Goal: Use online tool/utility: Utilize a website feature to perform a specific function

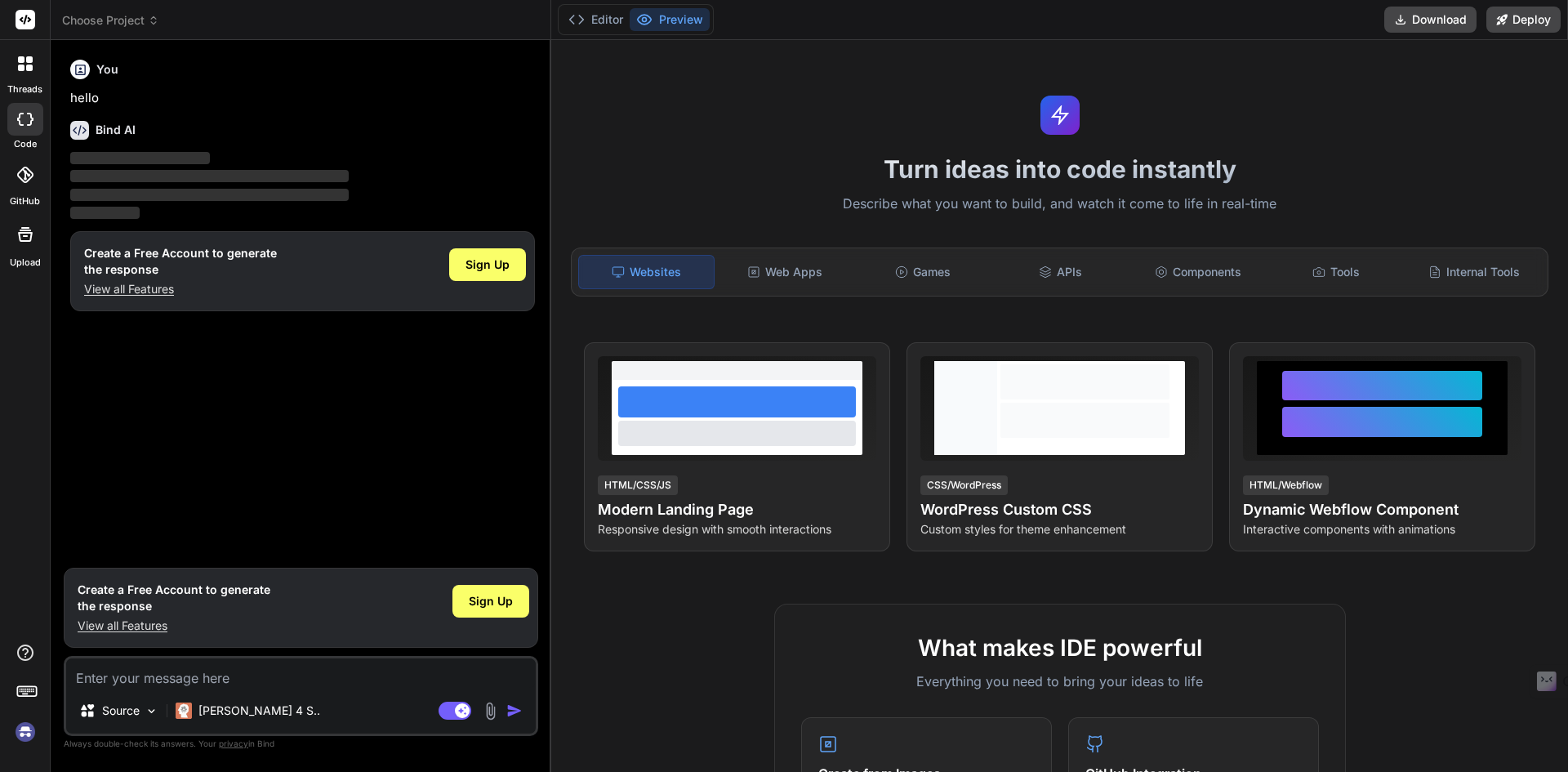
click at [21, 727] on img at bounding box center [25, 731] width 27 height 27
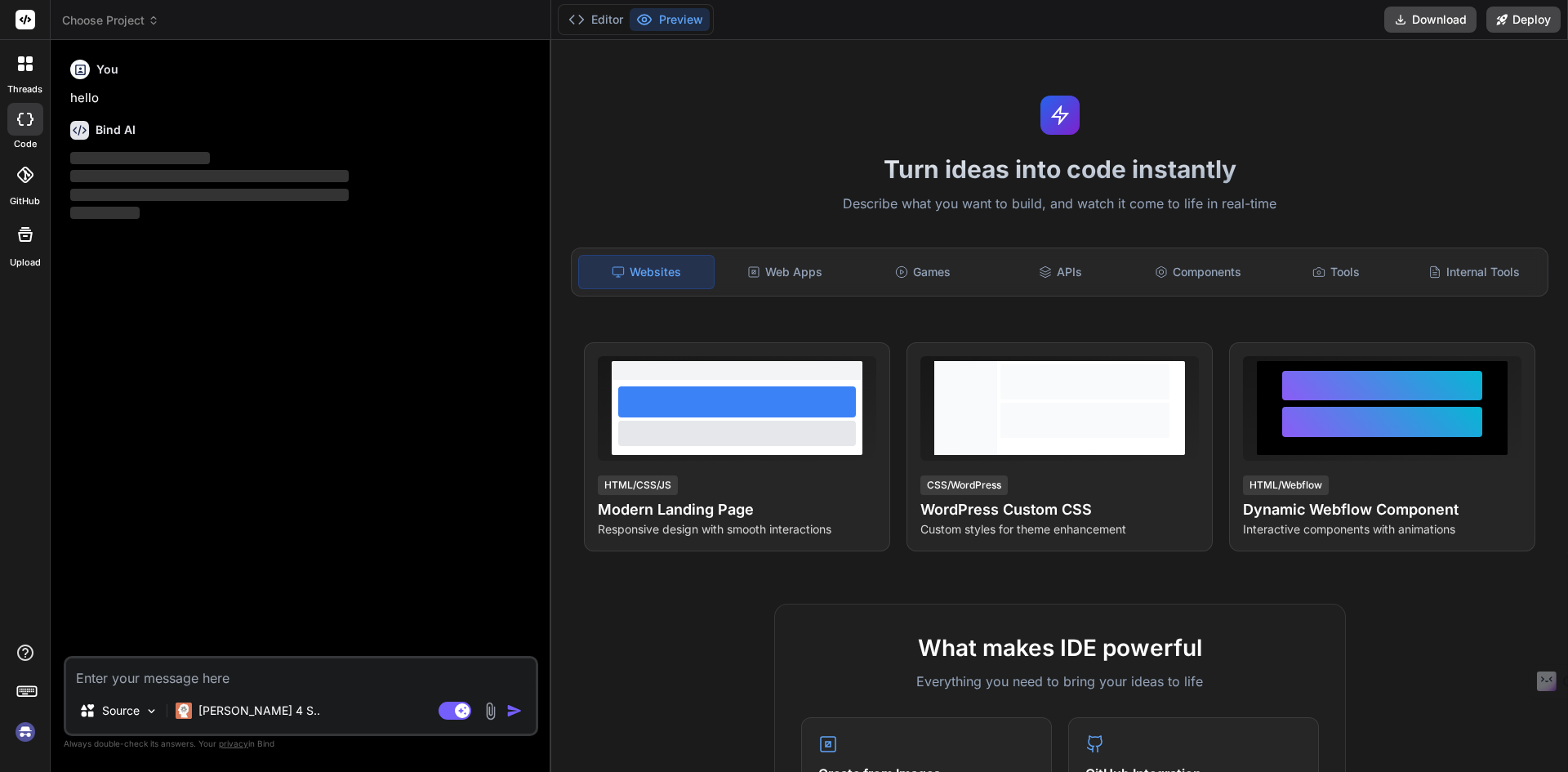
type textarea "x"
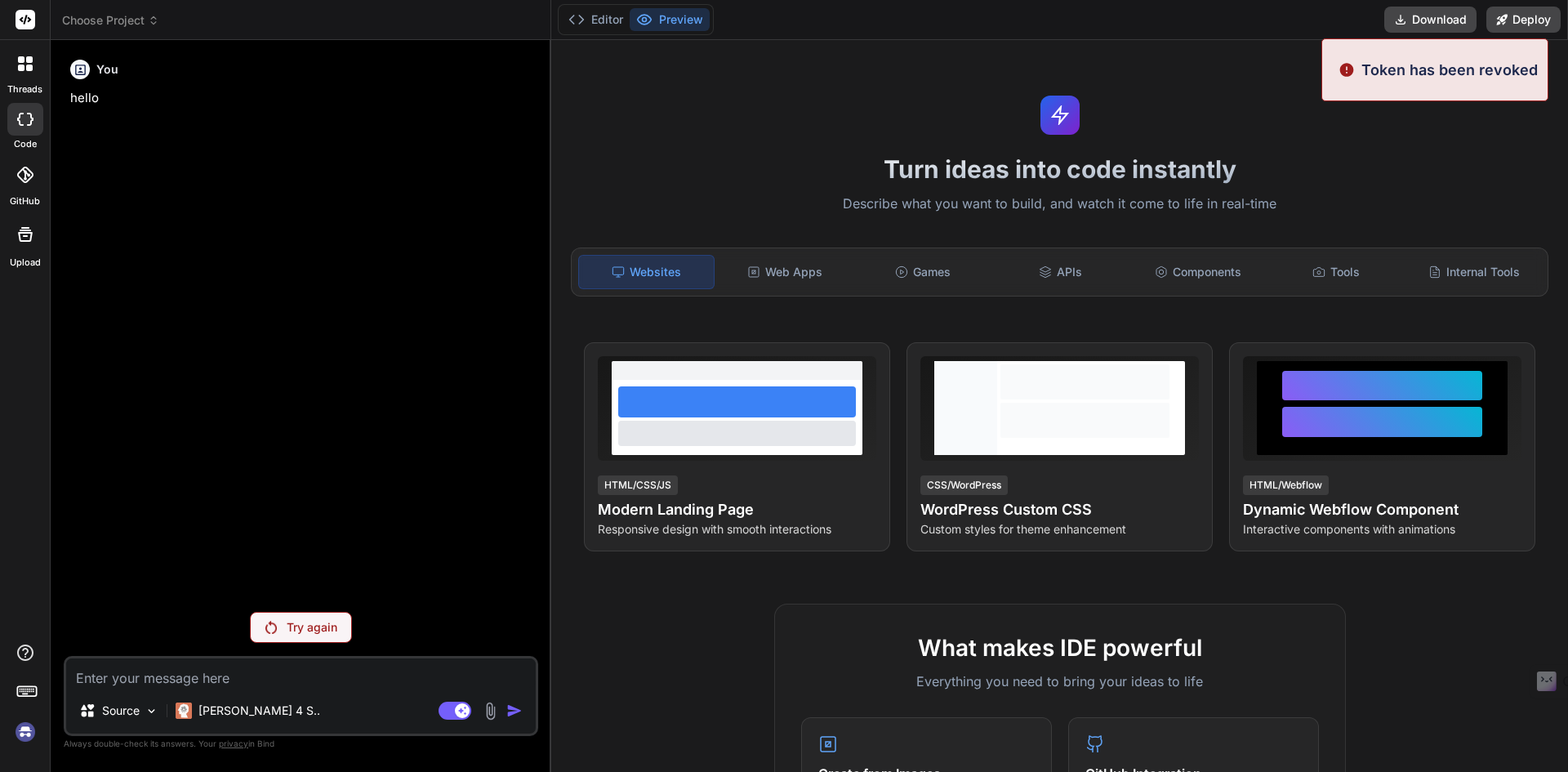
click at [22, 739] on img at bounding box center [25, 731] width 27 height 27
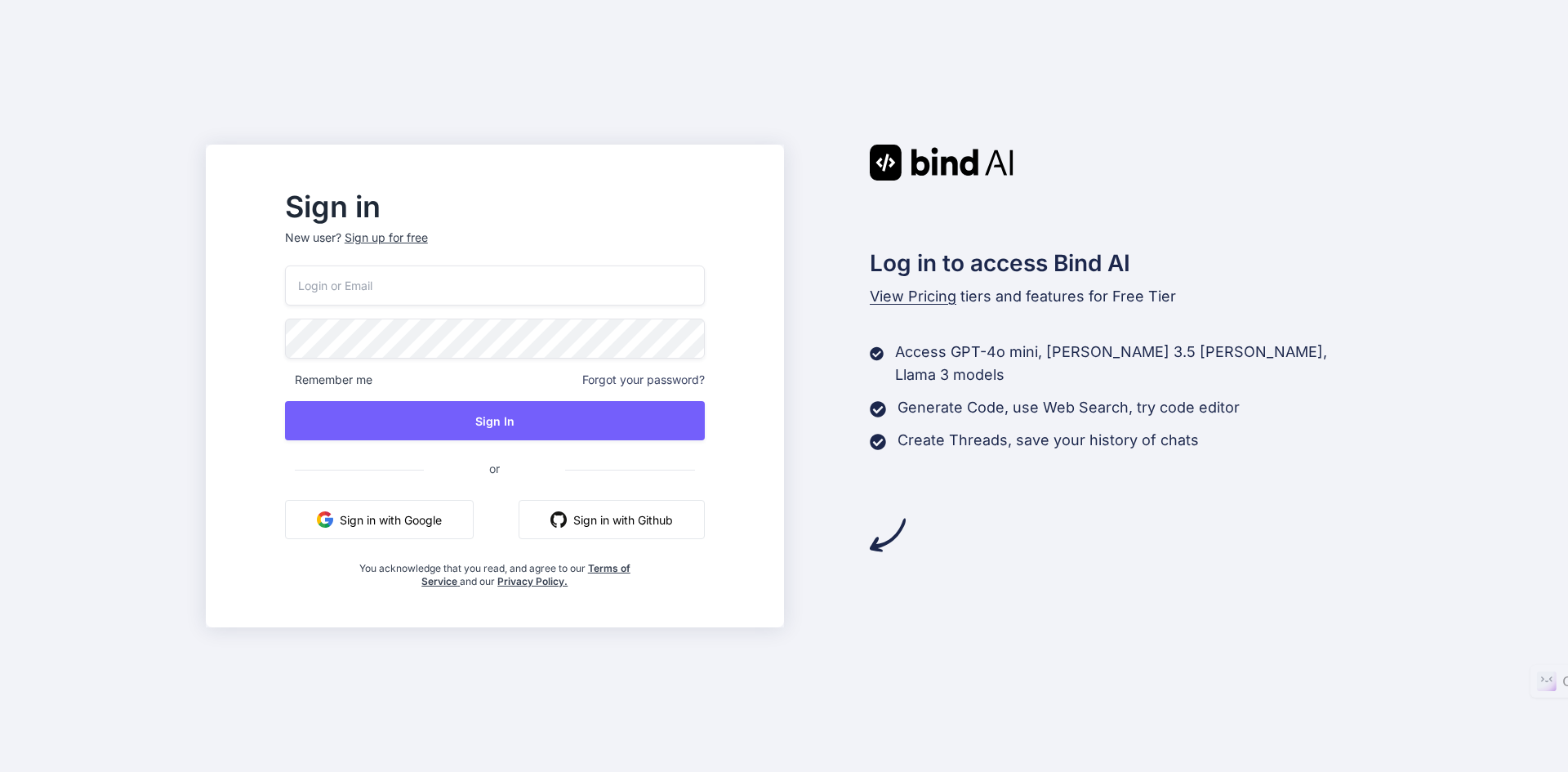
drag, startPoint x: 409, startPoint y: 293, endPoint x: 413, endPoint y: 304, distance: 11.7
click at [409, 293] on input "email" at bounding box center [495, 286] width 420 height 40
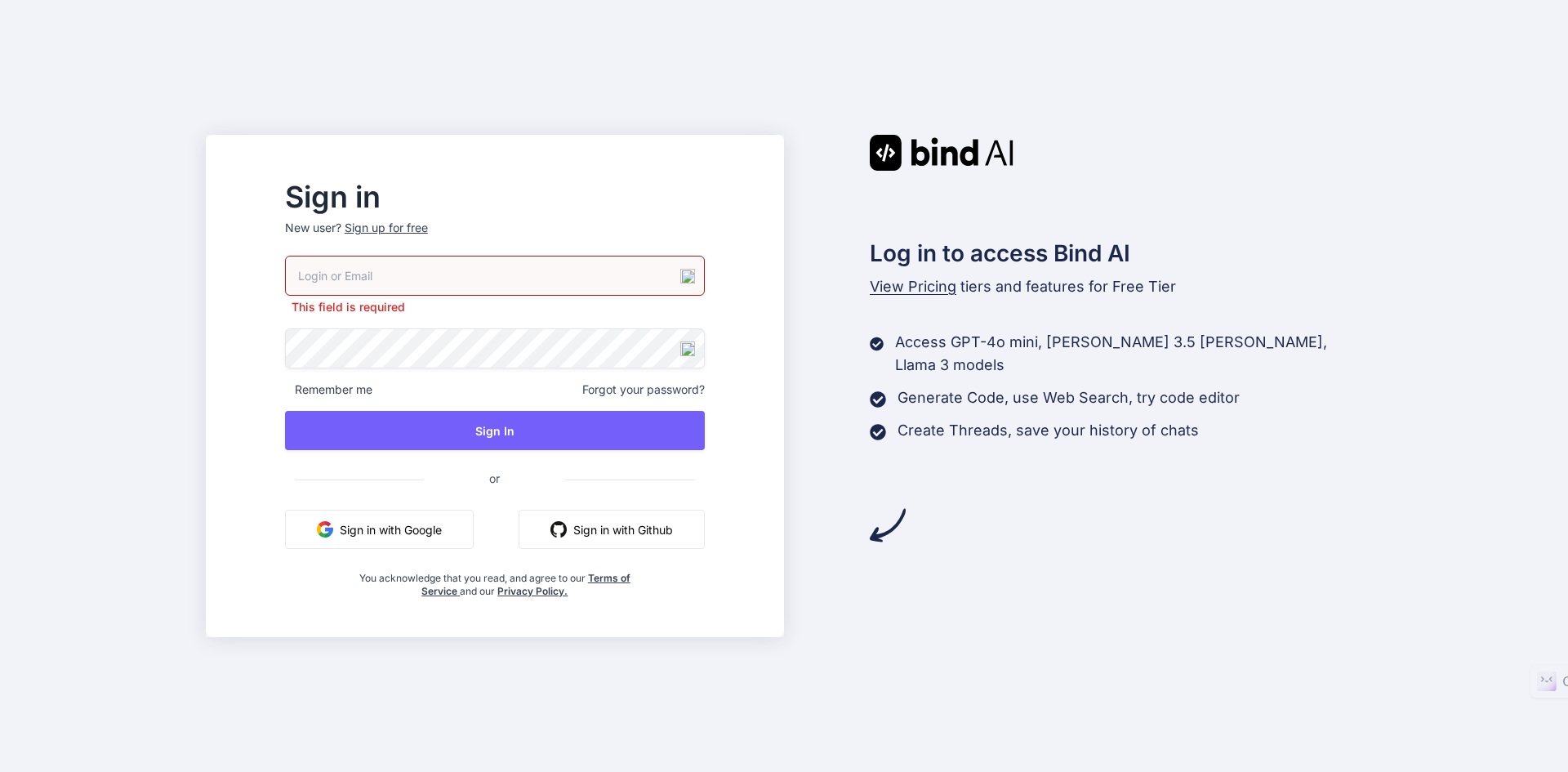
type input "[EMAIL_ADDRESS][DOMAIN_NAME]"
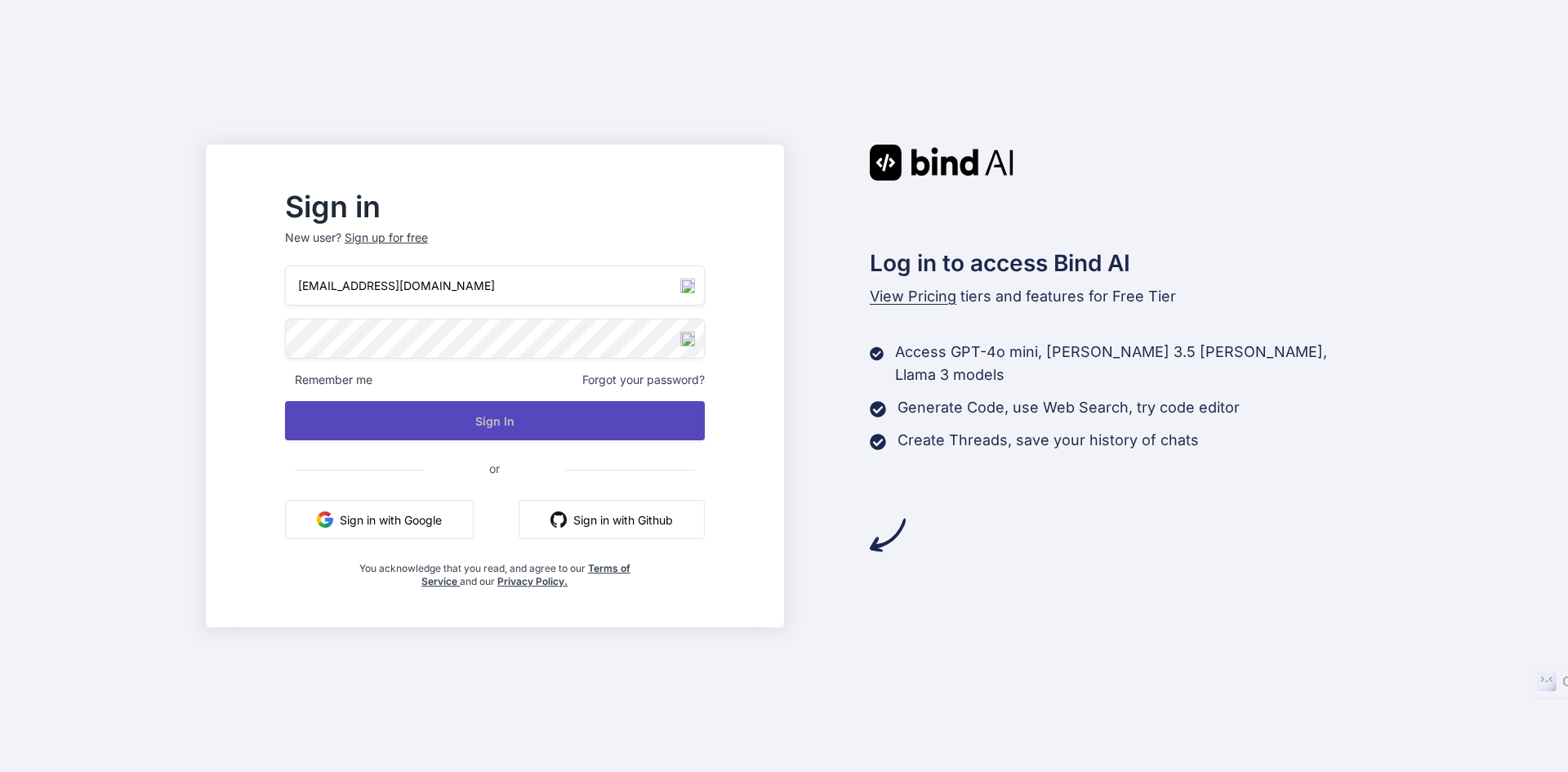
click at [549, 432] on button "Sign In" at bounding box center [495, 420] width 420 height 39
click at [547, 427] on button "Sign In" at bounding box center [495, 420] width 420 height 39
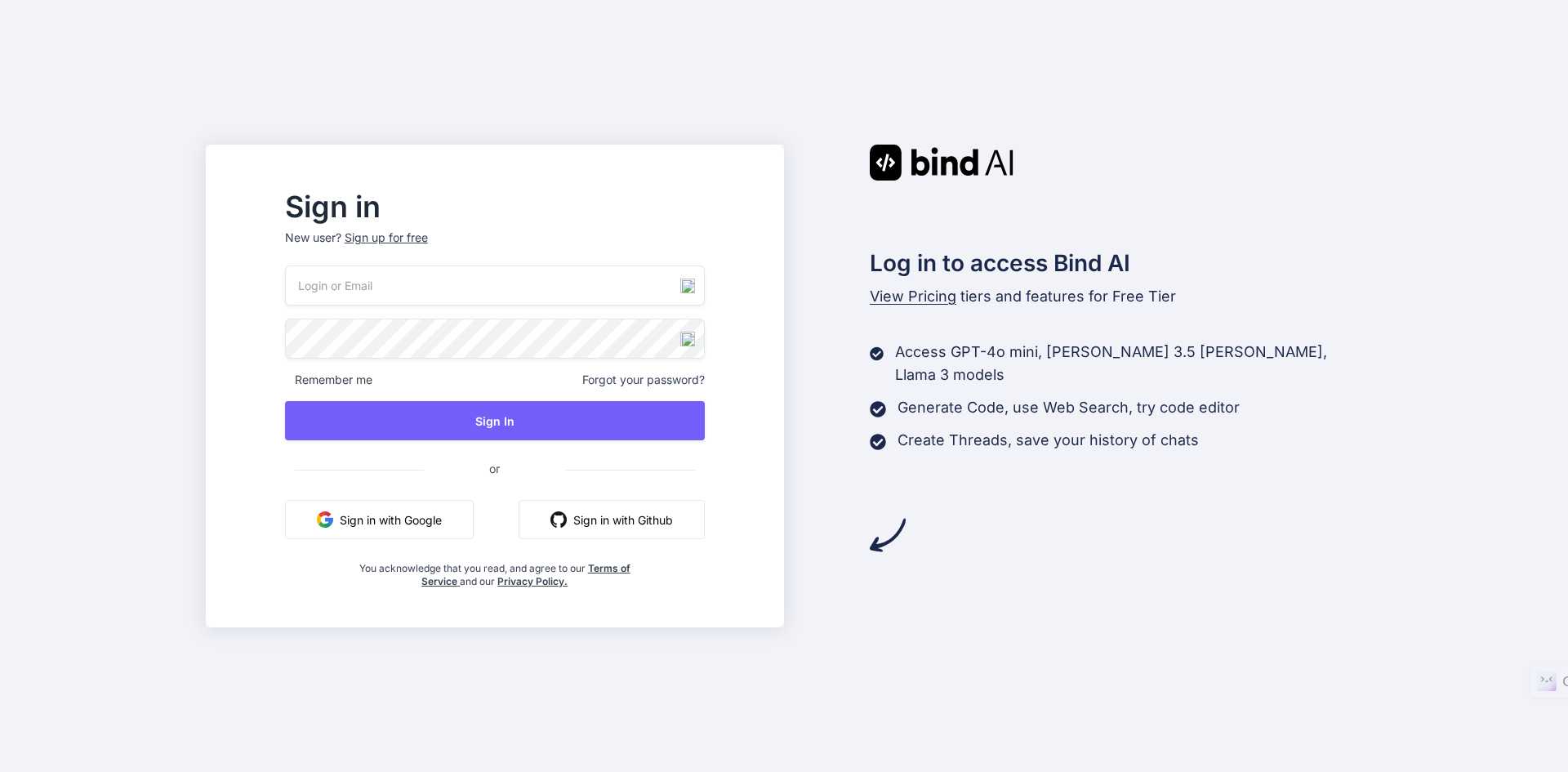
click at [488, 302] on input "email" at bounding box center [495, 286] width 420 height 40
type input "g-sta@live.com"
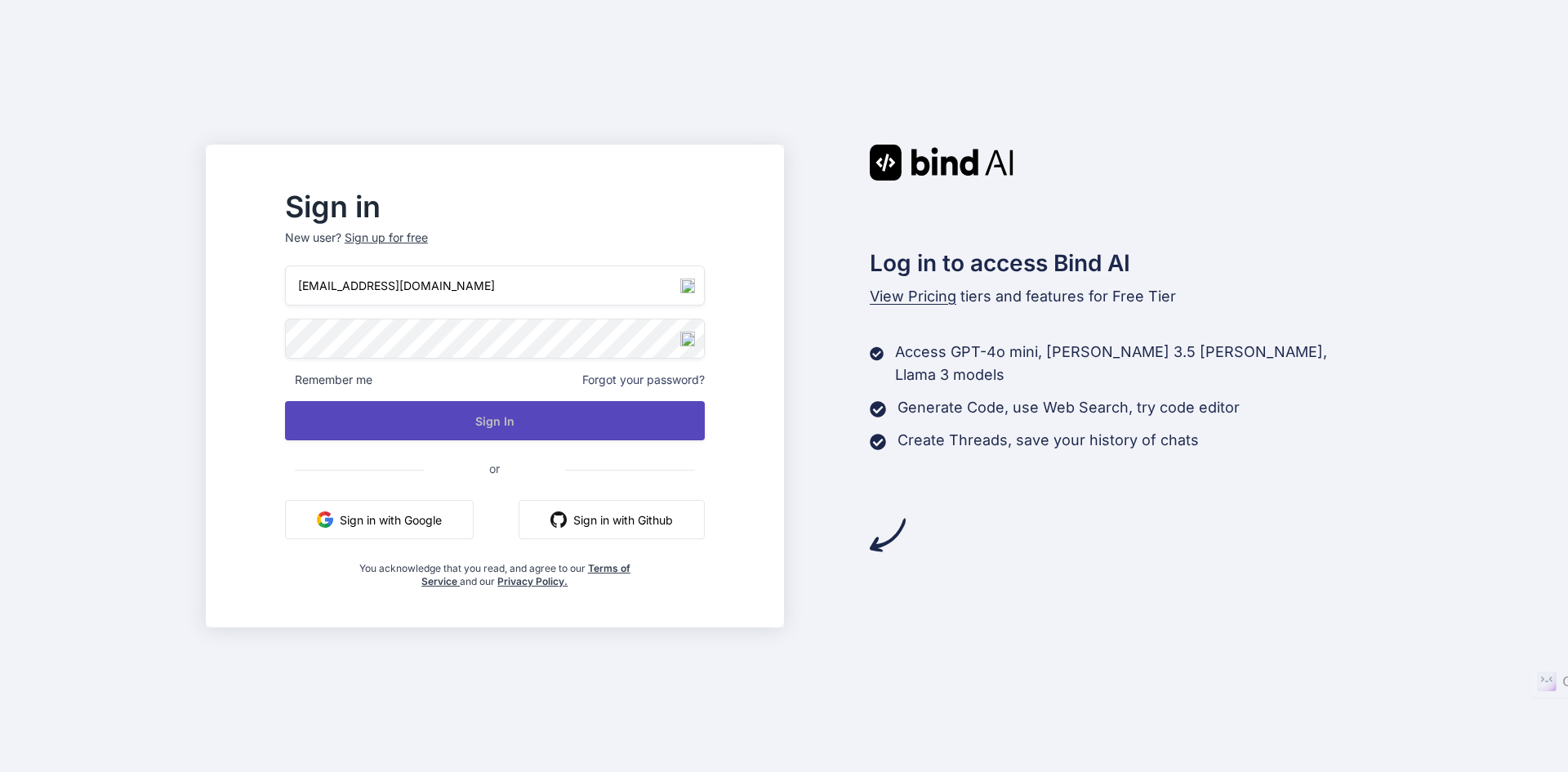
click at [479, 426] on button "Sign In" at bounding box center [495, 420] width 420 height 39
click at [494, 416] on button "Sign In" at bounding box center [495, 420] width 420 height 39
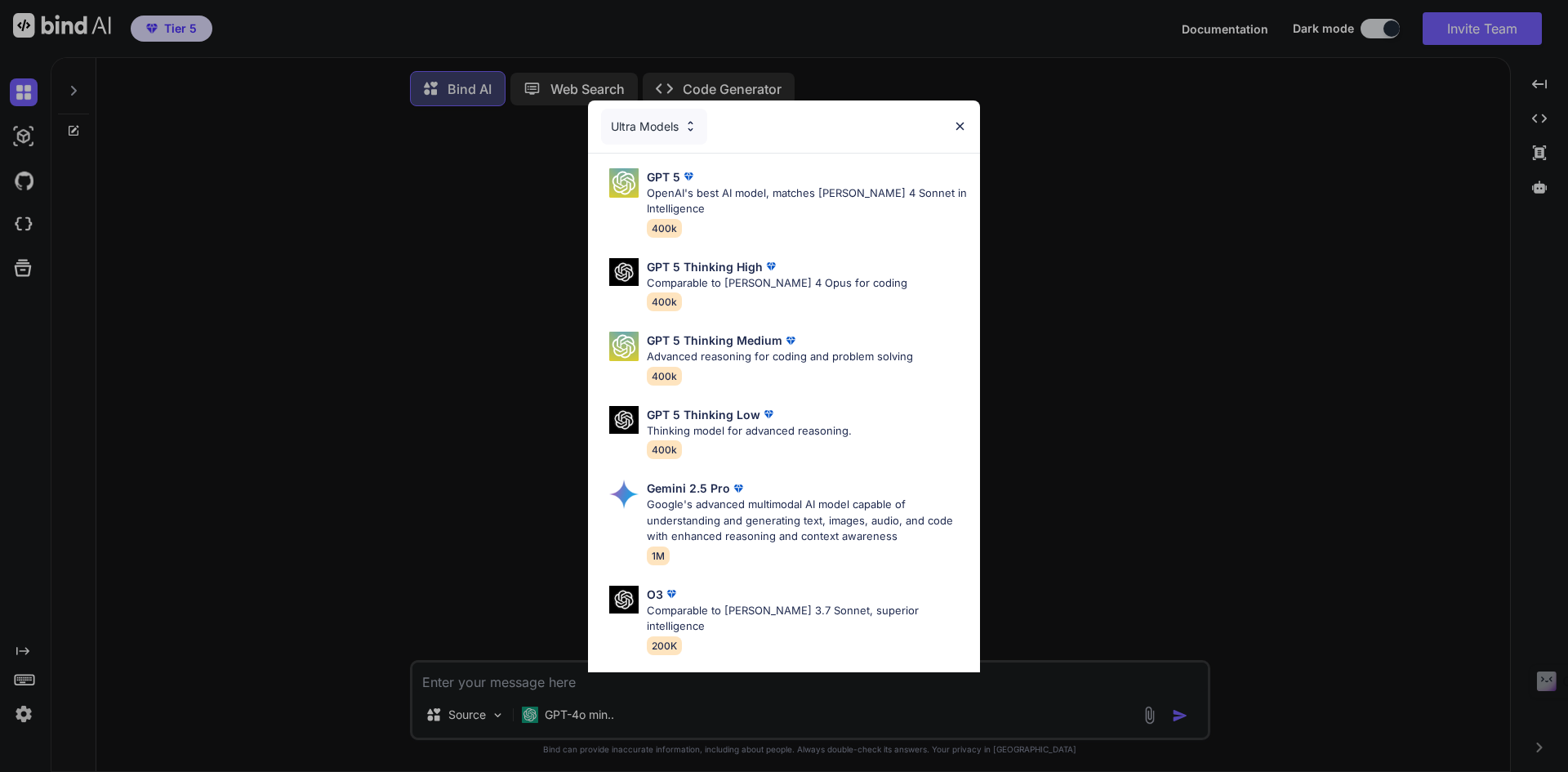
type textarea "x"
click at [948, 131] on div "Ultra Models" at bounding box center [784, 126] width 392 height 52
click at [955, 129] on img at bounding box center [960, 126] width 14 height 14
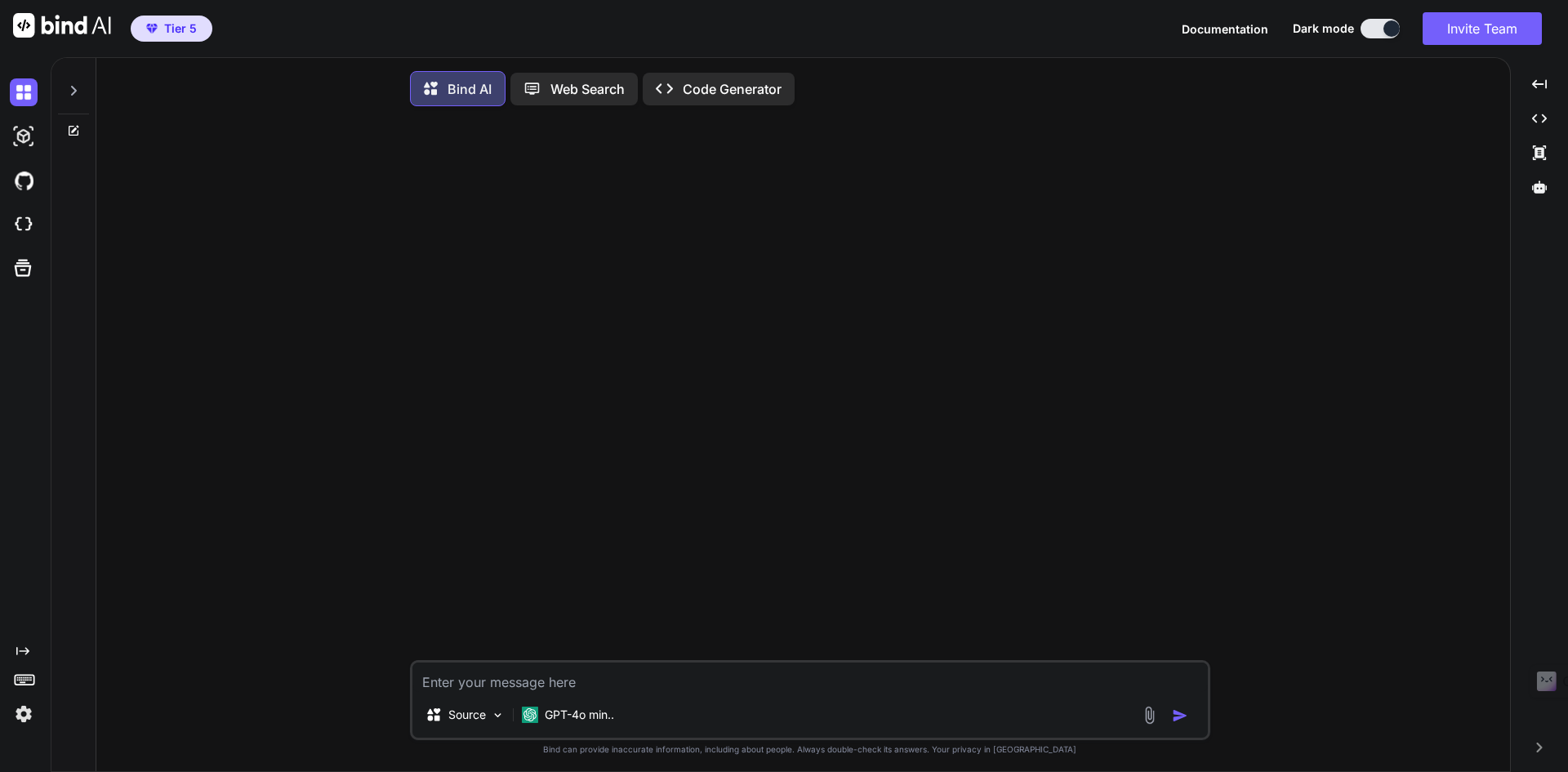
click at [26, 712] on img at bounding box center [23, 713] width 27 height 27
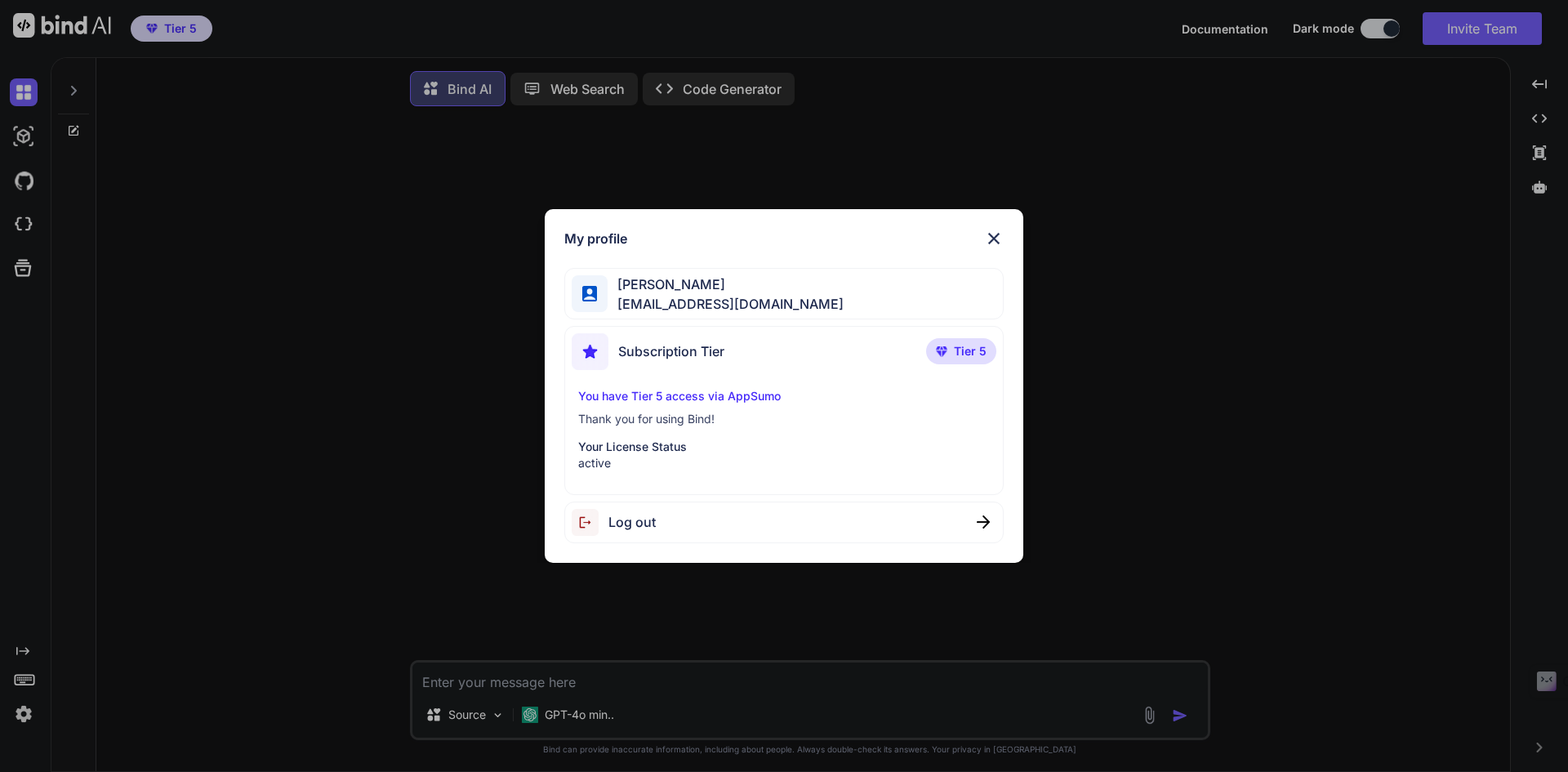
click at [1002, 231] on img at bounding box center [993, 238] width 20 height 20
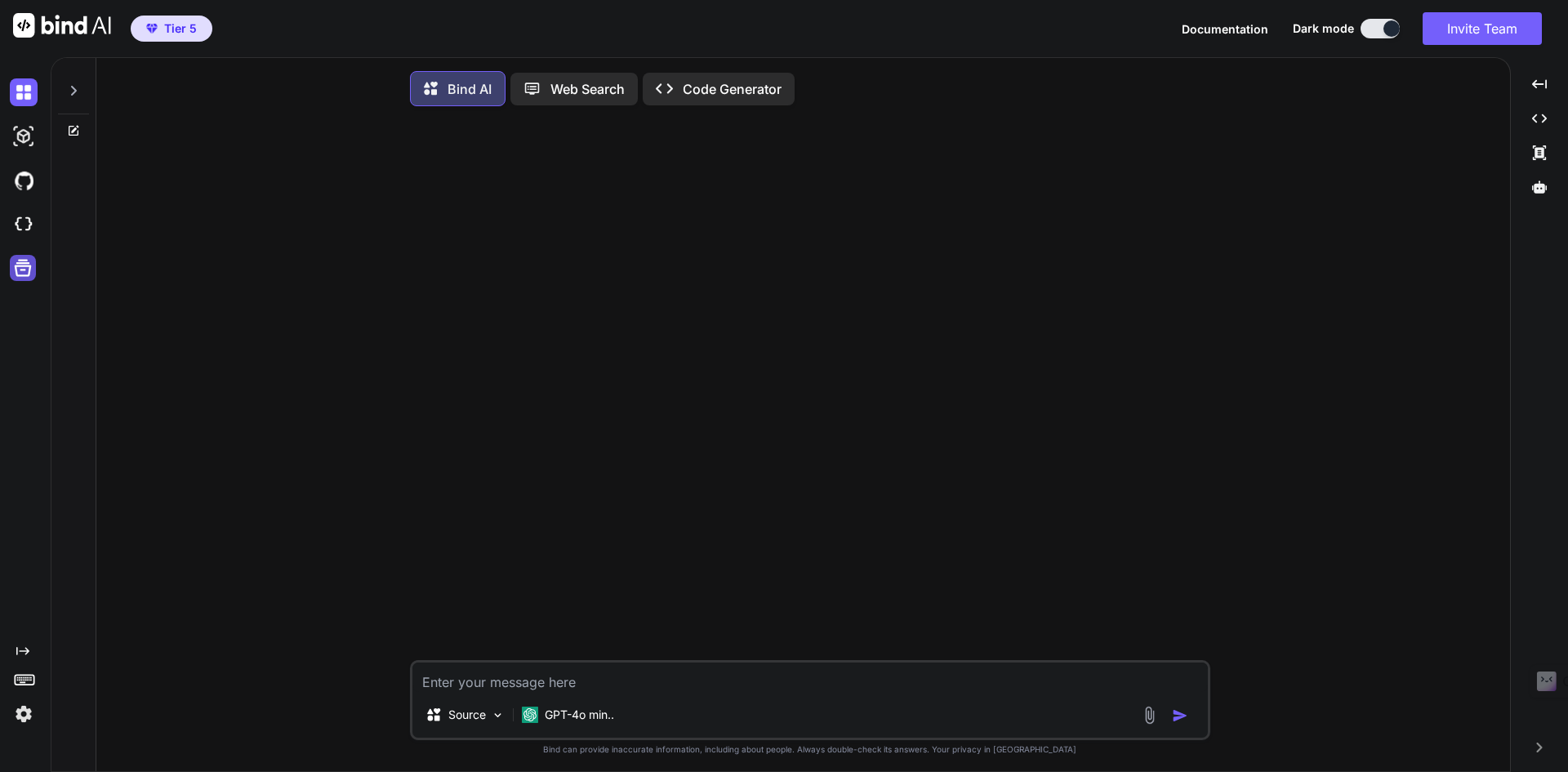
click at [22, 274] on icon at bounding box center [23, 268] width 23 height 23
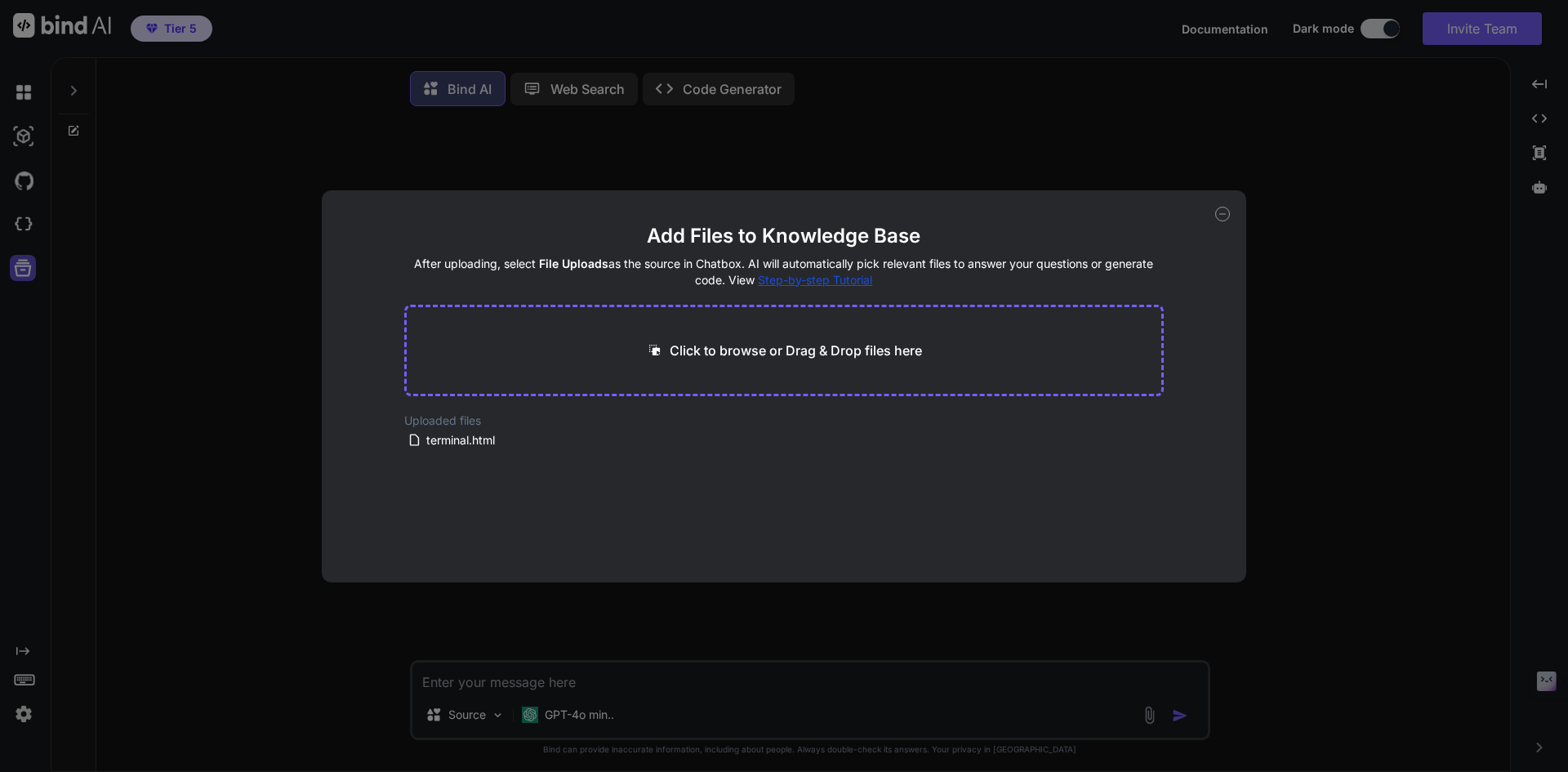
click at [22, 274] on div "Add Files to Knowledge Base After uploading, select File Uploads as the source …" at bounding box center [784, 386] width 1568 height 772
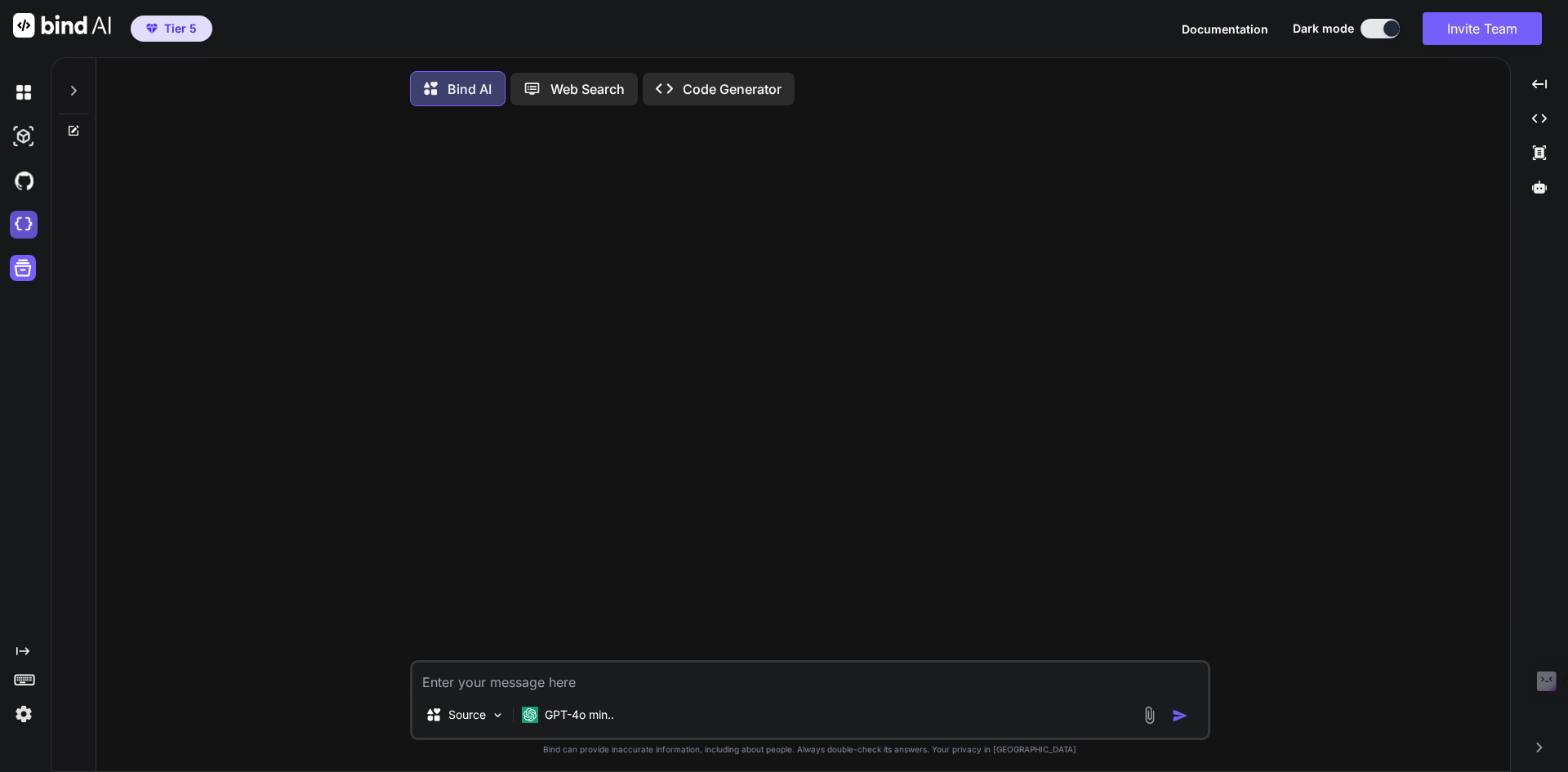
click at [21, 228] on img at bounding box center [23, 224] width 27 height 27
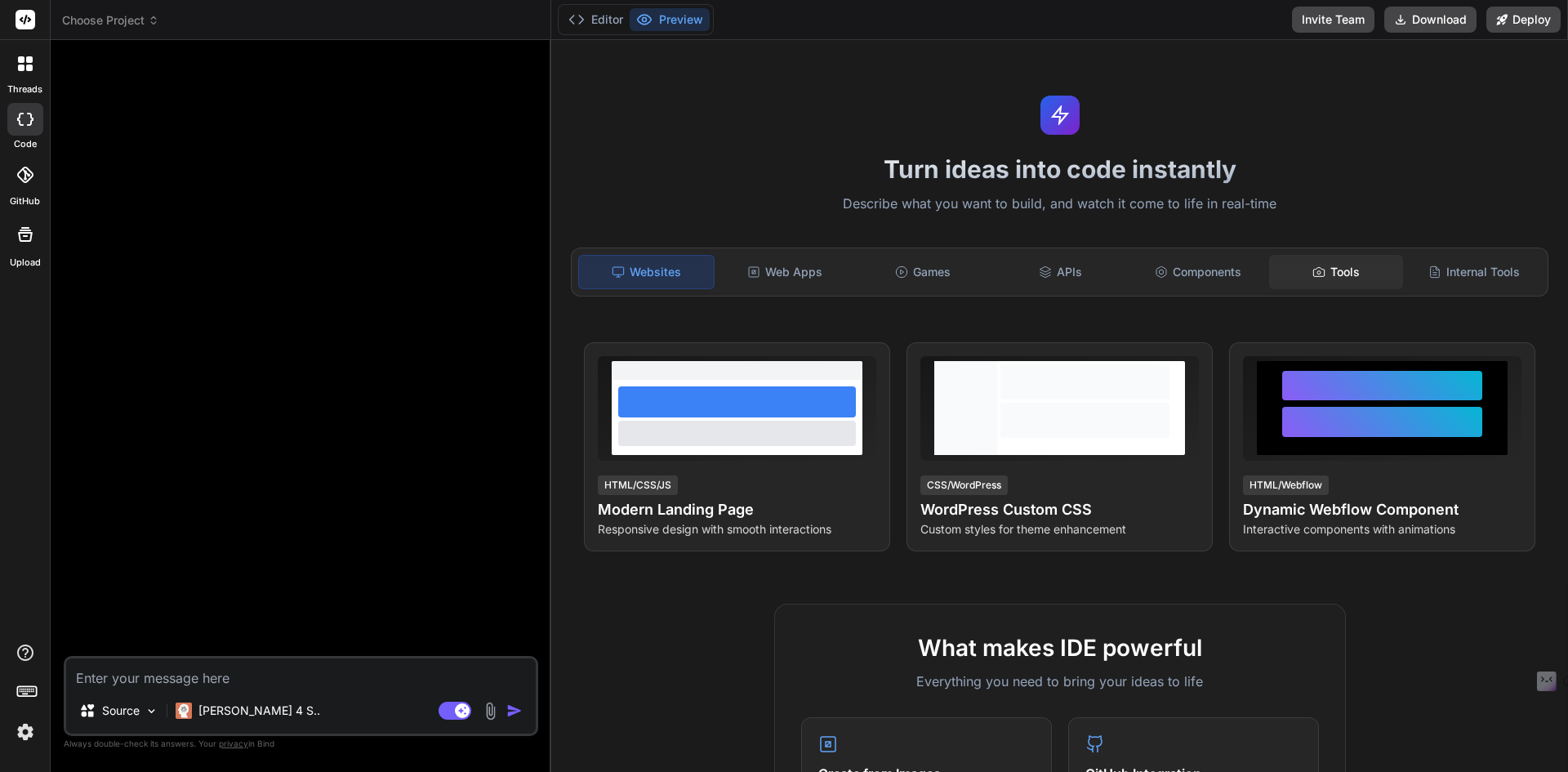
click at [1358, 266] on div "Tools" at bounding box center [1336, 272] width 134 height 34
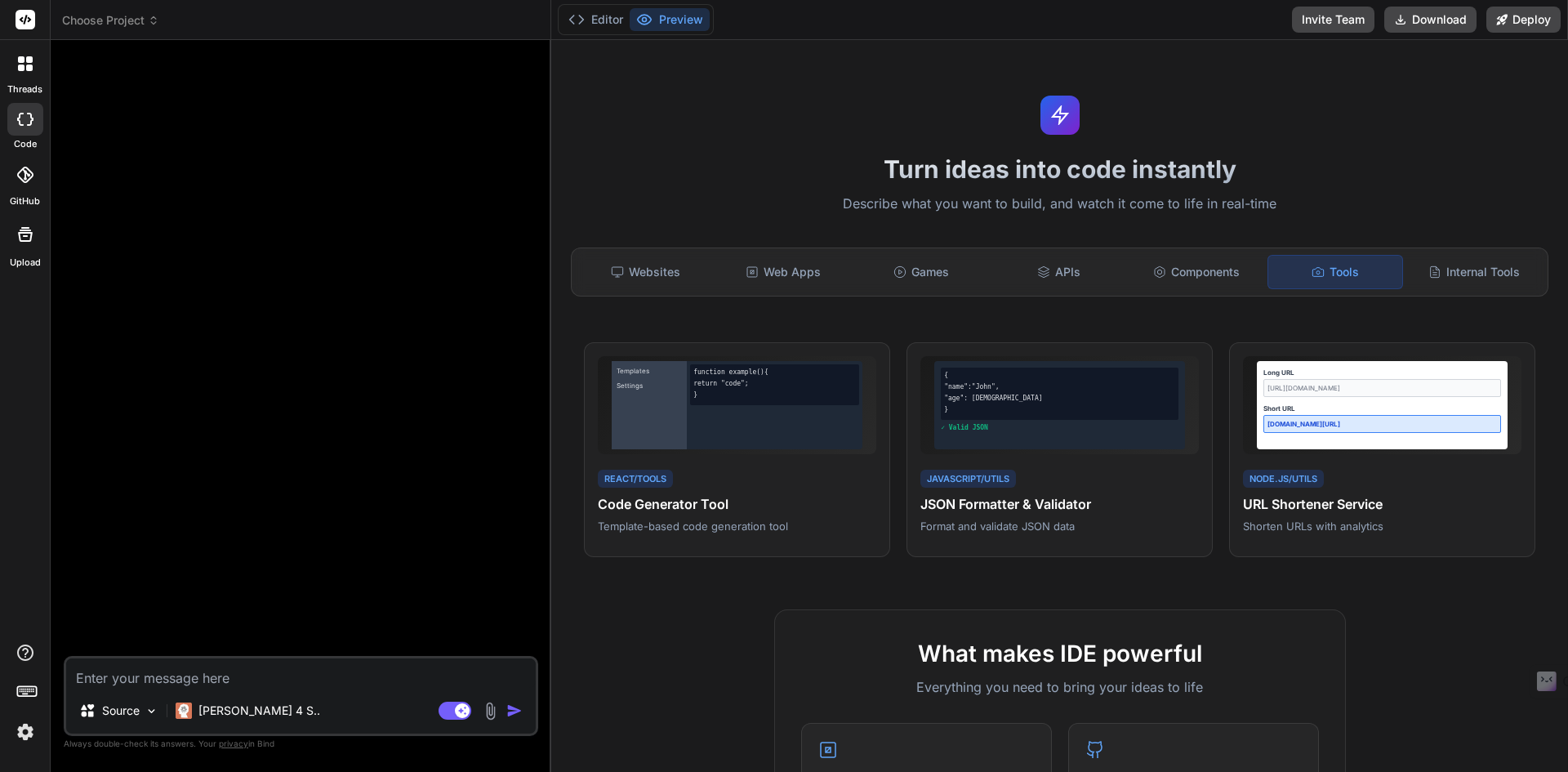
click at [454, 134] on div at bounding box center [303, 354] width 471 height 603
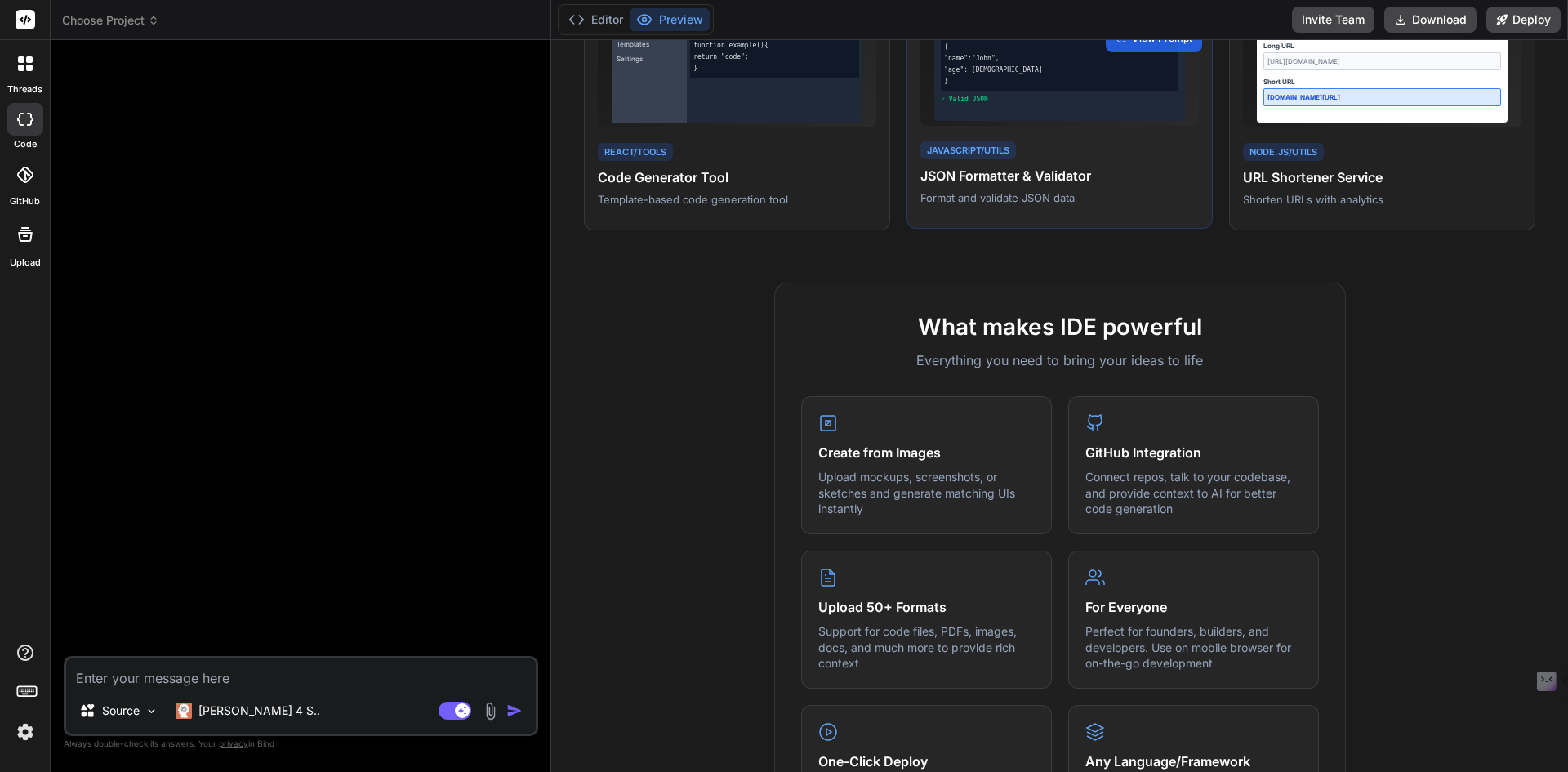
scroll to position [81, 0]
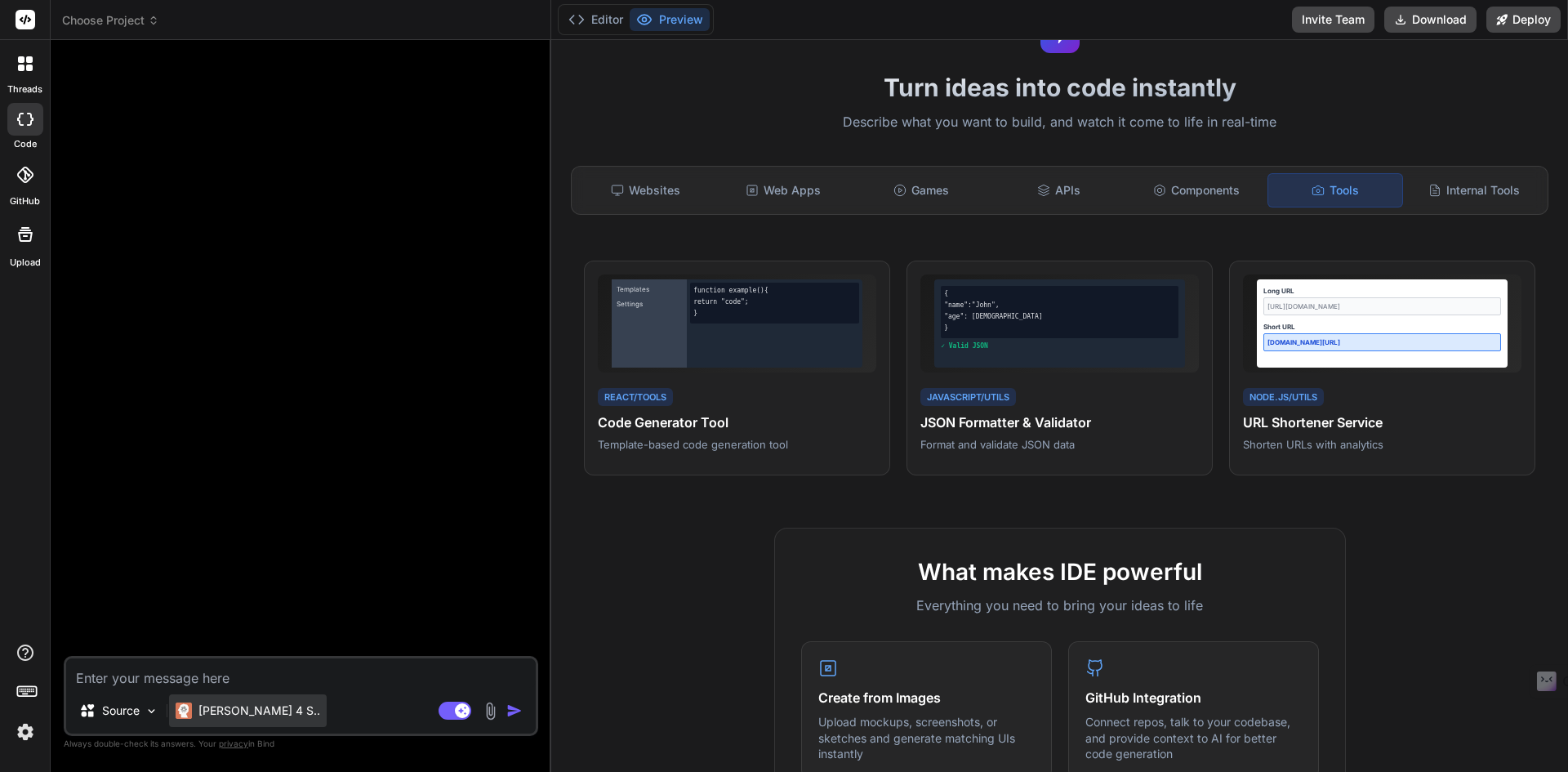
click at [220, 711] on p "[PERSON_NAME] 4 S.." at bounding box center [259, 711] width 122 height 16
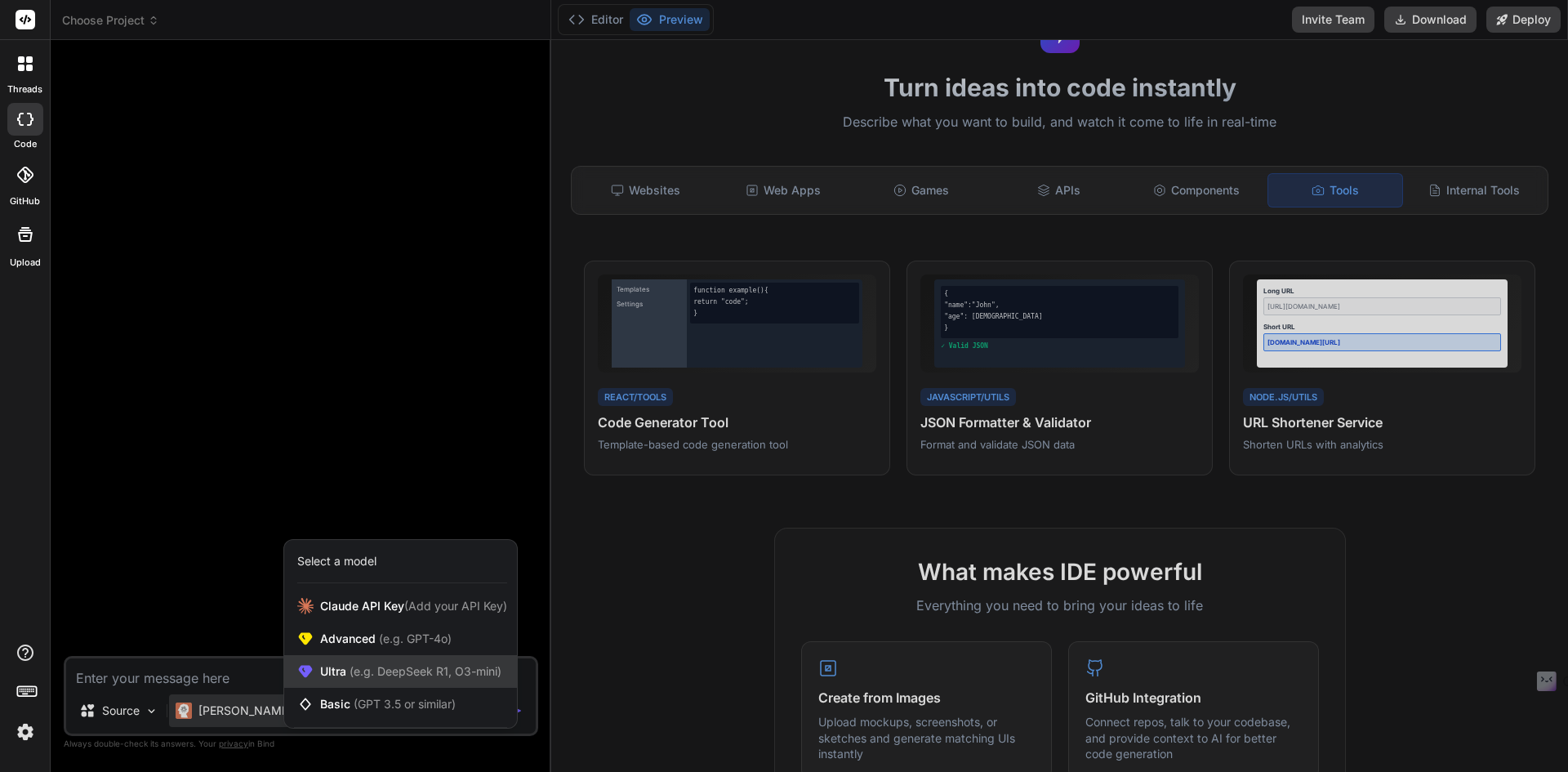
click at [361, 667] on span "(e.g. DeepSeek R1, O3-mini)" at bounding box center [424, 671] width 155 height 14
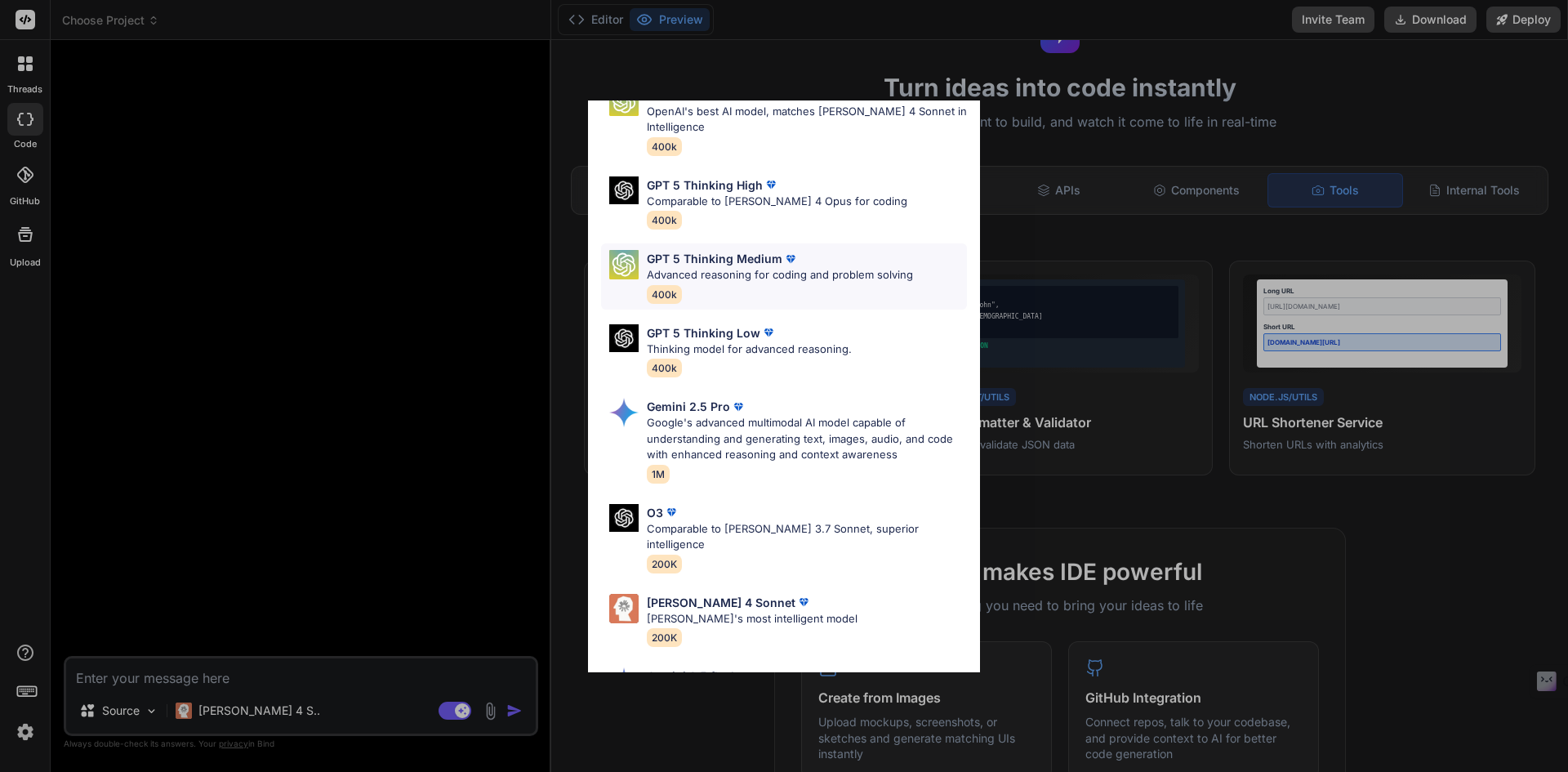
scroll to position [0, 0]
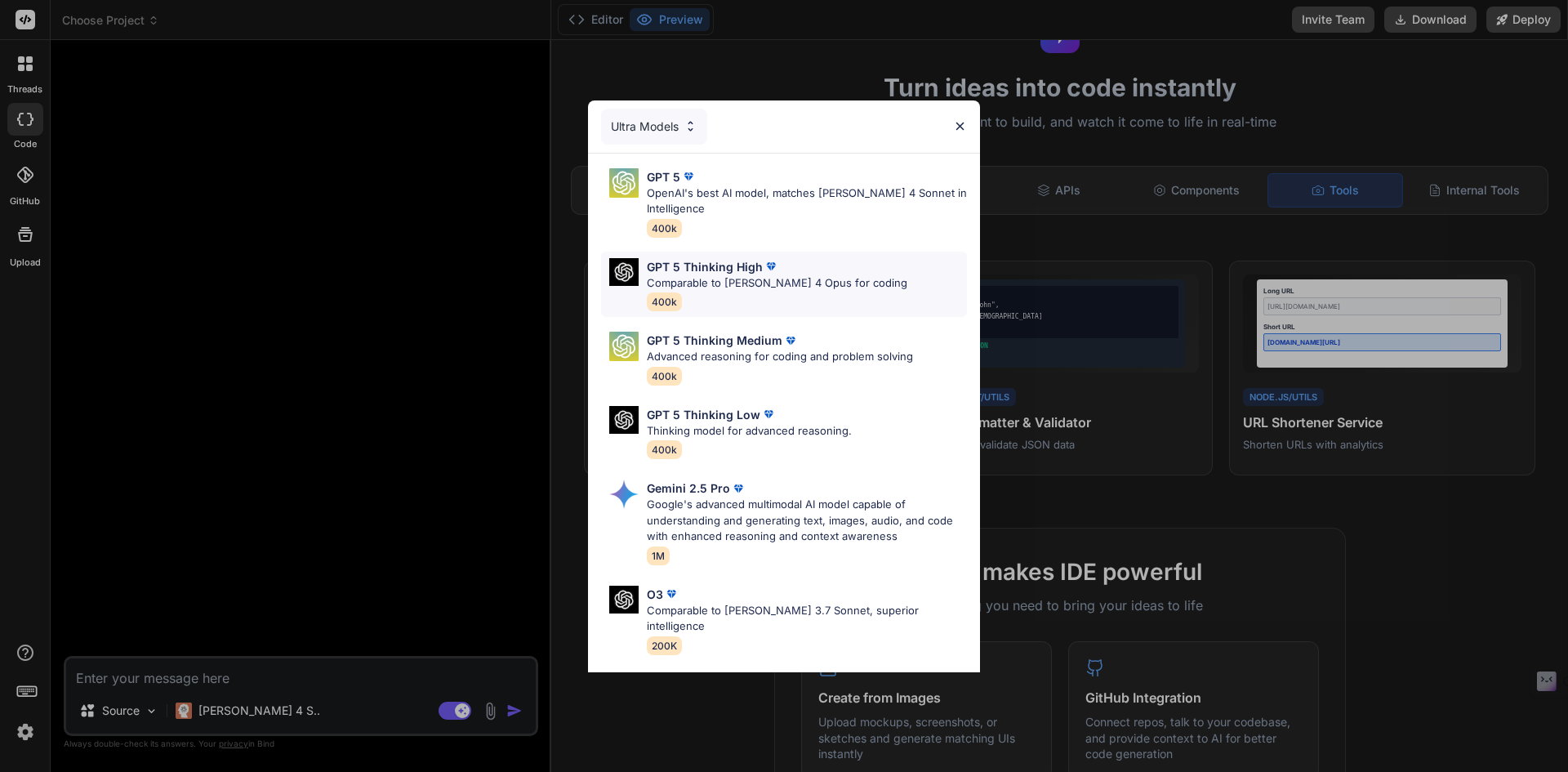
click at [723, 292] on div "GPT 5 Thinking High Comparable to [PERSON_NAME] 4 Opus for coding 400k" at bounding box center [776, 285] width 260 height 53
type textarea "x"
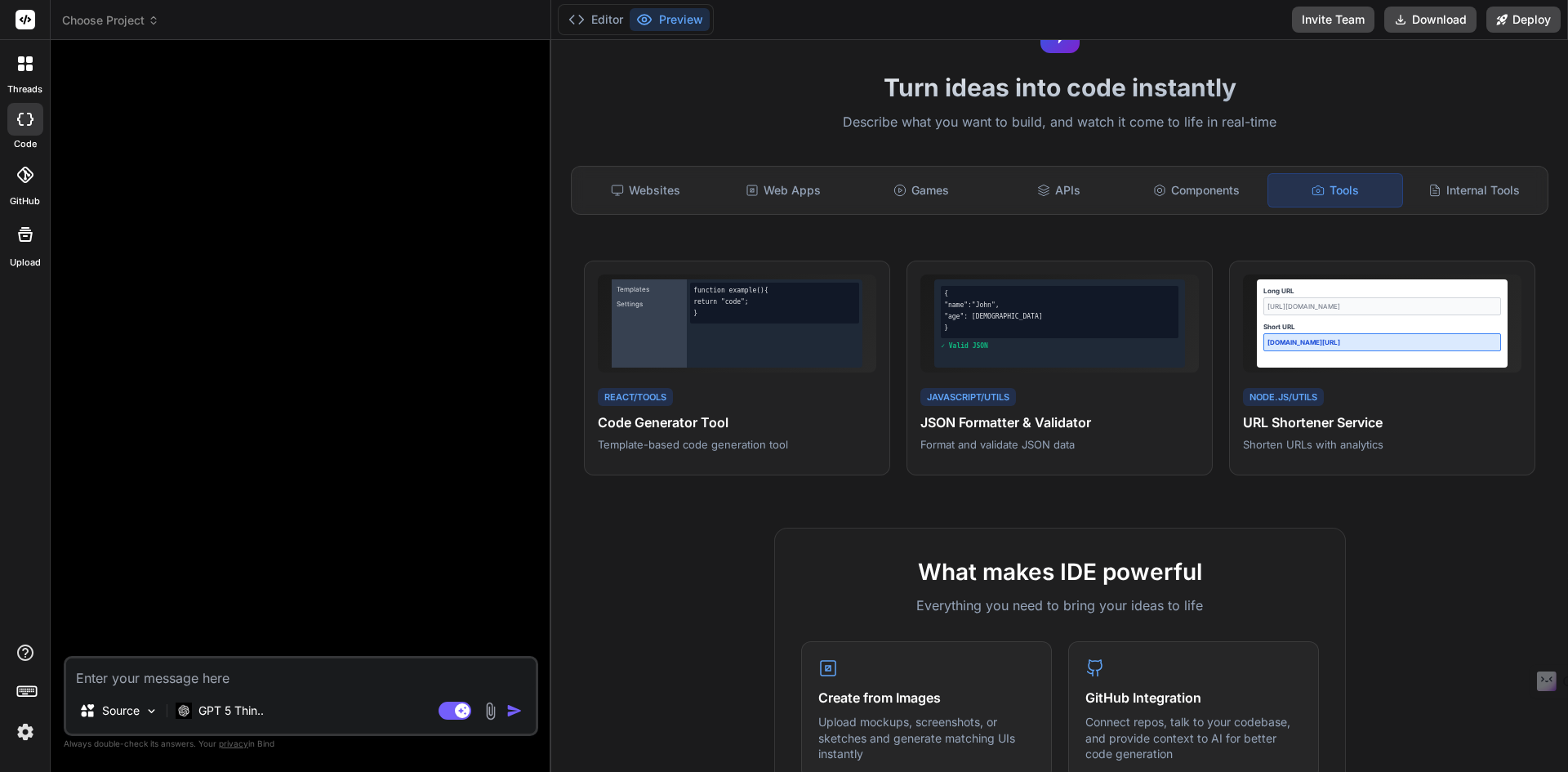
click at [226, 667] on textarea at bounding box center [301, 673] width 469 height 29
type textarea "b"
type textarea "x"
type textarea "bu"
type textarea "x"
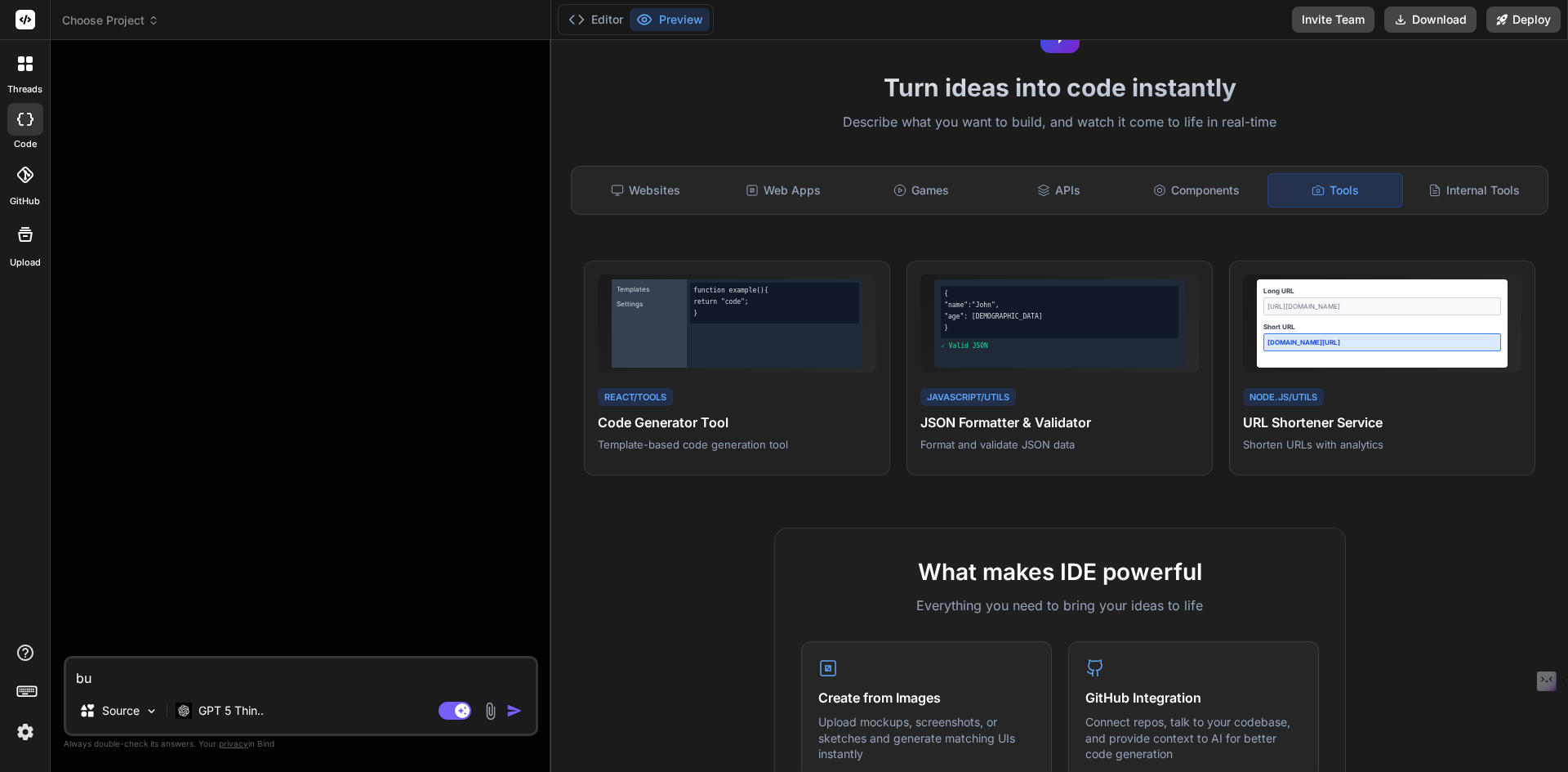
type textarea "[PERSON_NAME]"
type textarea "x"
type textarea "buil"
type textarea "x"
type textarea "build"
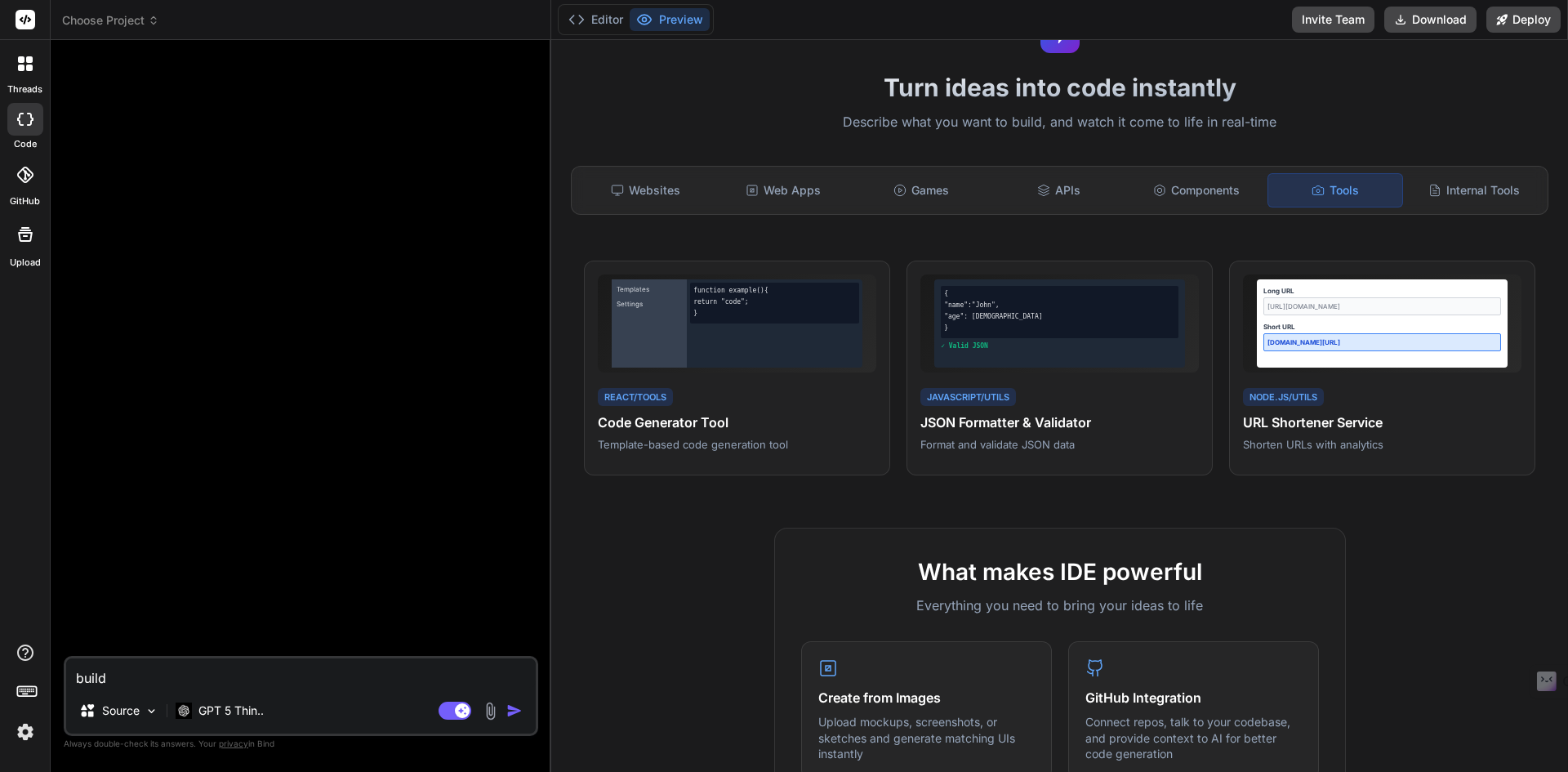
type textarea "x"
type textarea "build"
type textarea "x"
type textarea "build f"
type textarea "x"
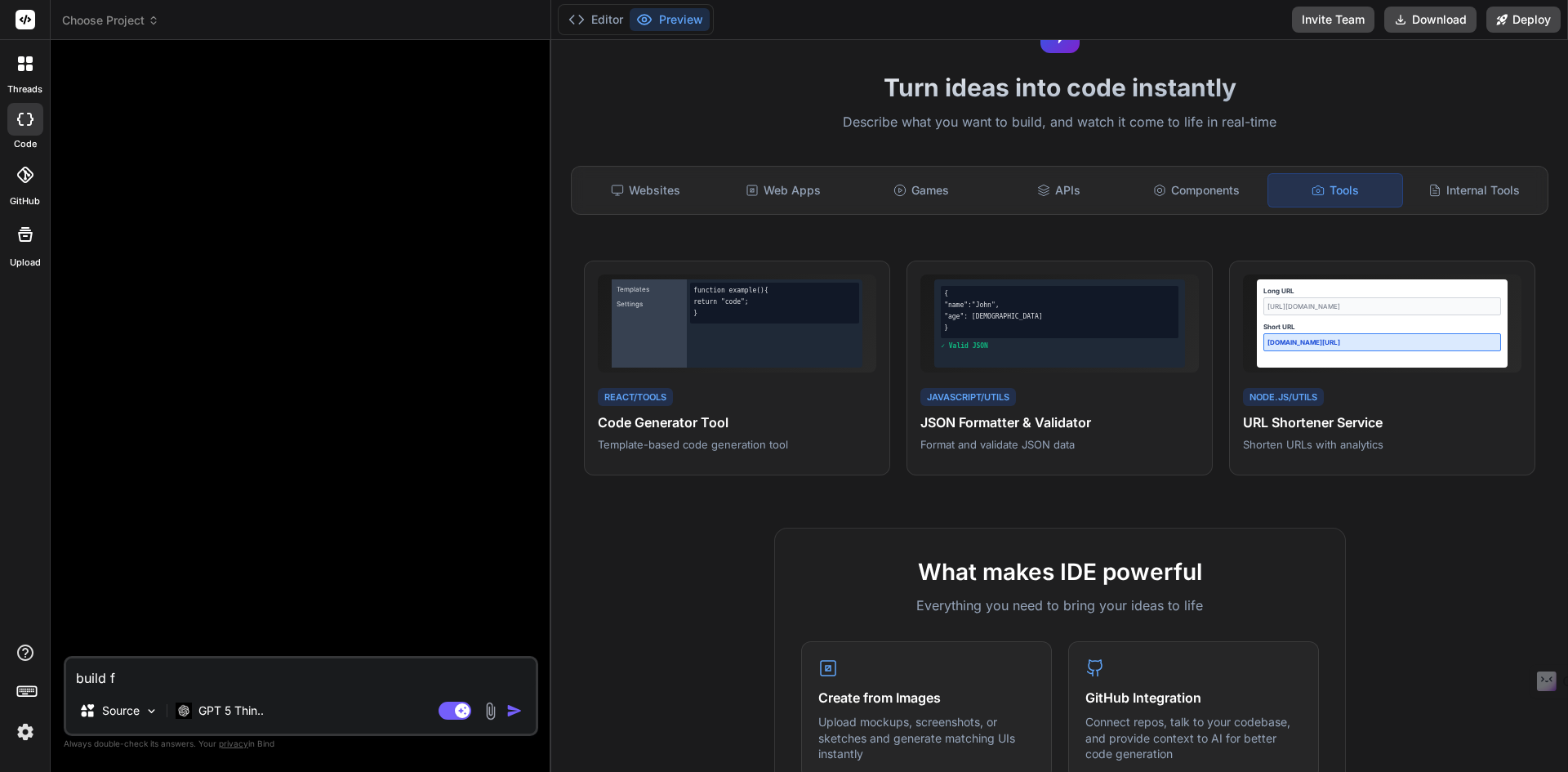
type textarea "build fo"
type textarea "x"
type textarea "build f"
type textarea "x"
type textarea "build"
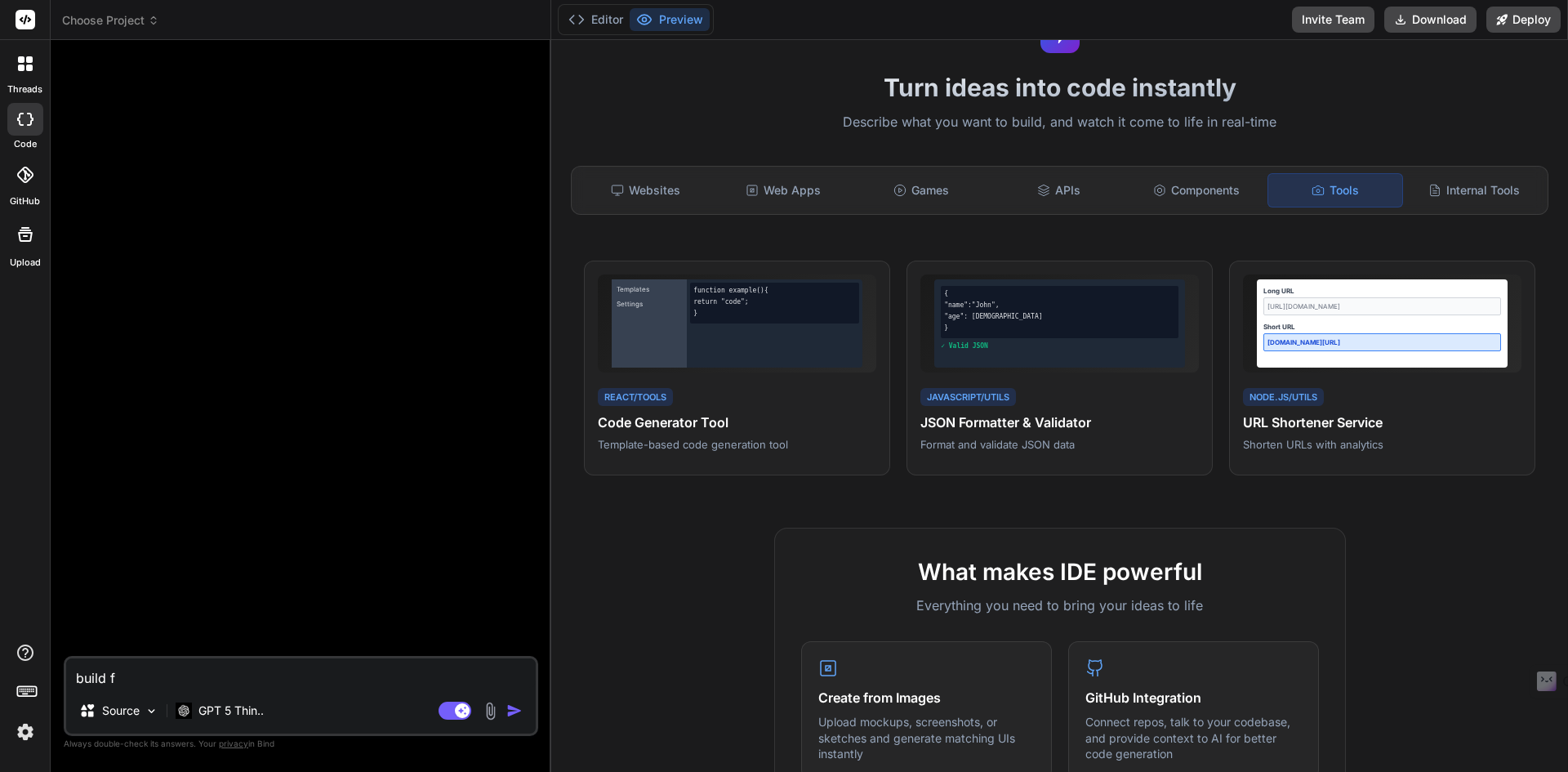
type textarea "x"
type textarea "build a"
type textarea "x"
type textarea "build a"
type textarea "x"
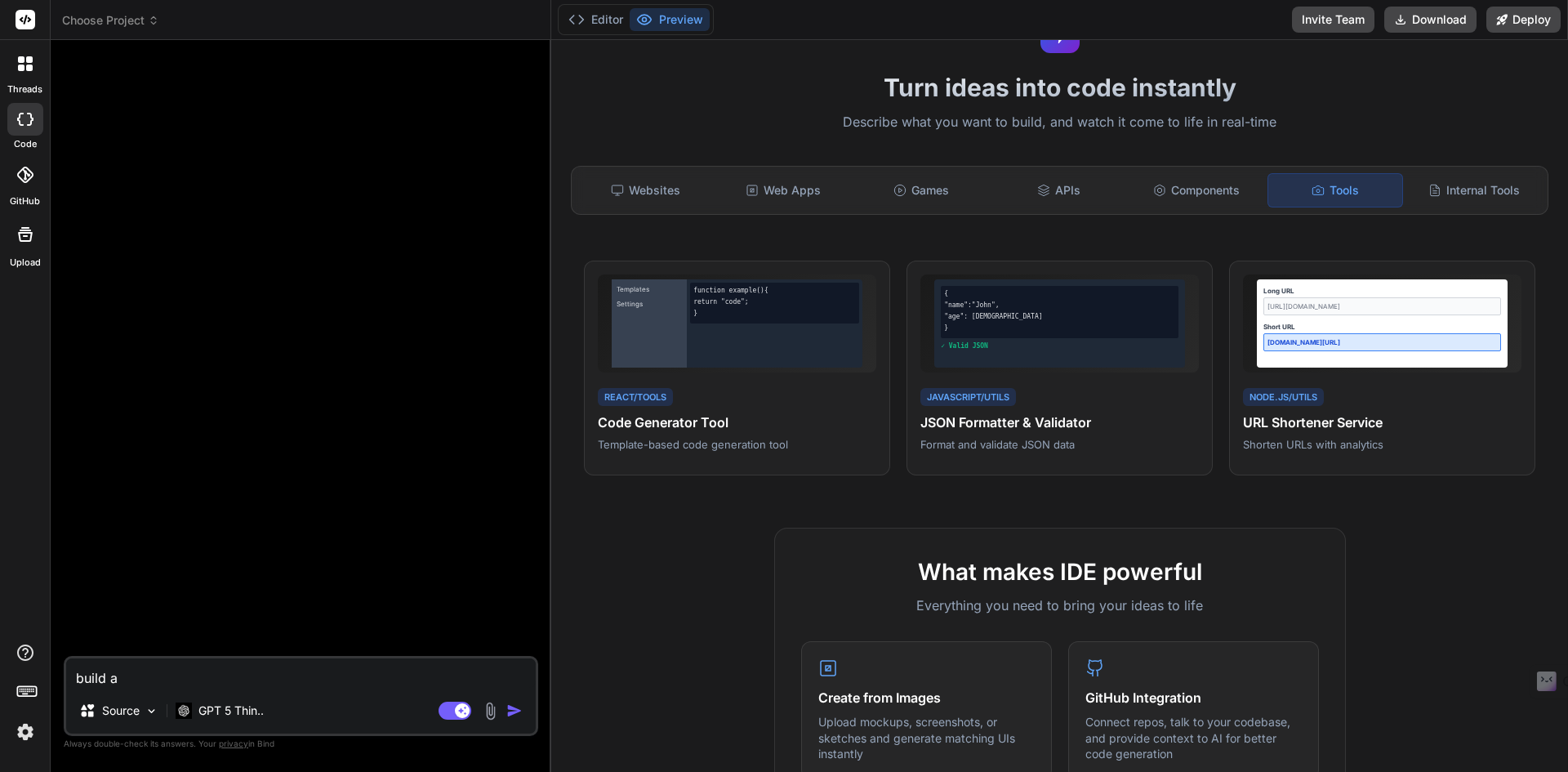
type textarea "build a s"
type textarea "x"
type textarea "build a sc"
type textarea "x"
type textarea "build a sca"
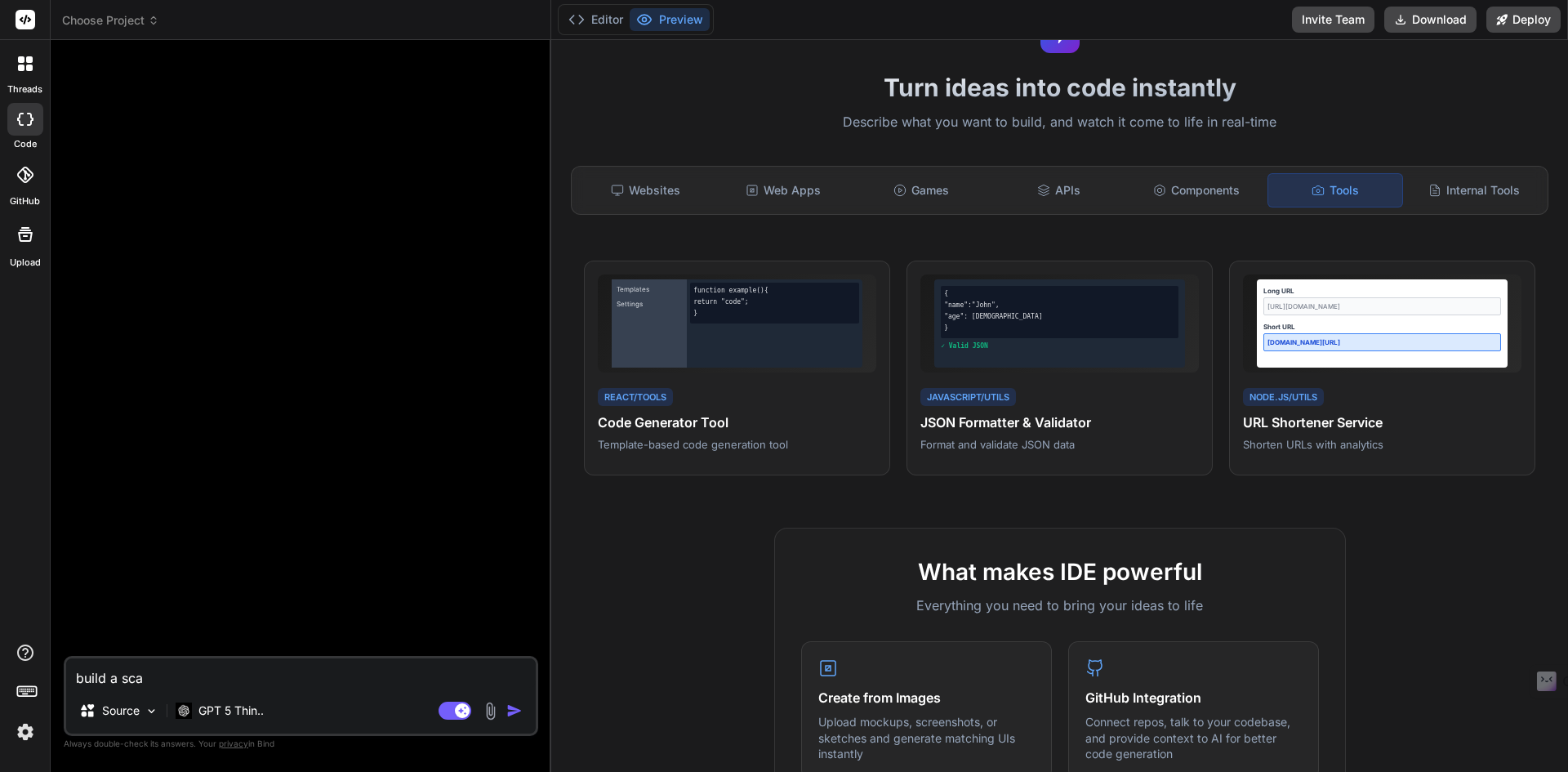
type textarea "x"
type textarea "build a scan"
type textarea "x"
type textarea "build a scann"
type textarea "x"
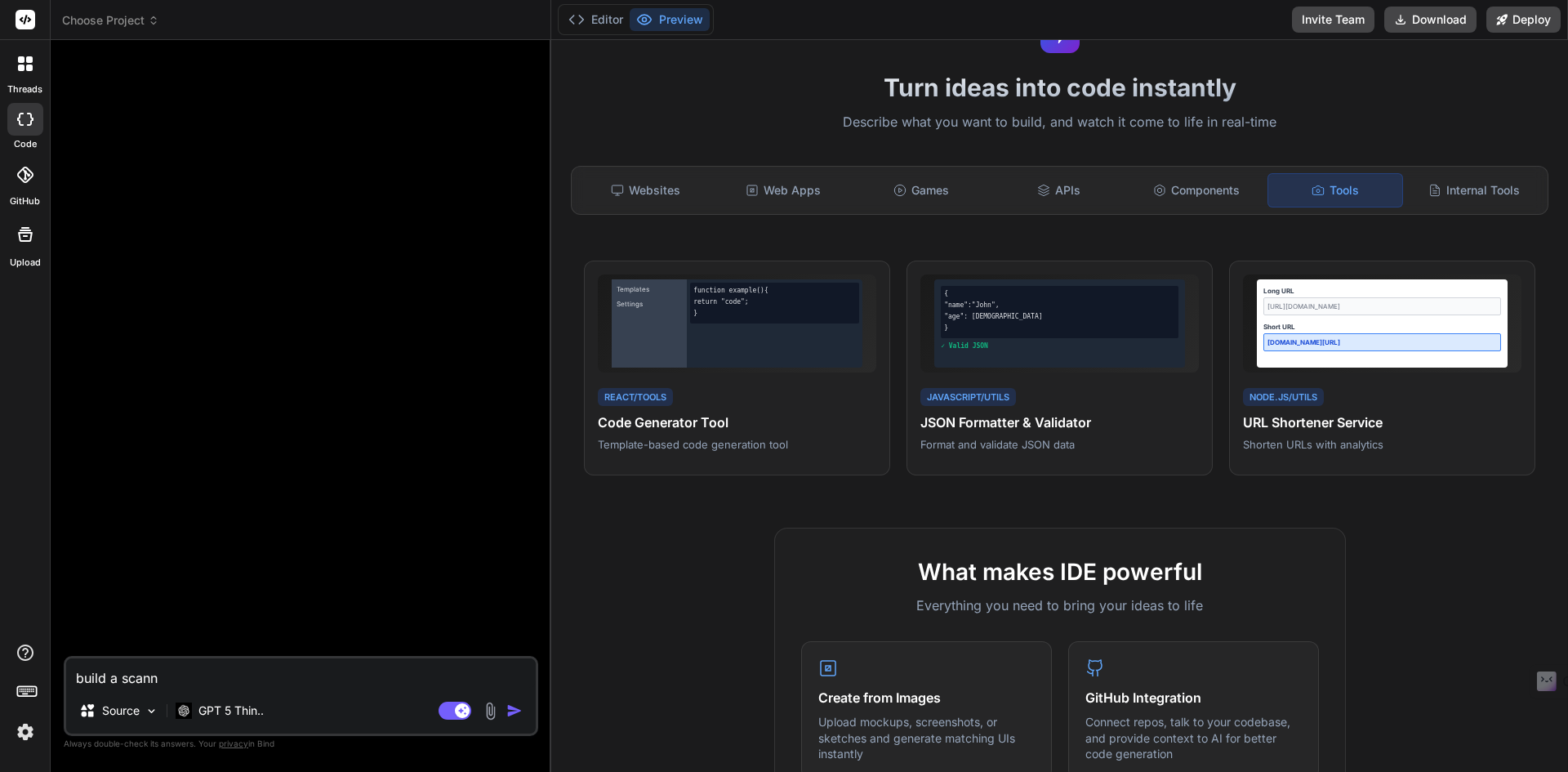
type textarea "build a scanni"
type textarea "x"
type textarea "build a scannig"
type textarea "x"
type textarea "build a scannig"
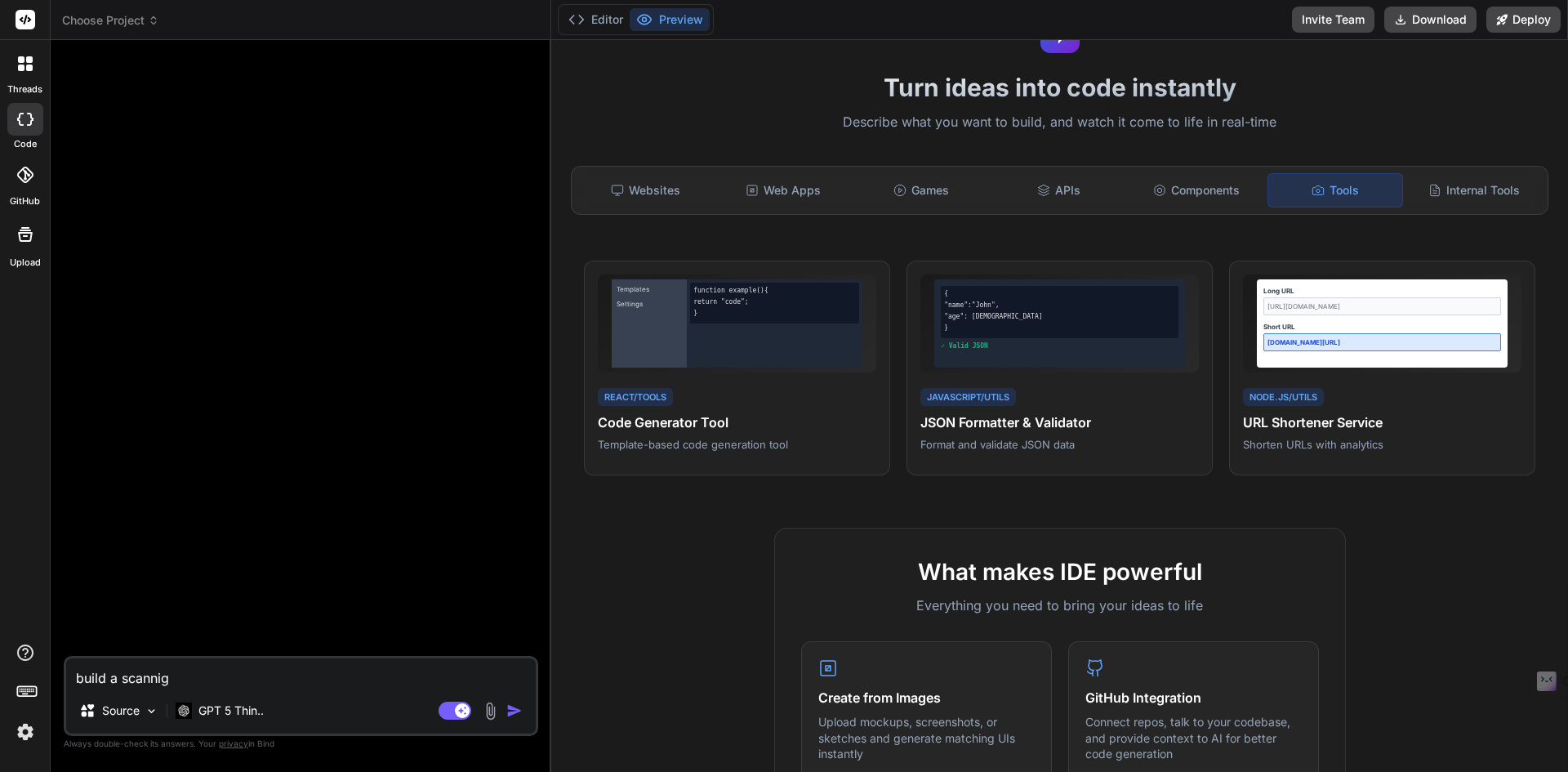
type textarea "x"
type textarea "build a scannig t"
type textarea "x"
type textarea "build a scannig to"
type textarea "x"
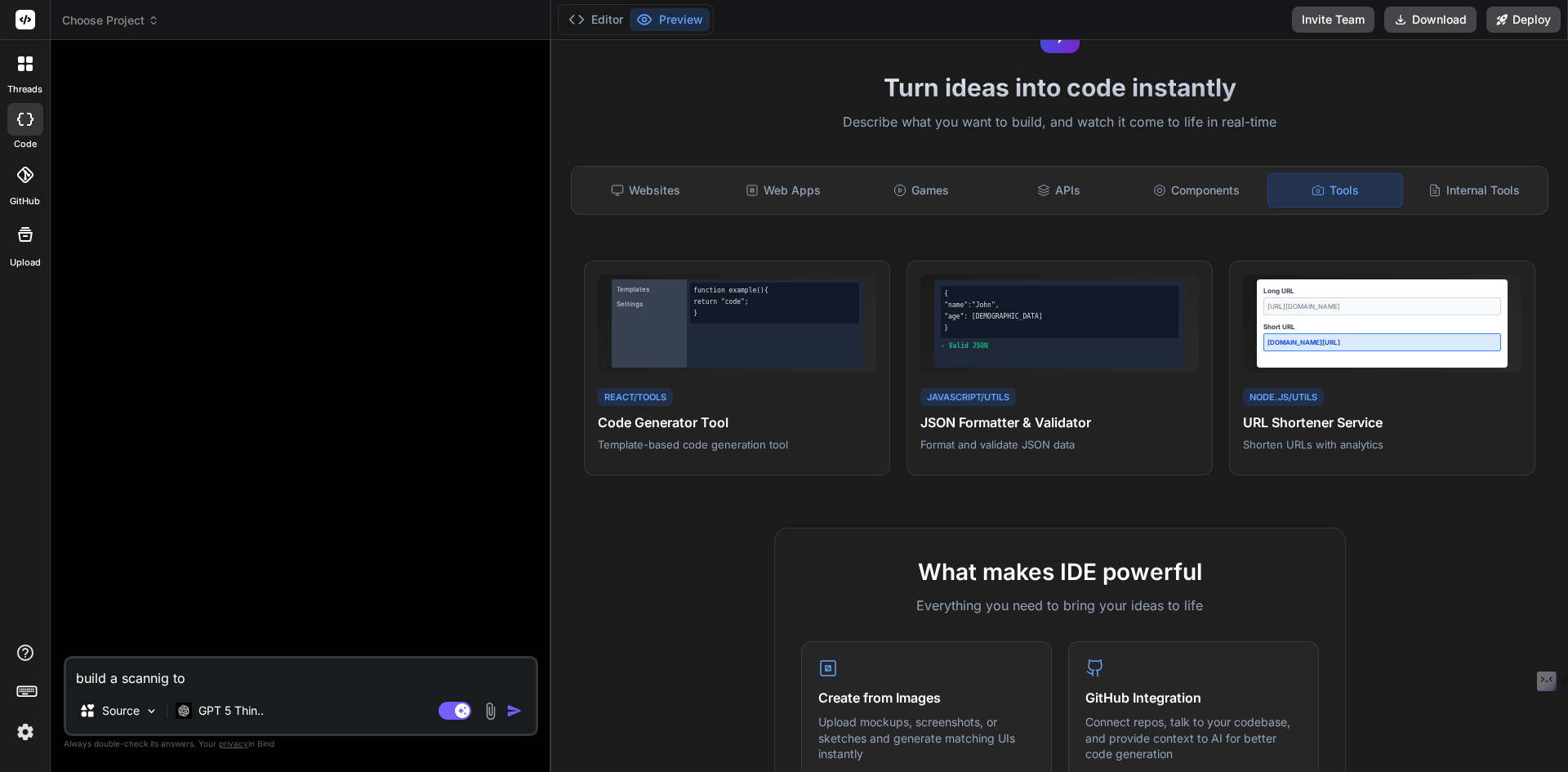
type textarea "build a scannig too"
type textarea "x"
type textarea "build a scannig tool"
type textarea "x"
type textarea "build a scannig tool"
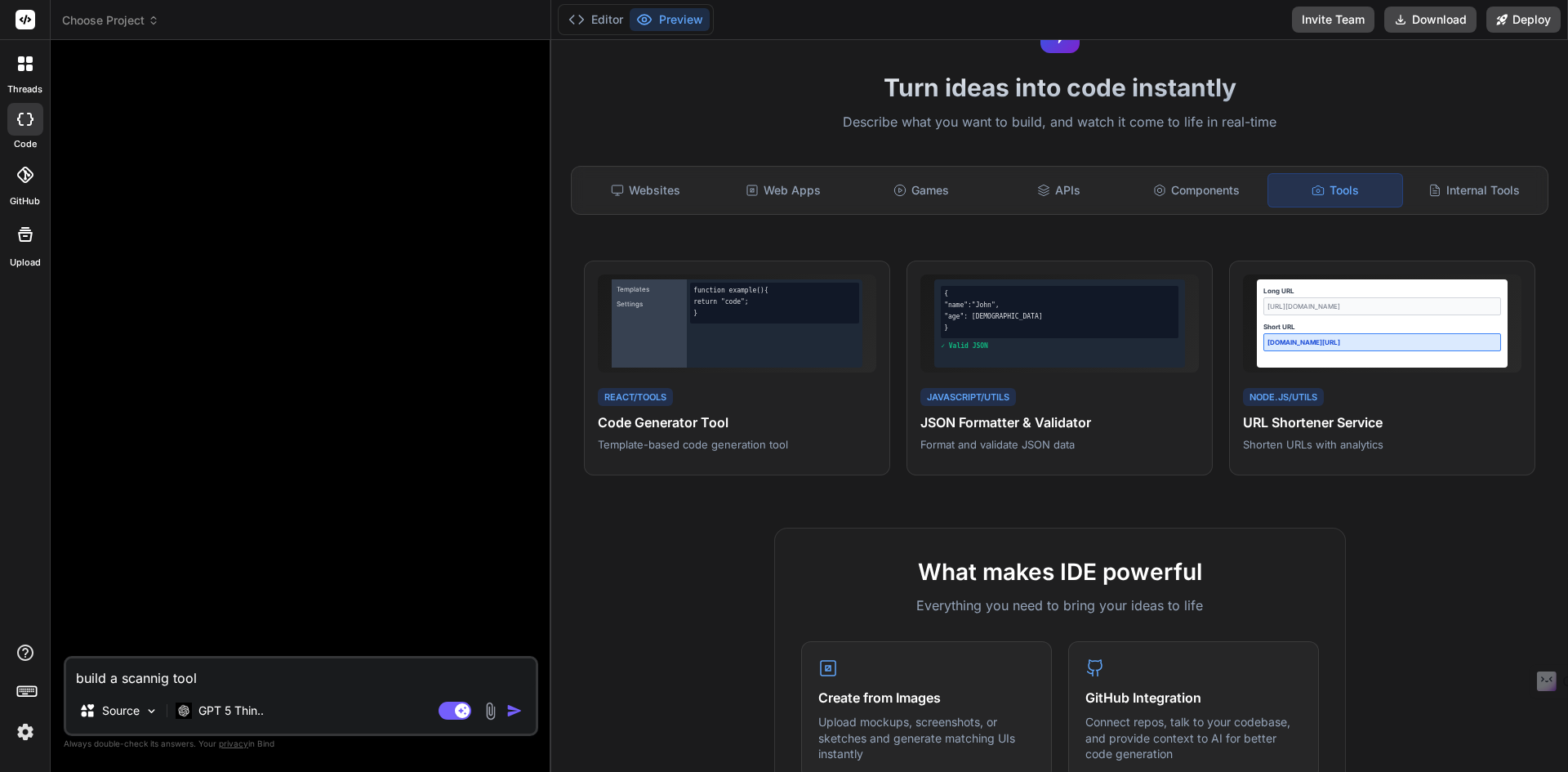
type textarea "x"
type textarea "build a scannig tool l"
type textarea "x"
type textarea "build a scannig tool li"
type textarea "x"
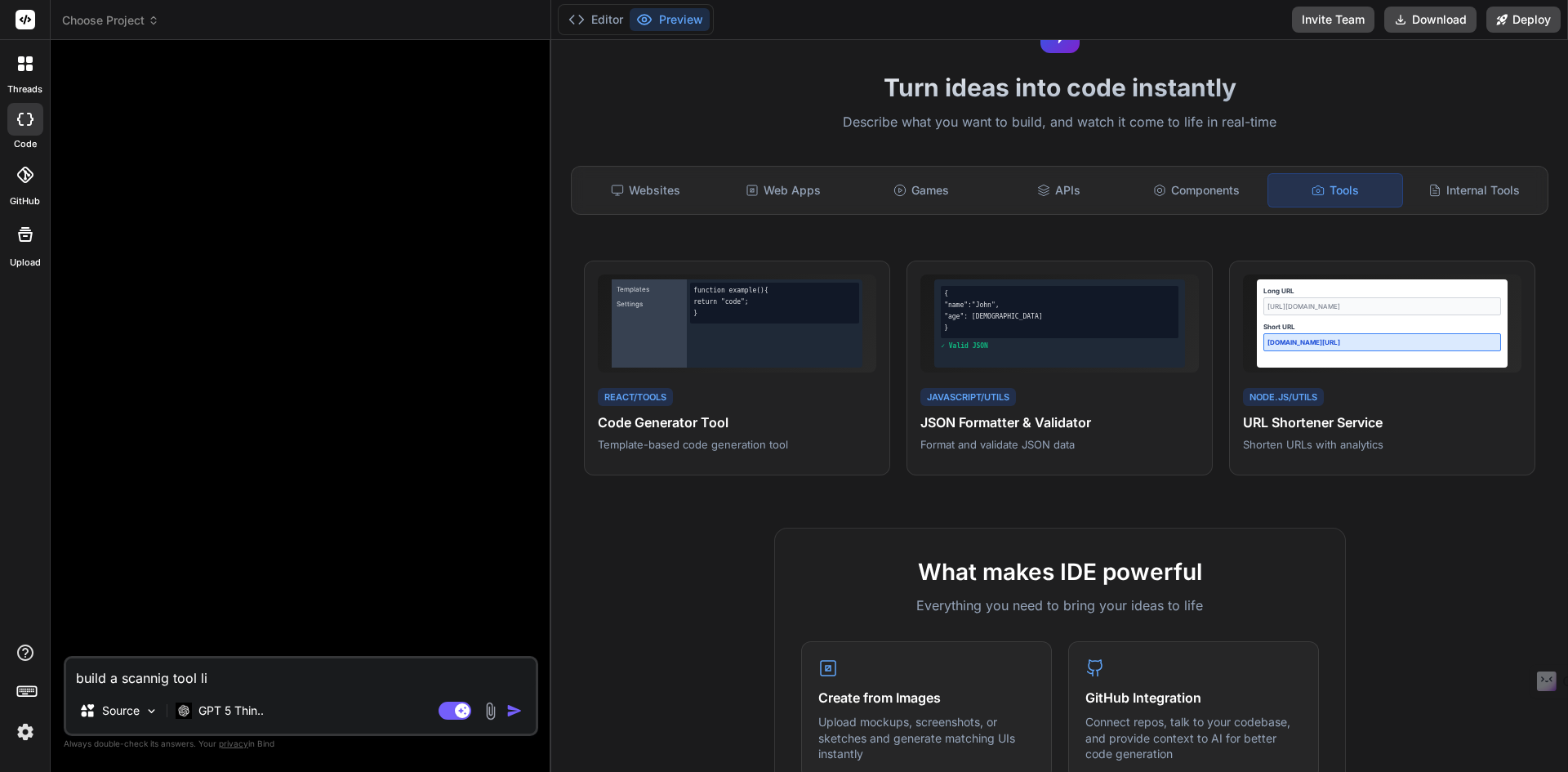
type textarea "build a scannig tool lik"
type textarea "x"
type textarea "build a scannig tool like"
type textarea "x"
type textarea "build a scannig tool like"
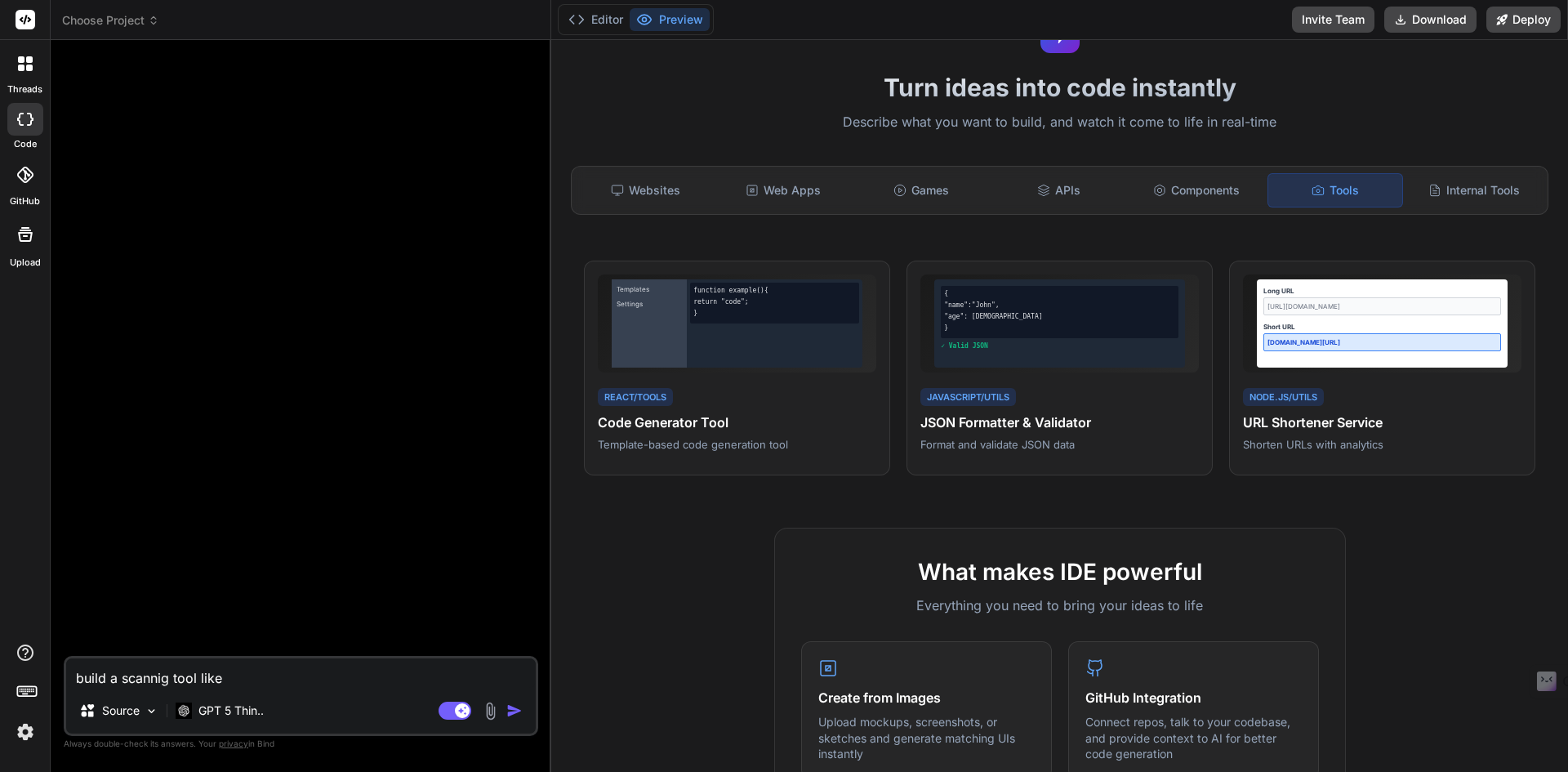
type textarea "x"
type textarea "build a scannig tool like n"
type textarea "x"
type textarea "build a scannig tool like ne"
type textarea "x"
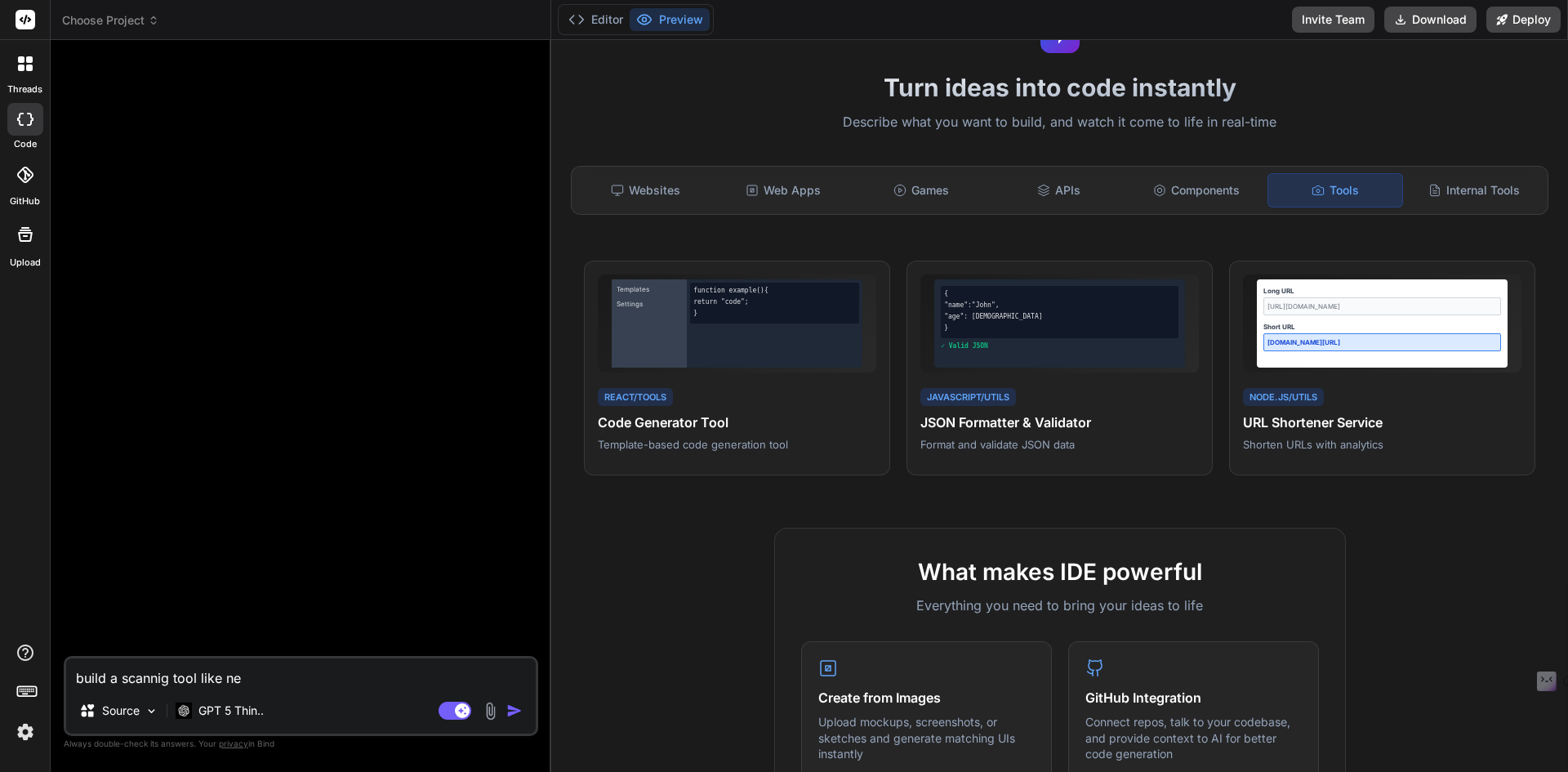
type textarea "build a scannig tool like nes"
type textarea "x"
type textarea "build a scannig tool like ness"
type textarea "x"
type textarea "build a scannig tool like nessu"
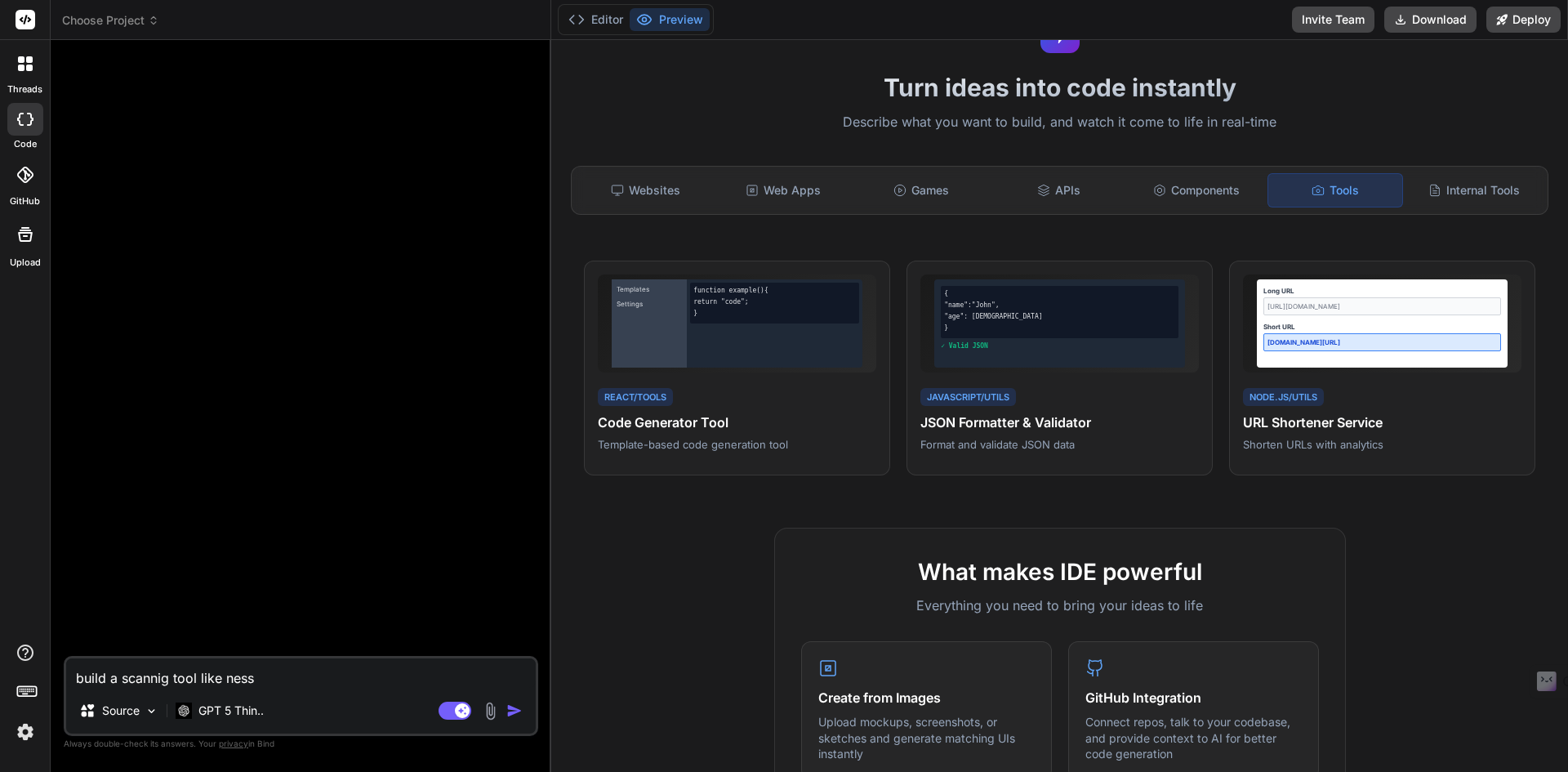
type textarea "x"
type textarea "build a scannig tool like nessus"
type textarea "x"
type textarea "build a scannig tool like nessus,"
type textarea "x"
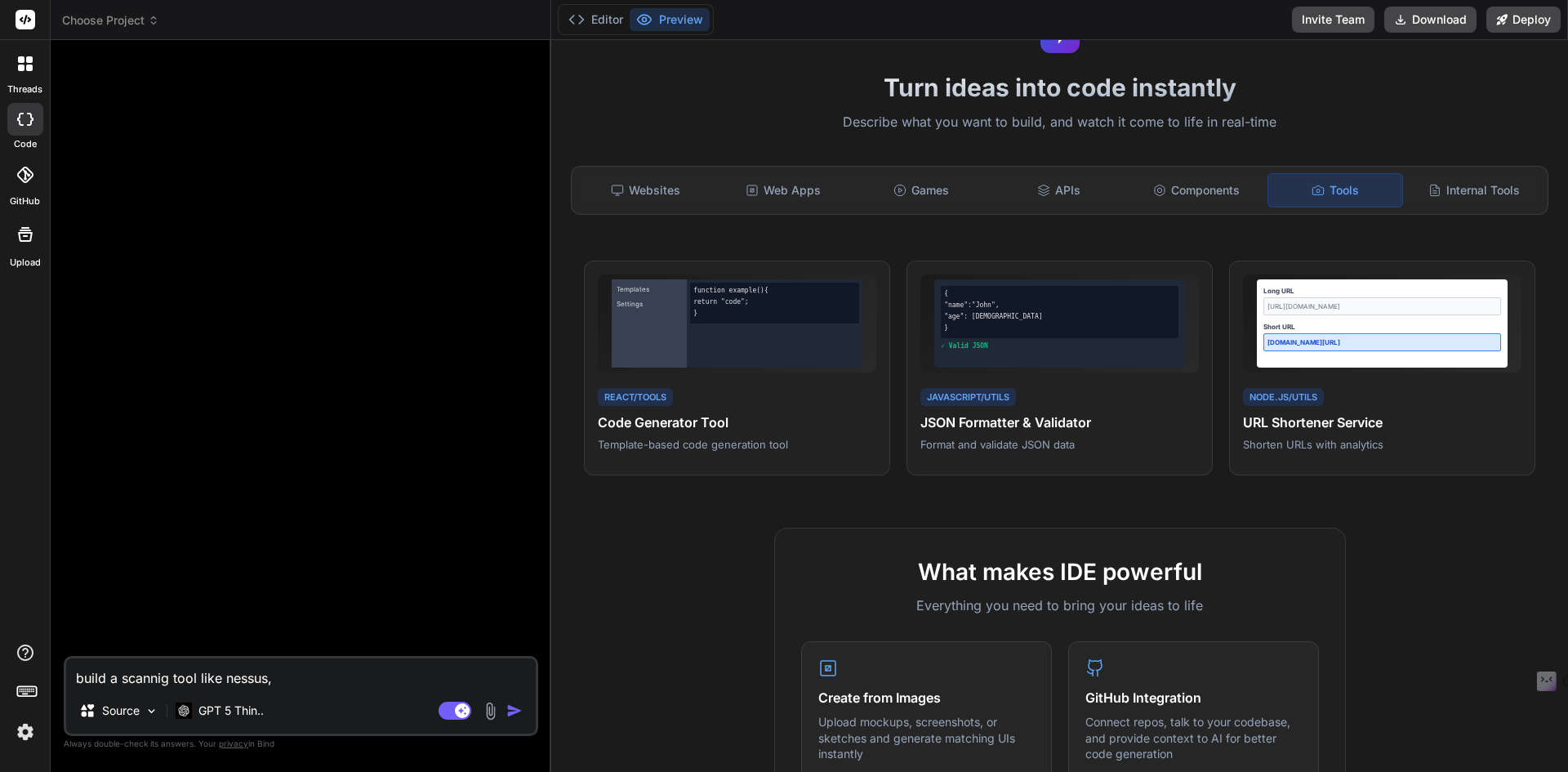
type textarea "build a scannig tool like nessus,"
type textarea "x"
type textarea "build a scannig tool like nessus, r"
type textarea "x"
type textarea "build a scannig tool like nessus, ra"
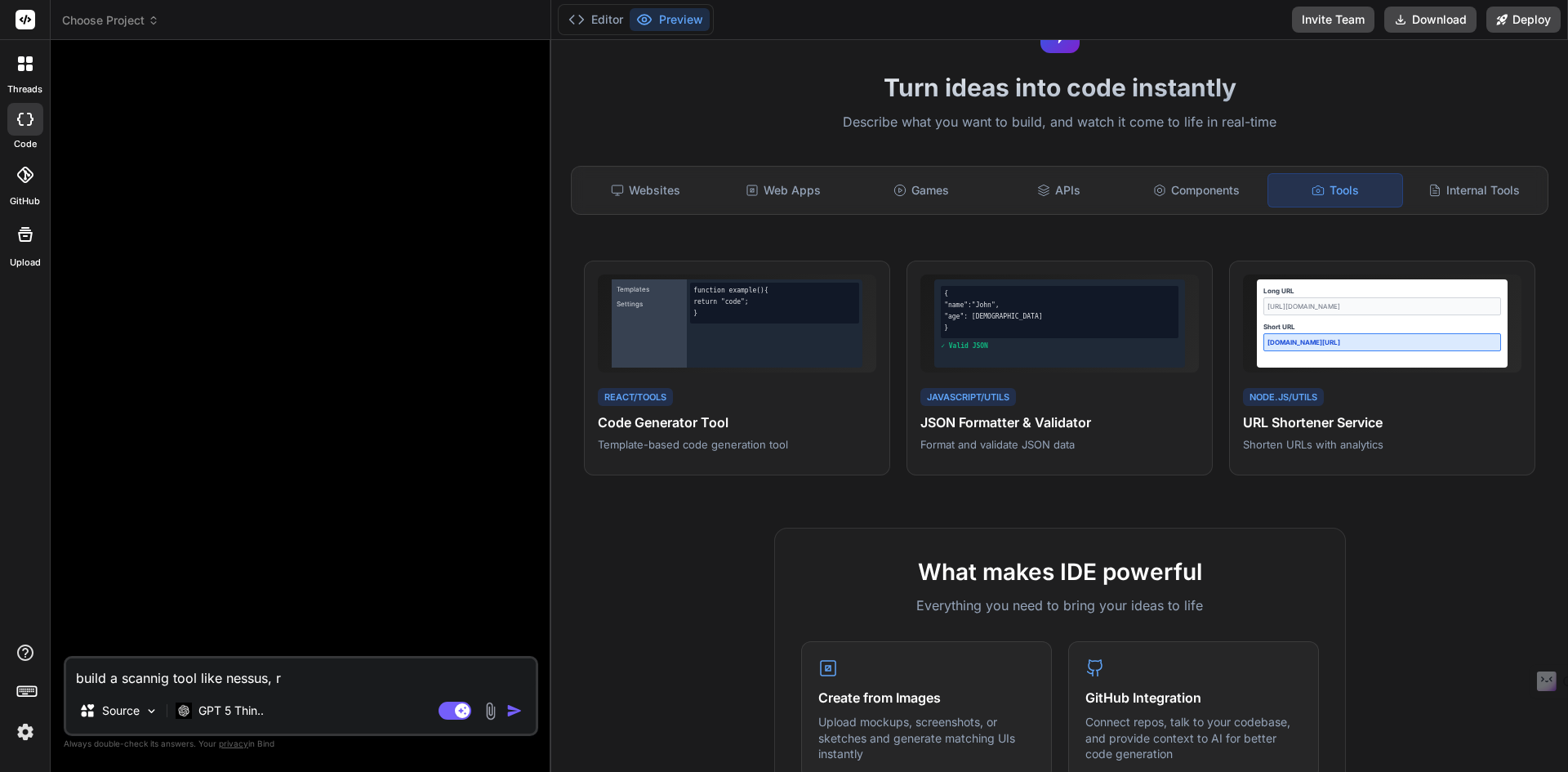
type textarea "x"
type textarea "build a scannig tool like nessus, rap"
type textarea "x"
type textarea "build a scannig tool like nessus, rapi"
type textarea "x"
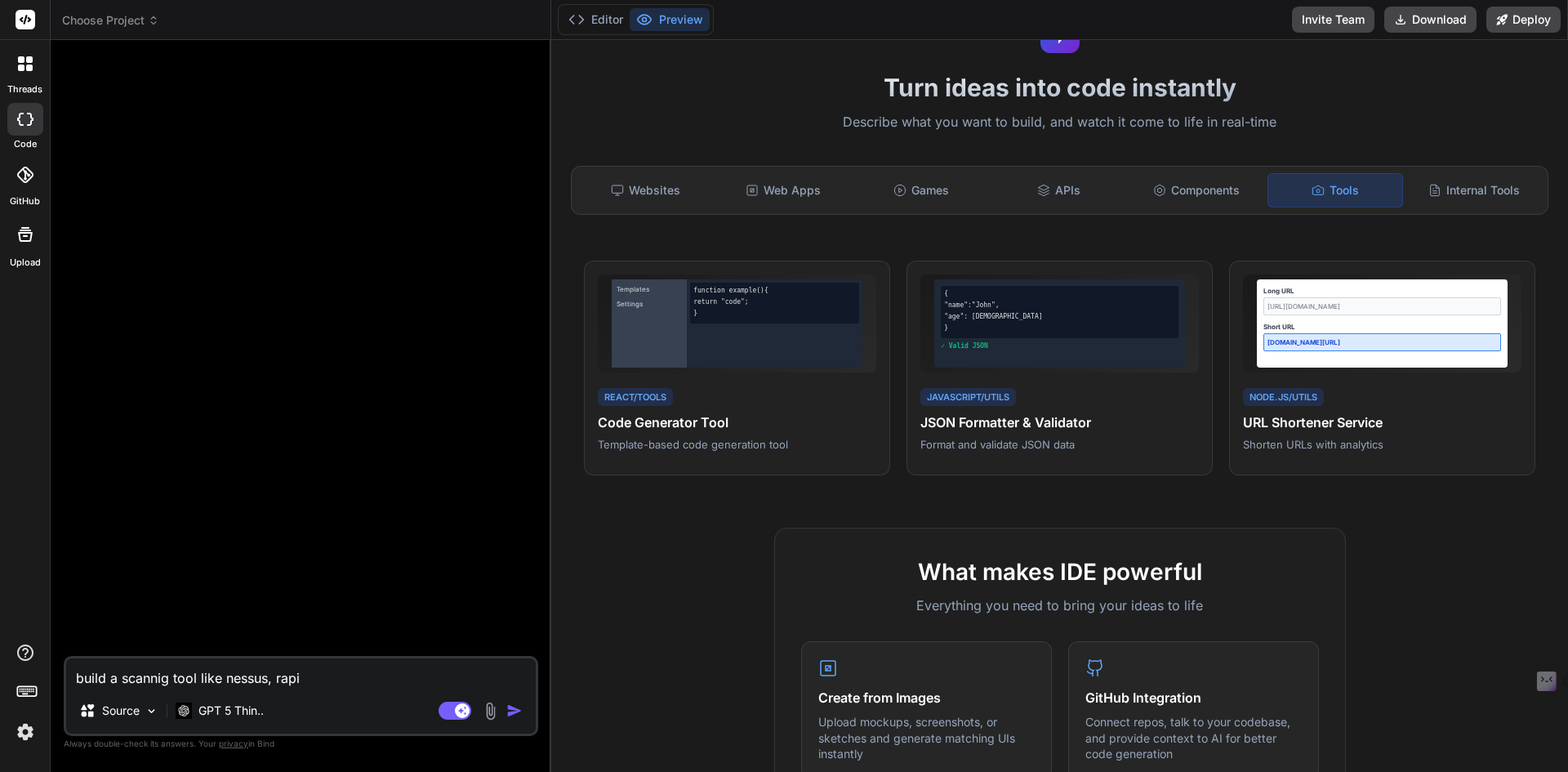
type textarea "build a scannig tool like nessus, rapid"
type textarea "x"
type textarea "build a scannig tool like nessus, rapid7"
type textarea "x"
type textarea "build a scannig tool like nessus, rapid7"
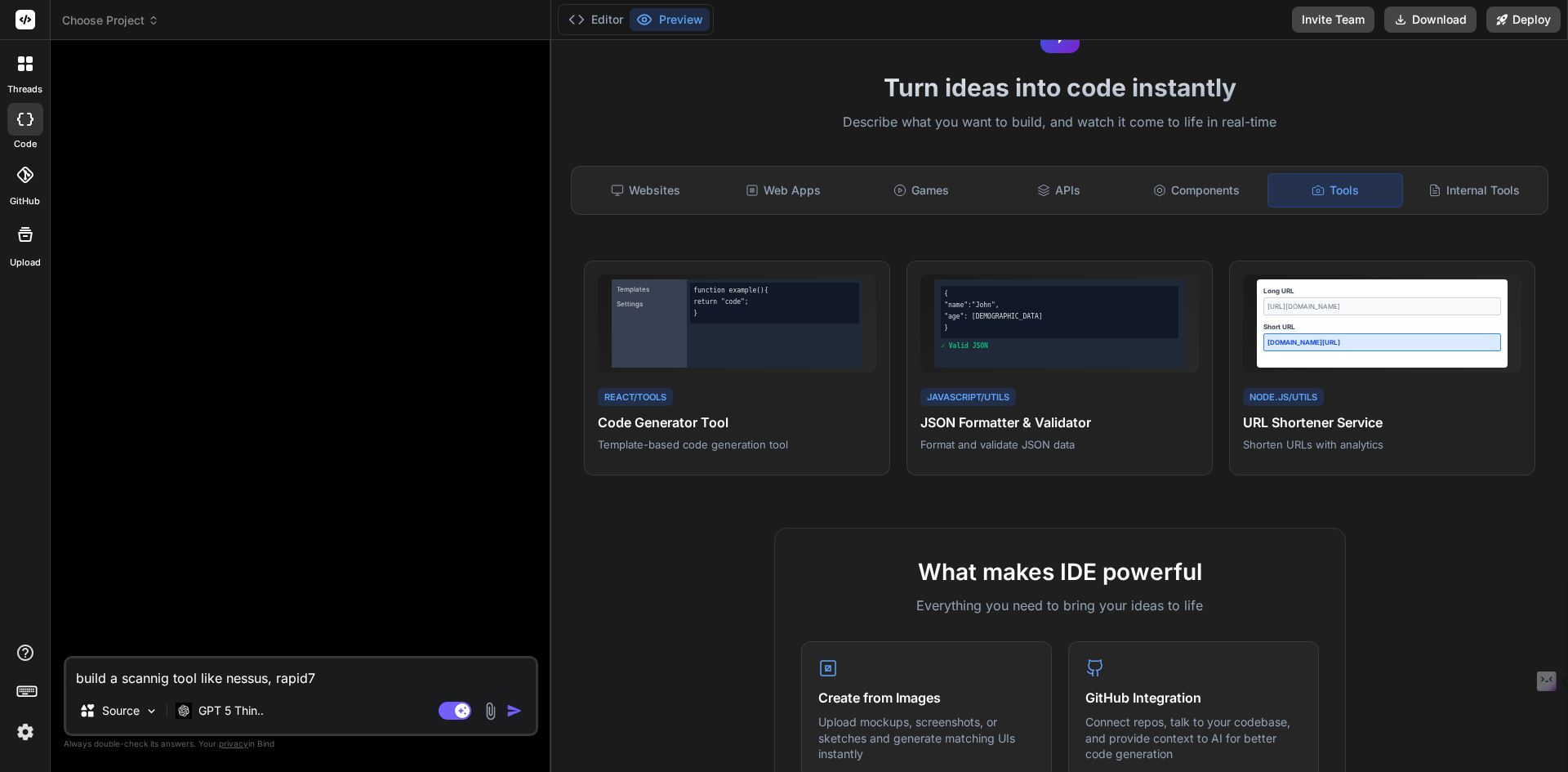
type textarea "x"
type textarea "build a scannig tool like nessus, rapid7 a"
type textarea "x"
type textarea "build a scannig tool like nessus, rapid7 an"
type textarea "x"
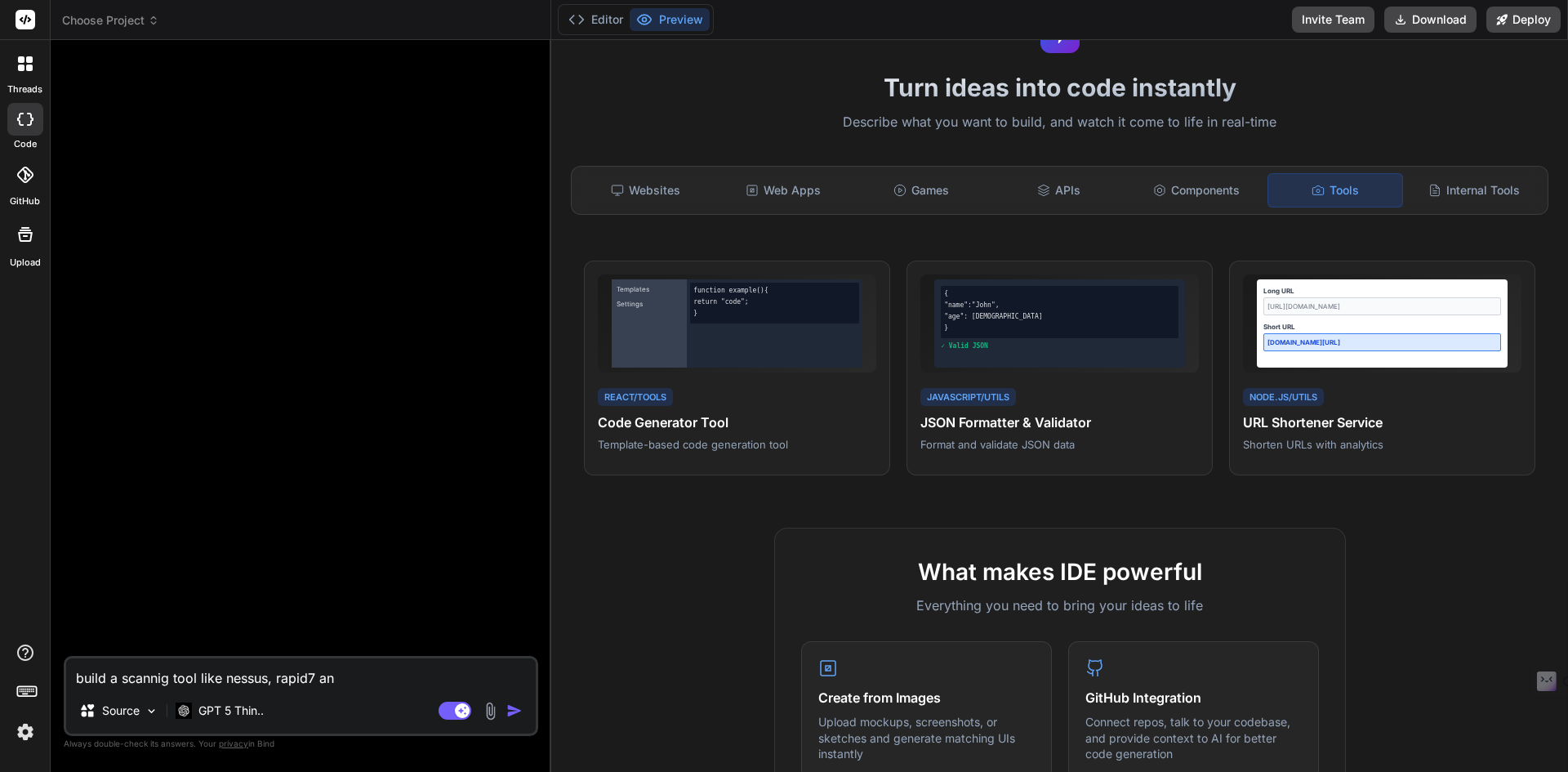
type textarea "build a scannig tool like nessus, rapid7 and"
type textarea "x"
type textarea "build a scannig tool like nessus, rapid7 and"
type textarea "x"
type textarea "build a scannig tool like nessus, rapid7 and b"
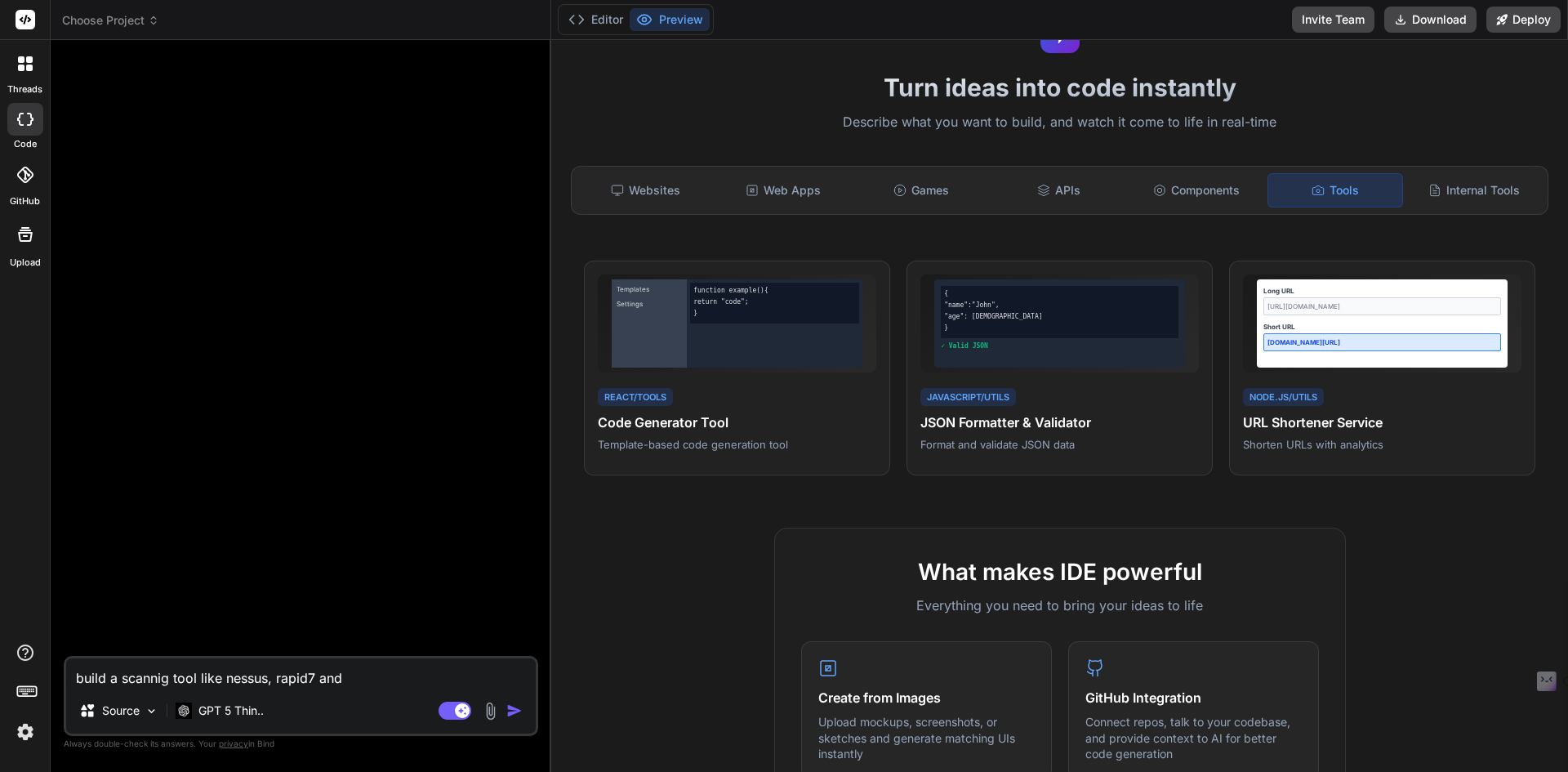
type textarea "x"
type textarea "build a scannig tool like nessus, rapid7 and bu"
type textarea "x"
type textarea "build a scannig tool like nessus, rapid7 and bur"
type textarea "x"
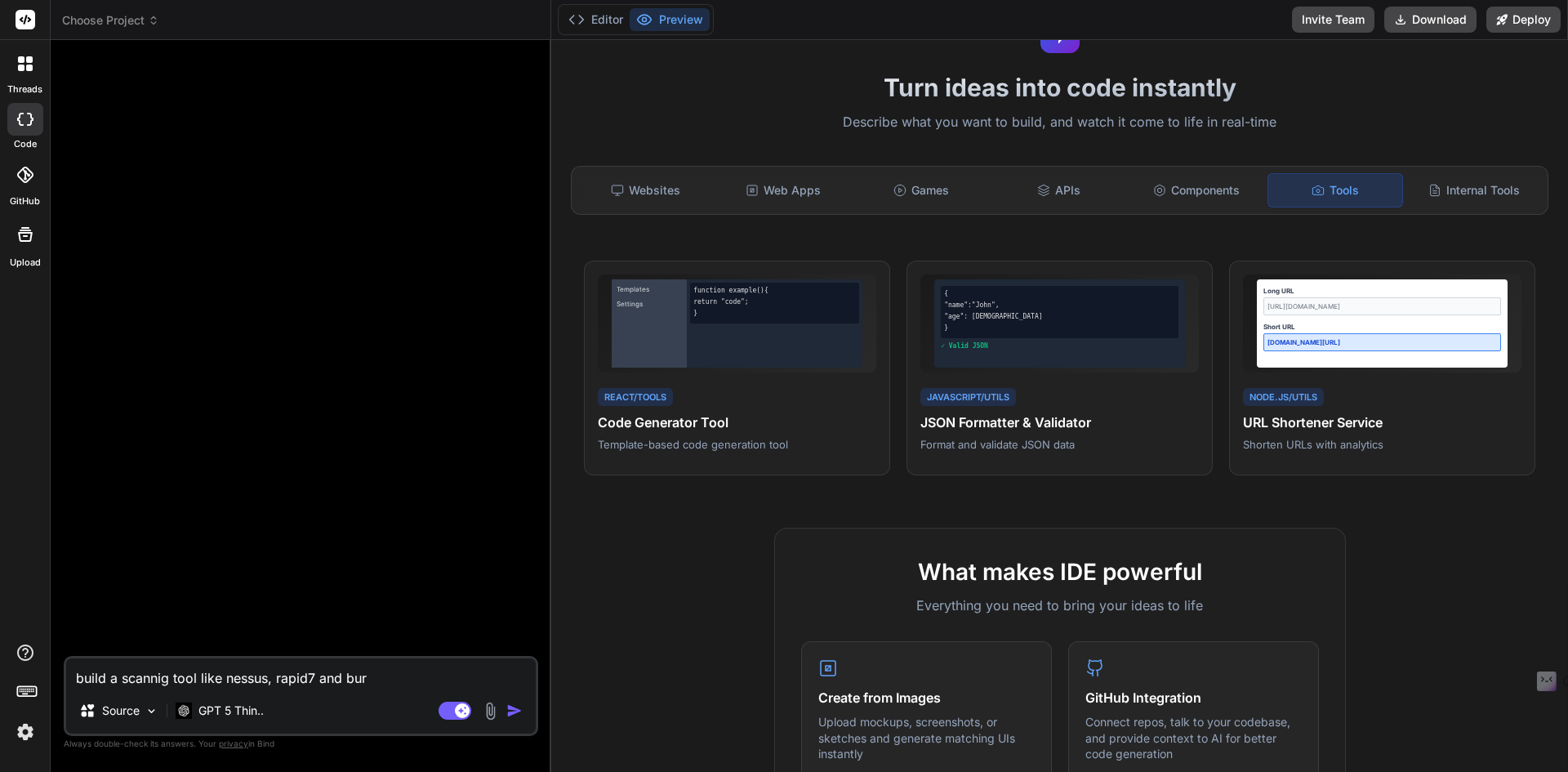
type textarea "build a scannig tool like nessus, rapid7 and burp"
type textarea "x"
type textarea "build a scannig tool like nessus, rapid7 and burp"
type textarea "x"
type textarea "build a scannig tool like nessus, rapid7 and burp s"
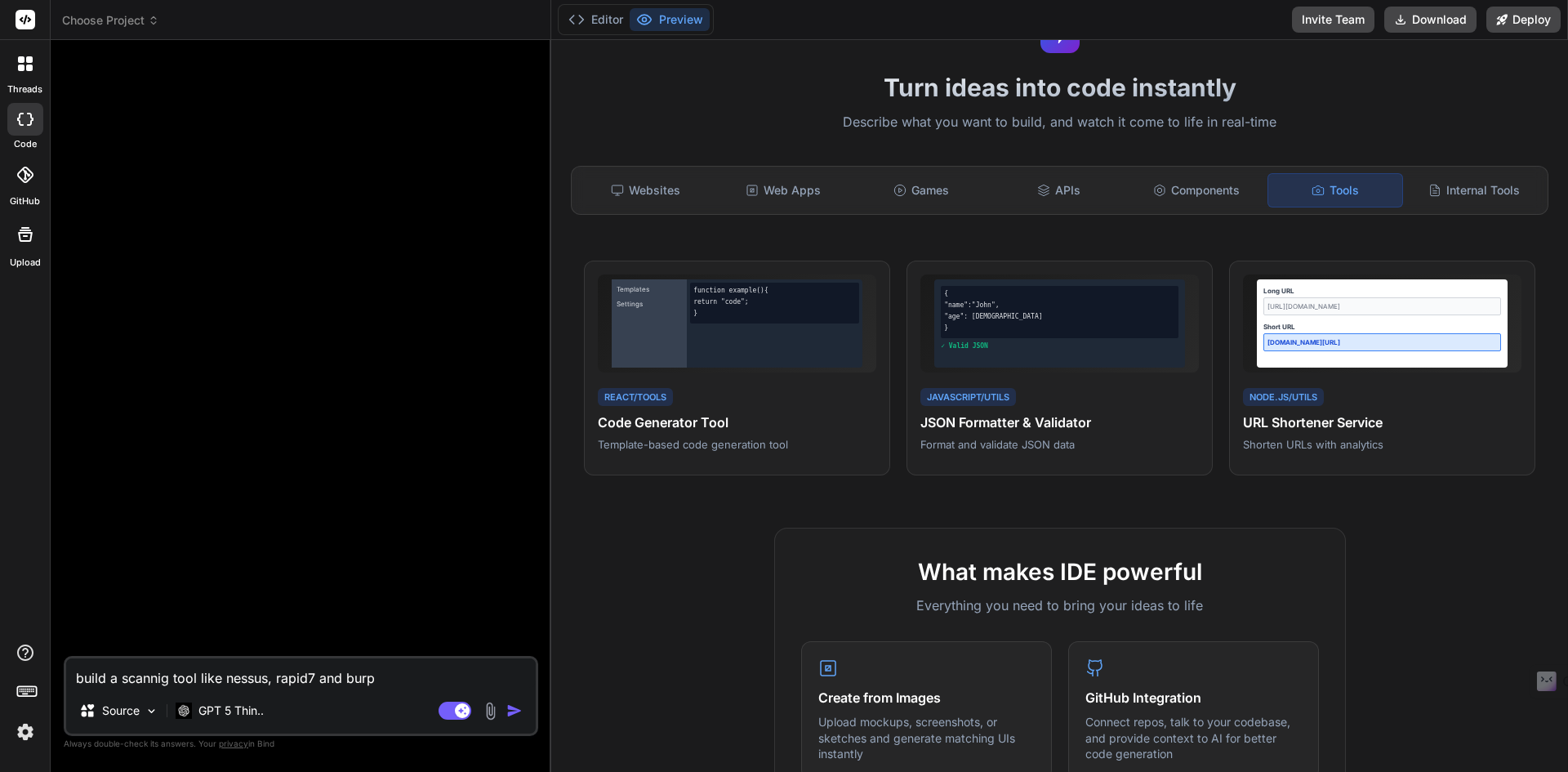
type textarea "x"
type textarea "build a scannig tool like nessus, rapid7 and burp su"
type textarea "x"
type textarea "build a scannig tool like nessus, rapid7 and burp sui"
type textarea "x"
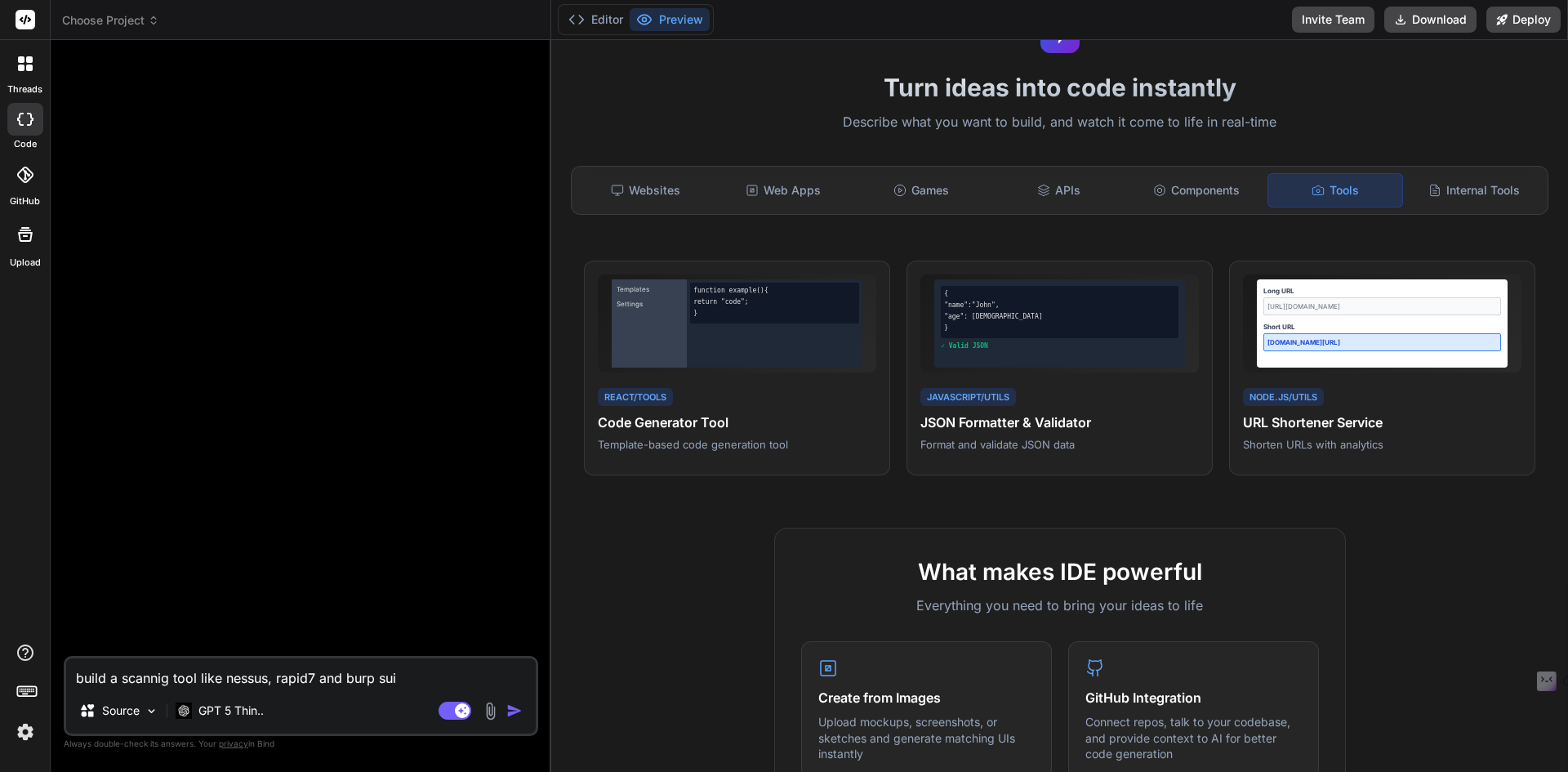
type textarea "build a scannig tool like nessus, rapid7 and burp suit"
type textarea "x"
type textarea "build a scannig tool like nessus, rapid7 and burp suit"
type textarea "x"
type textarea "build a scannig tool like nessus, rapid7 and burp suit"
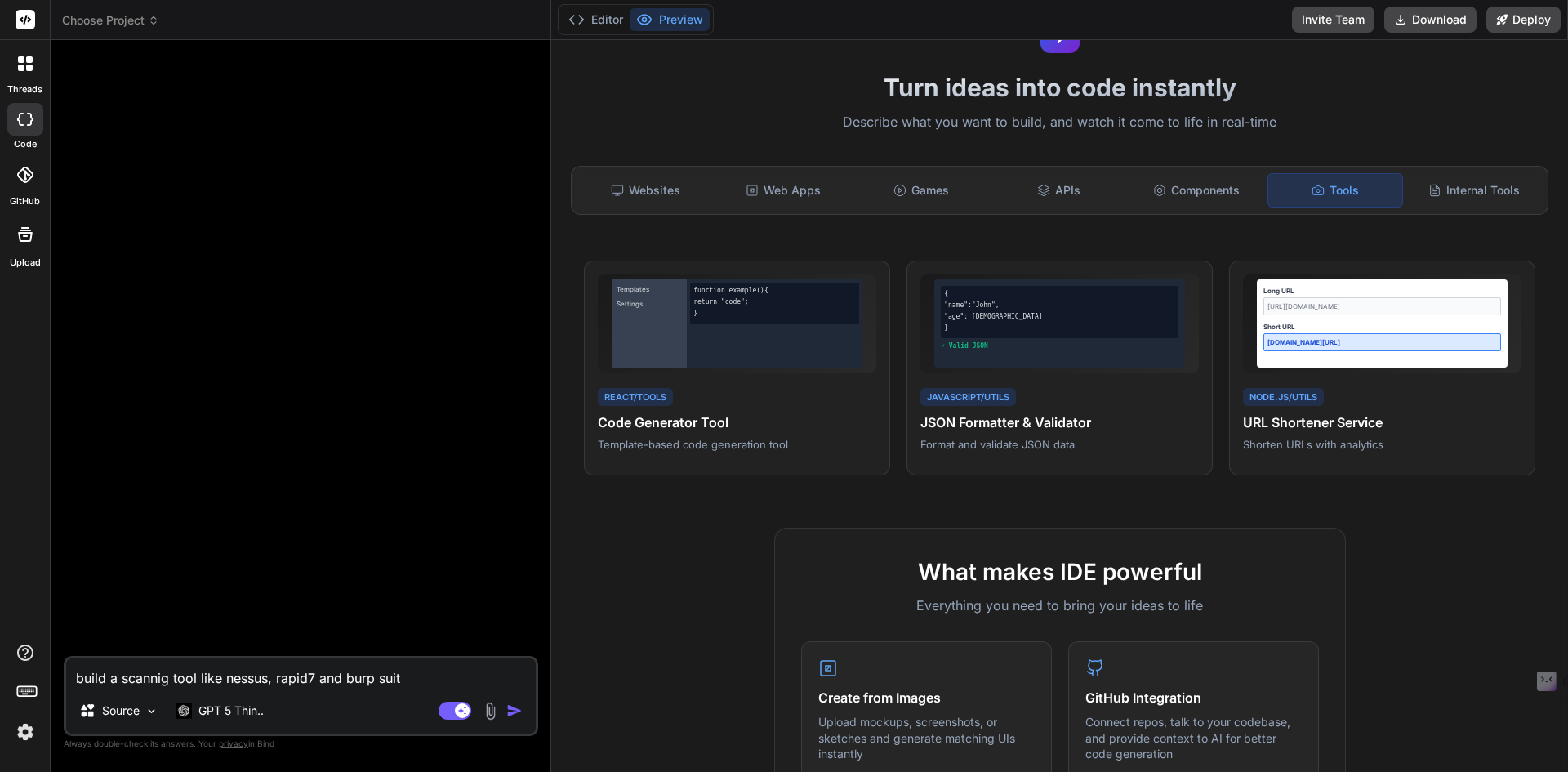
type textarea "x"
type textarea "build a scannig tool like nessus, rapid7 and burp sui"
type textarea "x"
type textarea "build a scannig tool like nessus, rapid7 and burp suit"
type textarea "x"
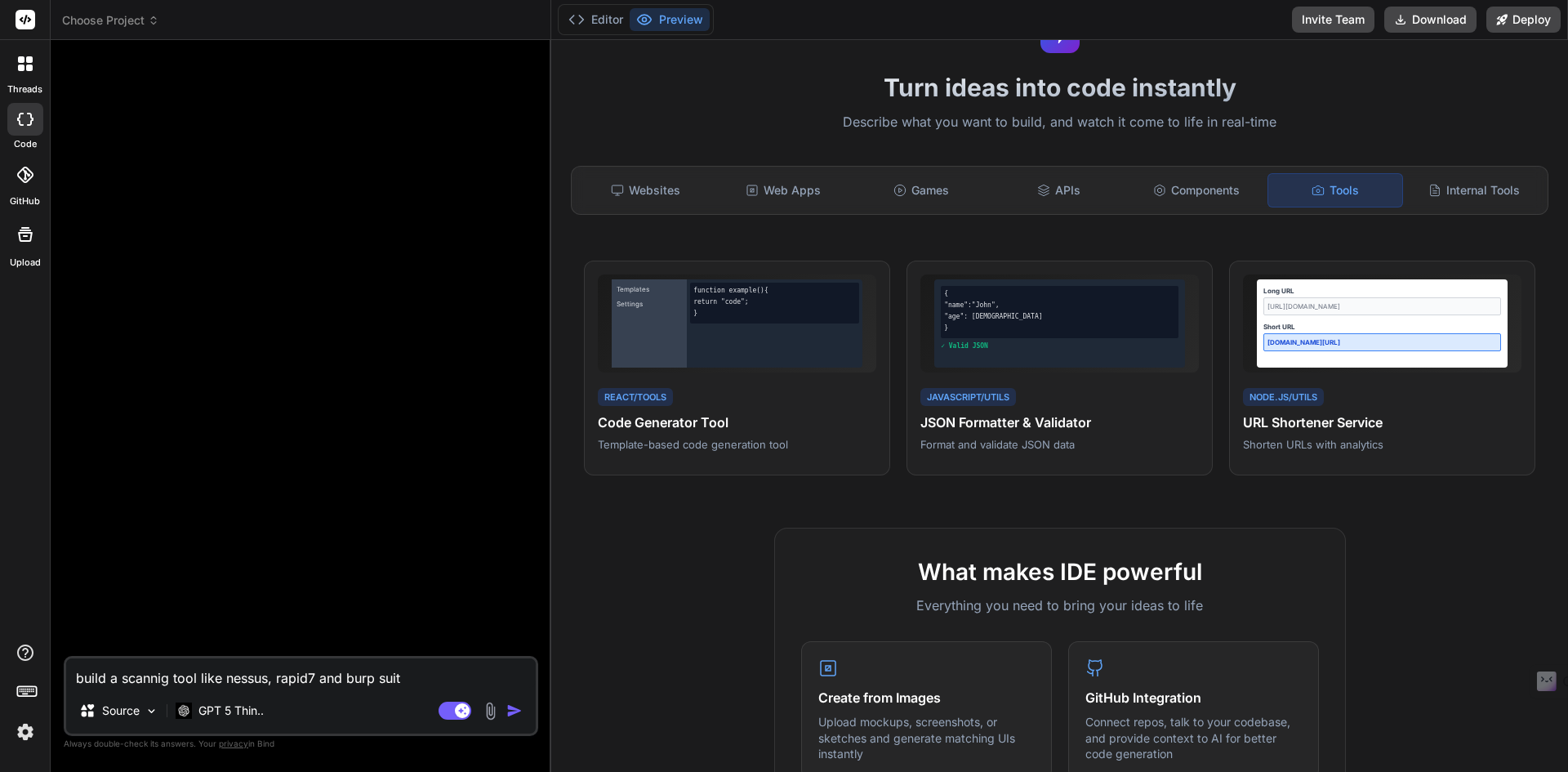
type textarea "build a scannig tool like nessus, rapid7 and burp suit"
type textarea "x"
type textarea "build a scannig tool like nessus, rapid7 and burp suit w"
type textarea "x"
type textarea "build a scannig tool like nessus, rapid7 and burp suit"
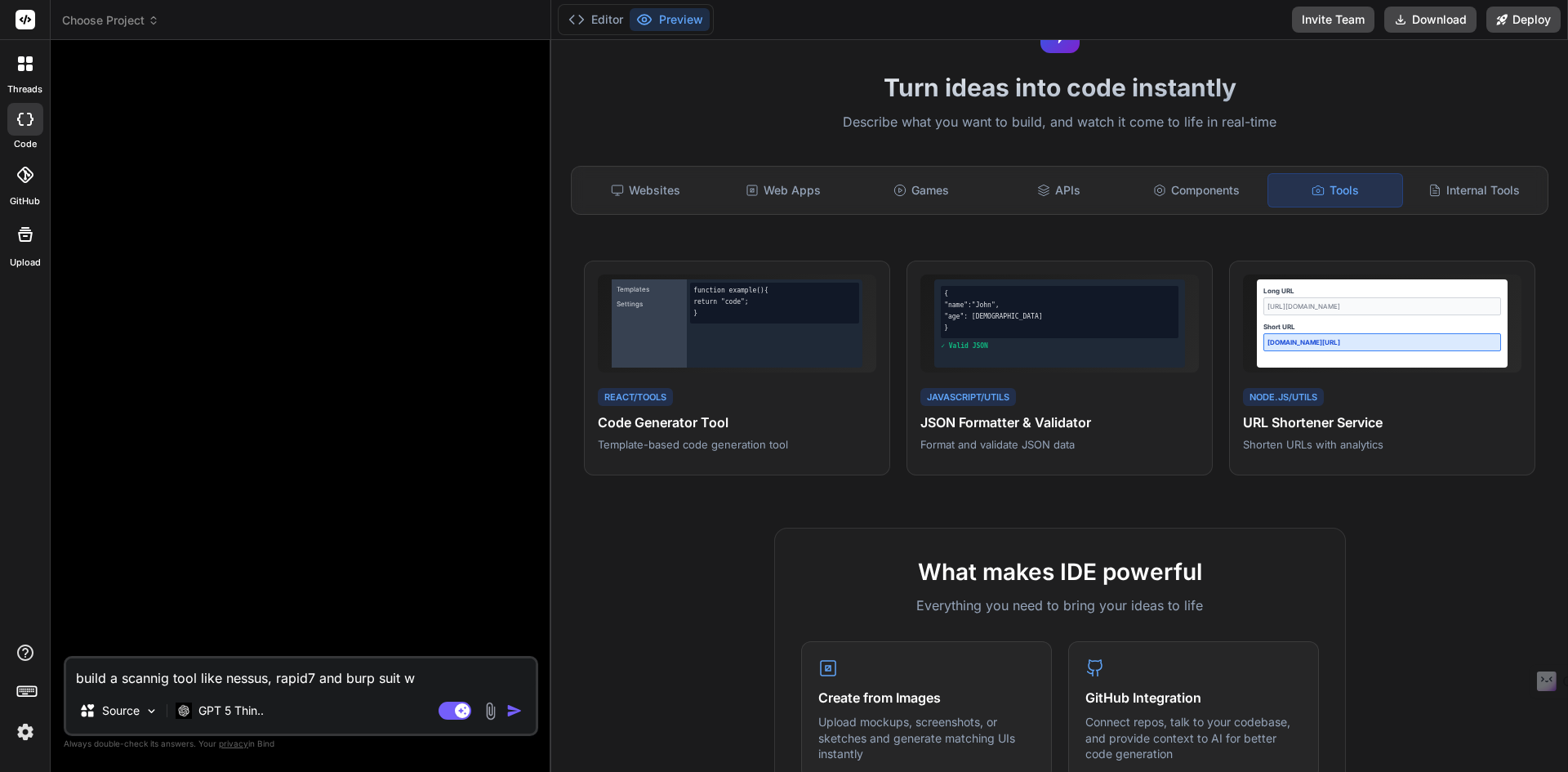
type textarea "x"
type textarea "build a scannig tool like nessus, rapid7 and burp suit"
type textarea "x"
type textarea "build a scannig tool like nessus, rapid7 and burp suit"
type textarea "x"
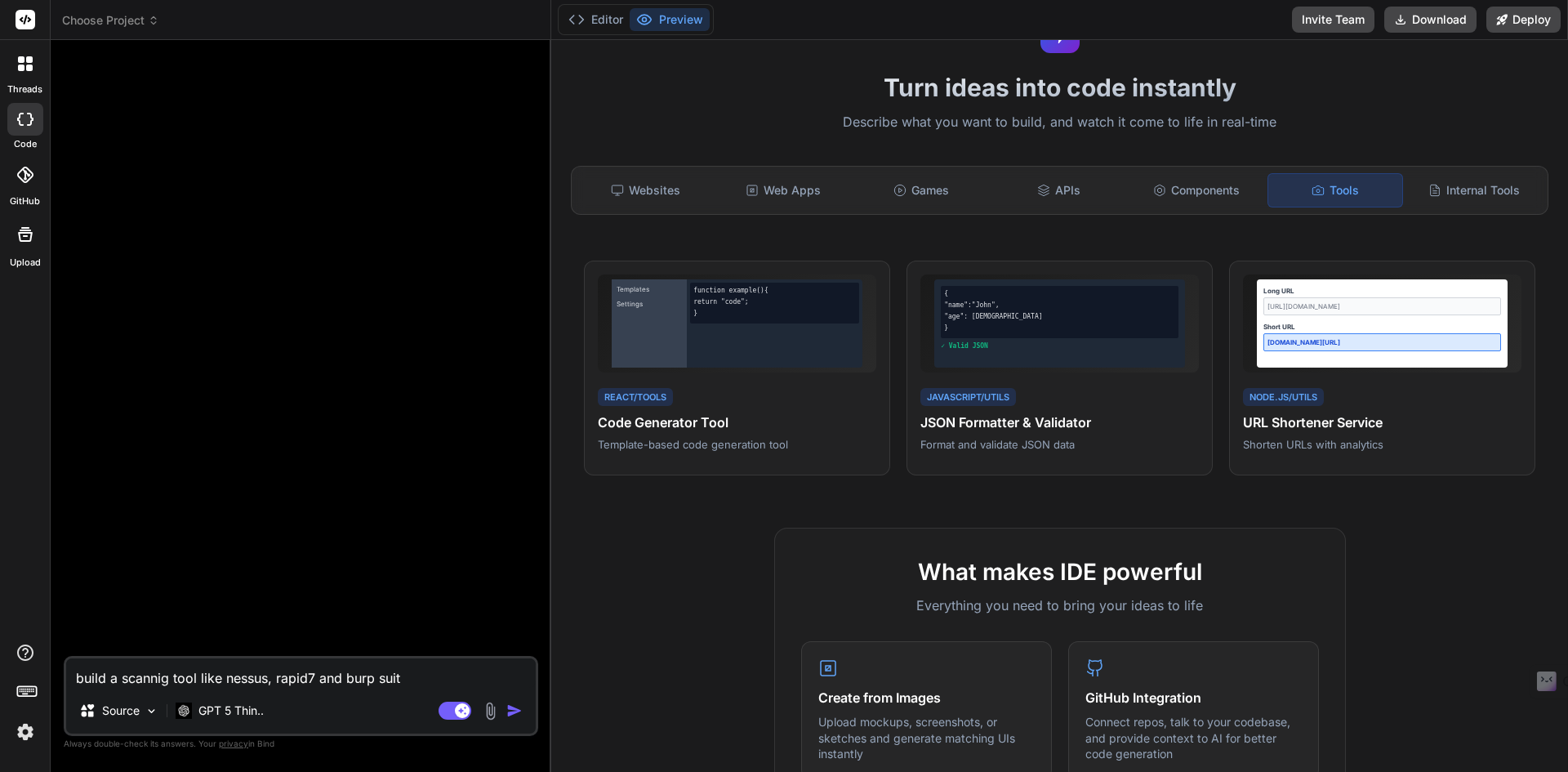
type textarea "build a scannig tool like nessus, rapid7 and burp suit w"
type textarea "x"
type textarea "build a scannig tool like nessus, rapid7 and burp suit"
type textarea "x"
type textarea "build a scannig tool like nessus, rapid7 and burp suit t"
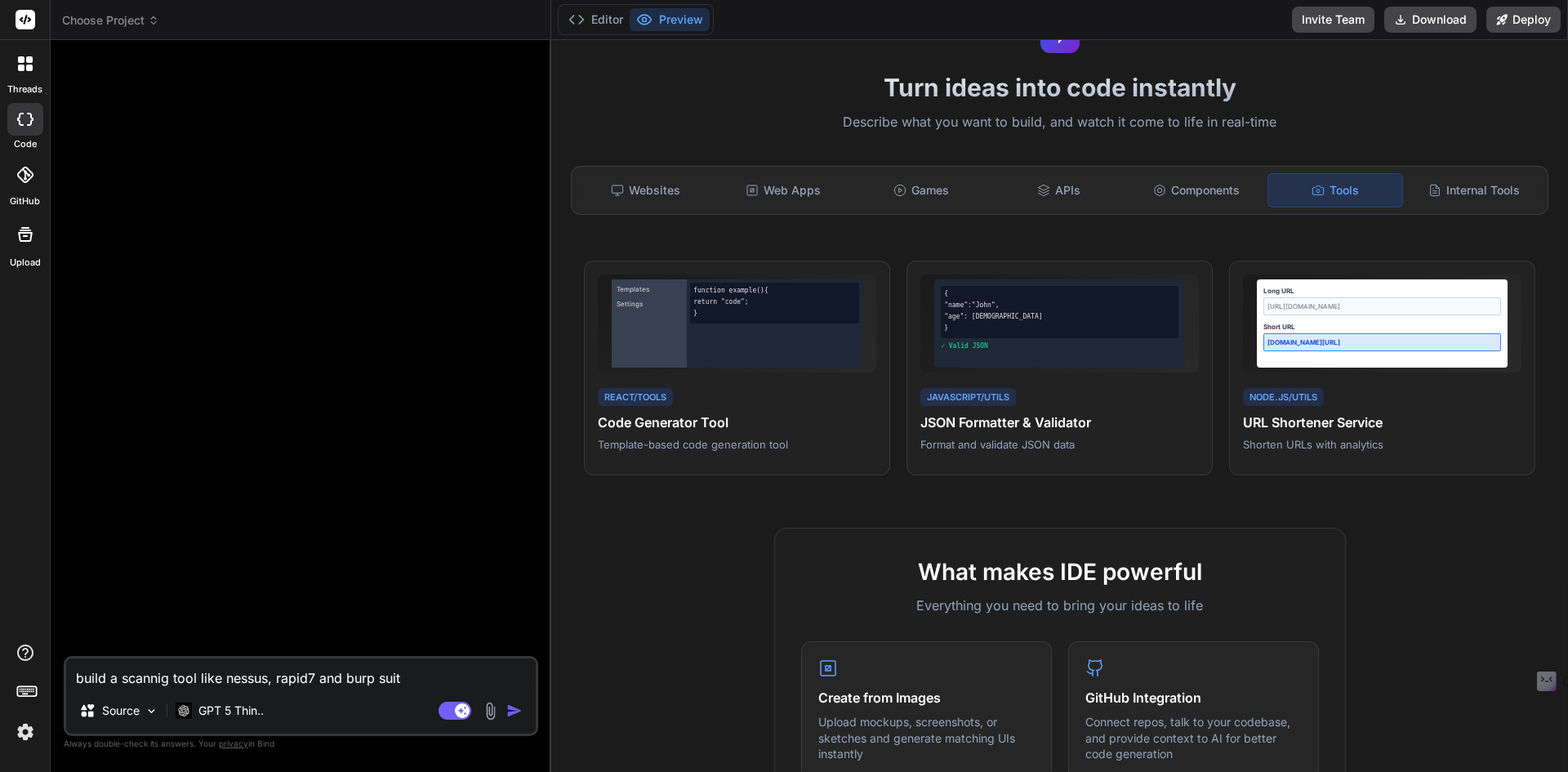
type textarea "x"
type textarea "build a scannig tool like nessus, rapid7 and burp suit th"
type textarea "x"
type textarea "build a scannig tool like nessus, rapid7 and burp suit tha"
type textarea "x"
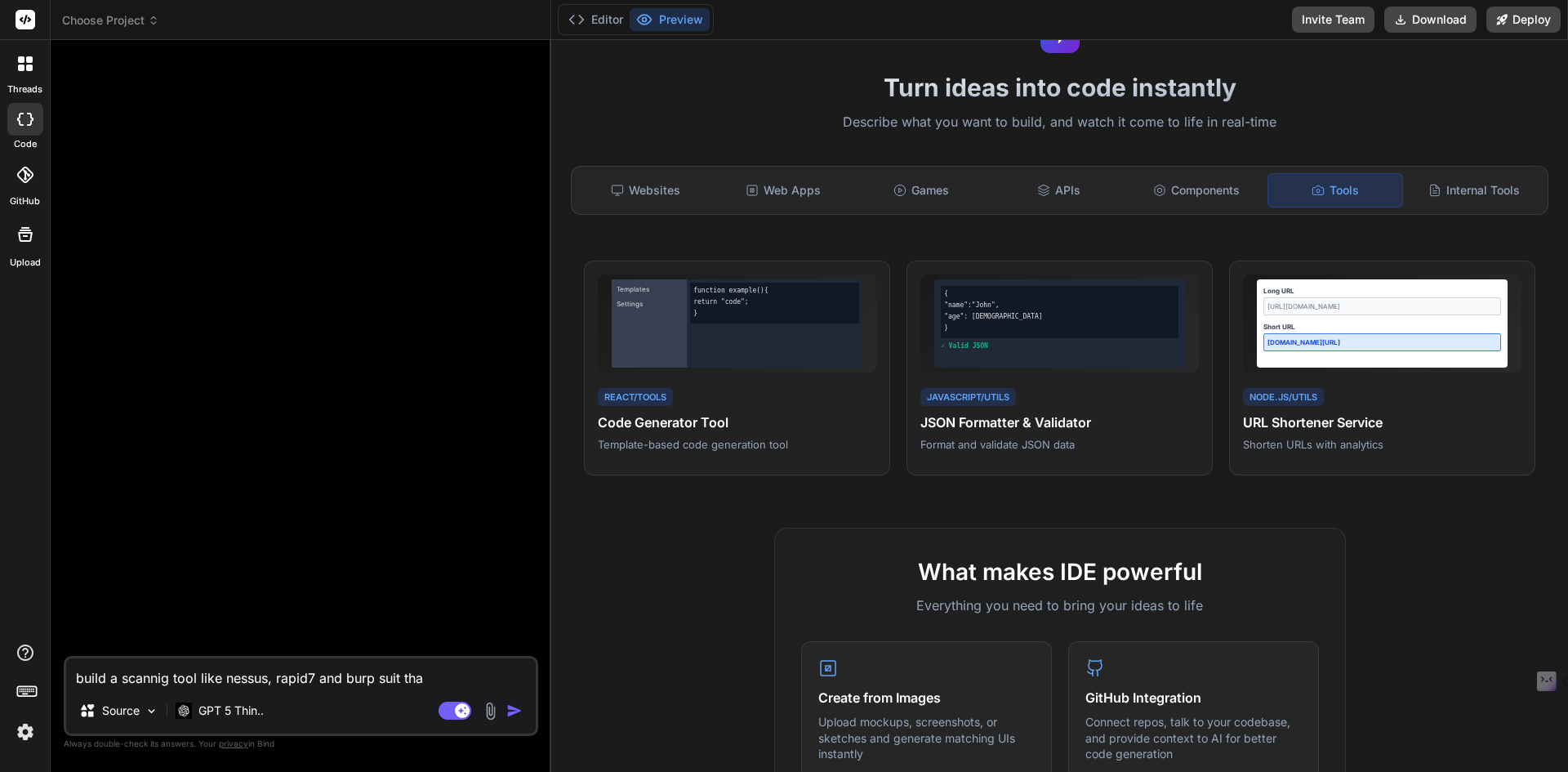
type textarea "build a scannig tool like nessus, rapid7 and burp suit that"
type textarea "x"
type textarea "build a scannig tool like nessus, rapid7 and burp suit that"
type textarea "x"
type textarea "build a scannig tool like nessus, rapid7 and burp suit that w"
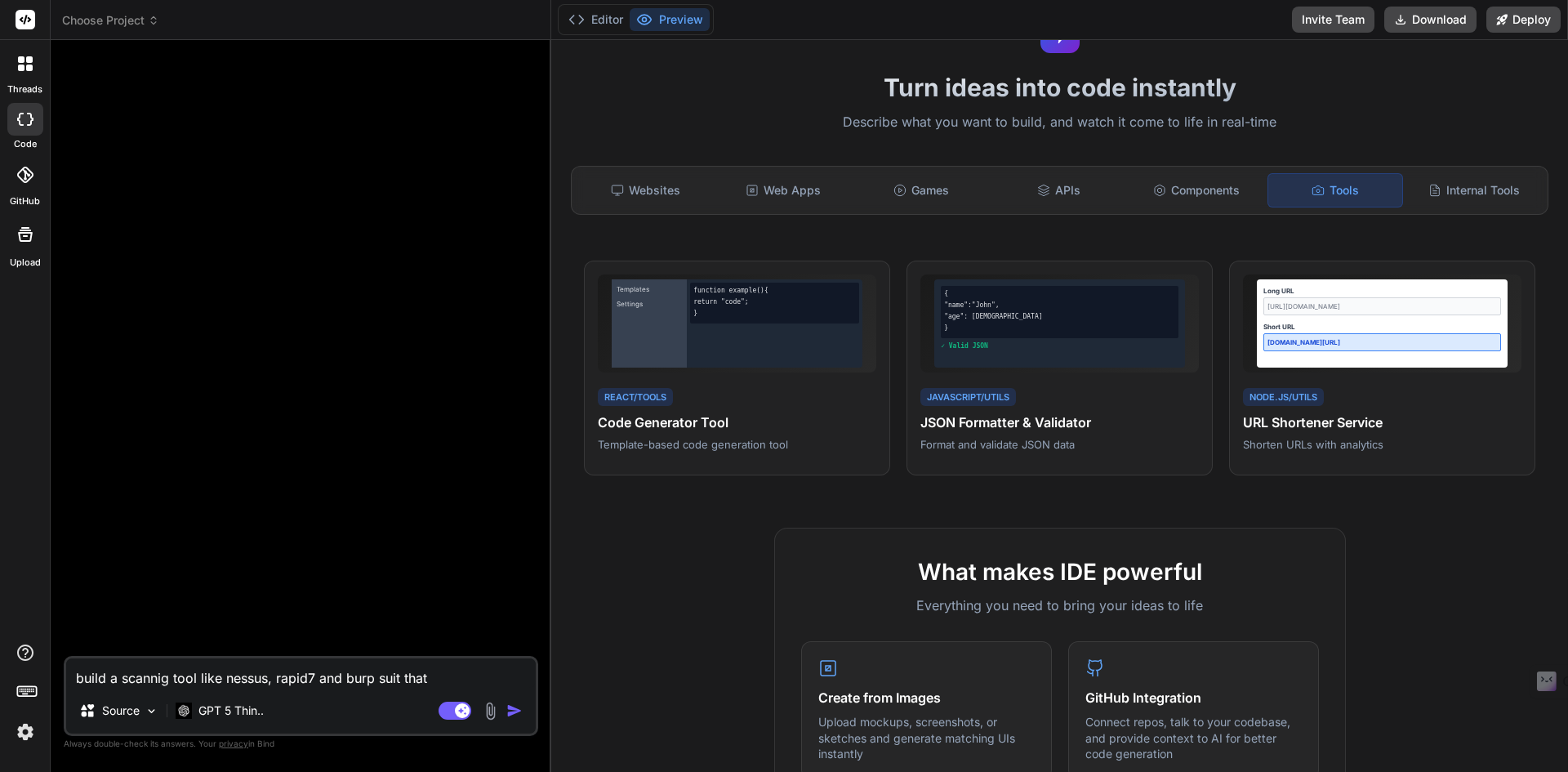
type textarea "x"
type textarea "build a scannig tool like nessus, rapid7 and burp suit that wi"
type textarea "x"
type textarea "build a scannig tool like nessus, rapid7 and burp suit that wil"
type textarea "x"
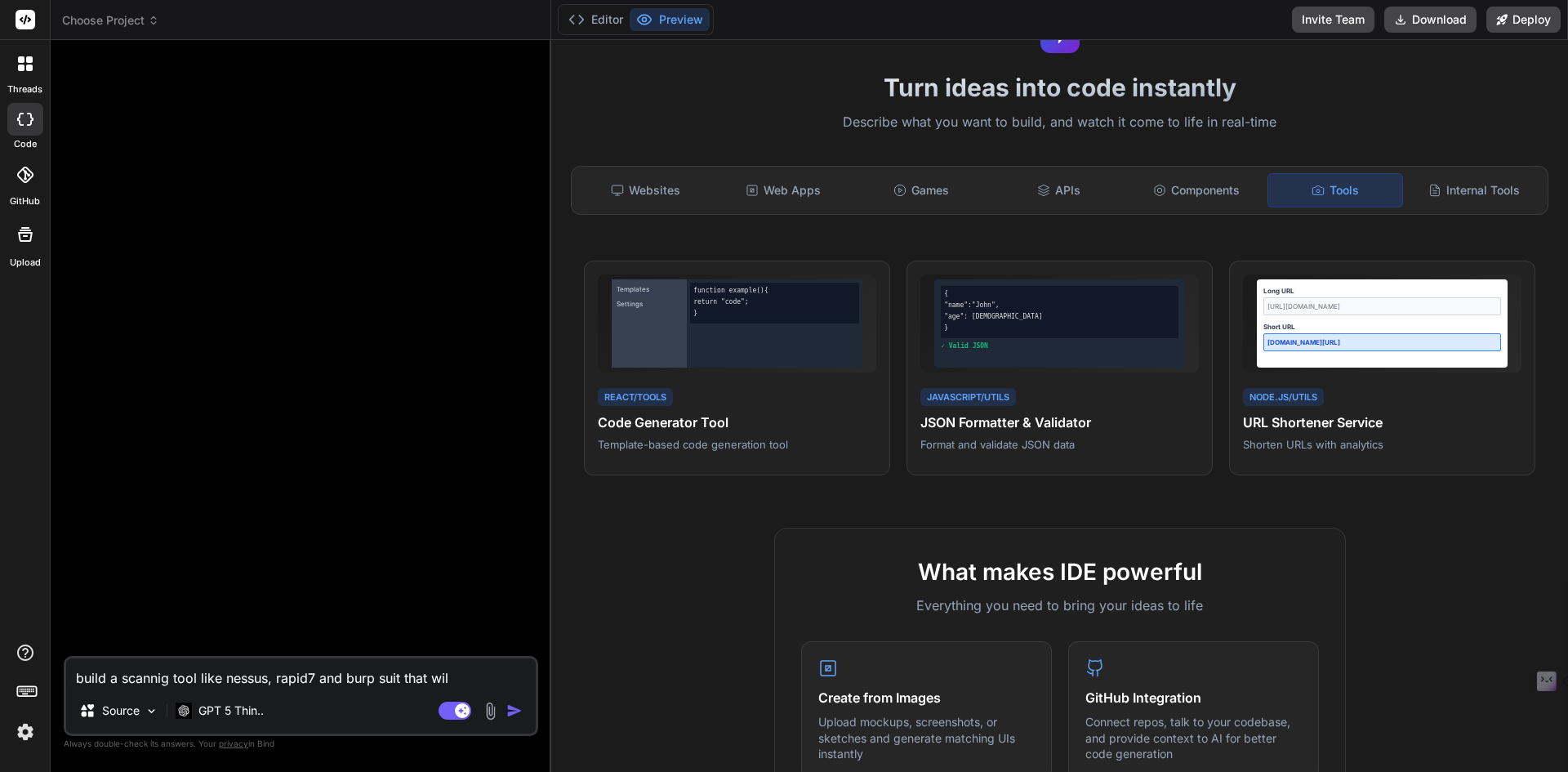
type textarea "build a scannig tool like nessus, rapid7 and burp suit that will"
type textarea "x"
type textarea "build a scannig tool like nessus, rapid7 and burp suit that will"
type textarea "x"
type textarea "build a scannig tool like nessus, rapid7 and burp suit that will b"
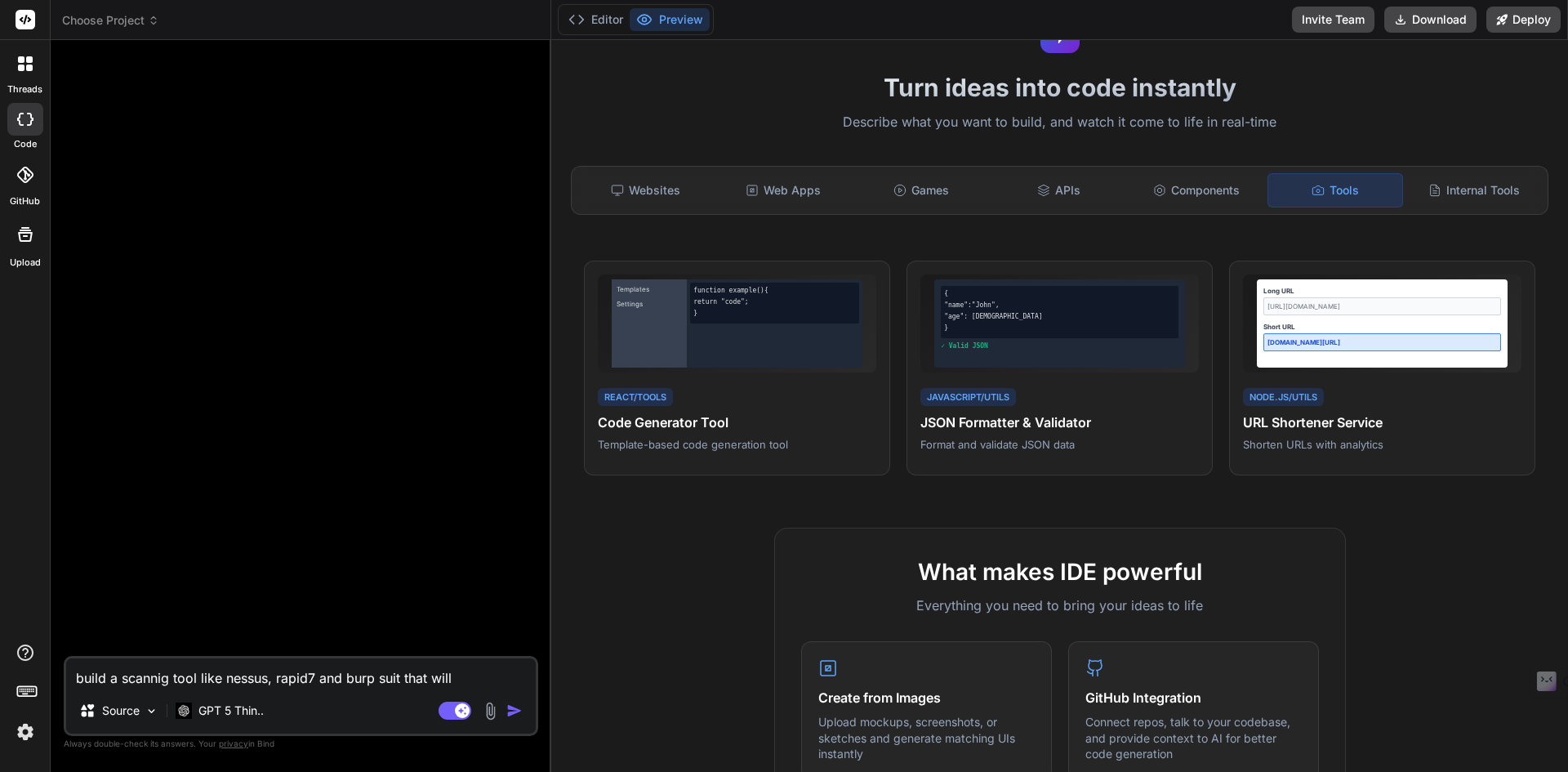
type textarea "x"
type textarea "build a scannig tool like nessus, rapid7 and burp suit that will be"
type textarea "x"
type textarea "build a scannig tool like nessus, rapid7 and burp suit that will be"
type textarea "x"
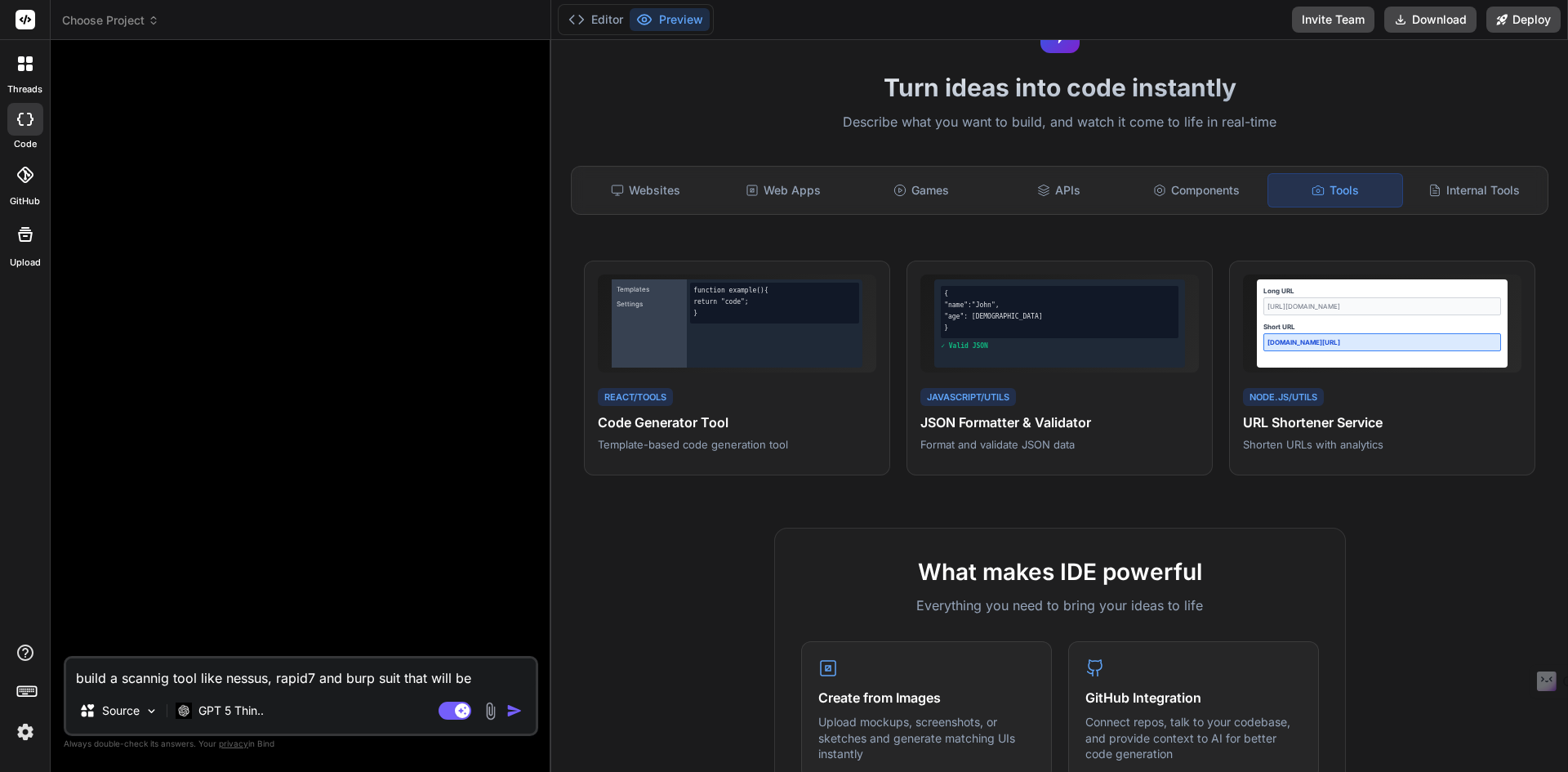
type textarea "build a scannig tool like nessus, rapid7 and burp suit that will be u"
type textarea "x"
type textarea "build a scannig tool like nessus, rapid7 and burp suit that will be up"
type textarea "x"
type textarea "build a scannig tool like nessus, rapid7 and burp suit that will be upd"
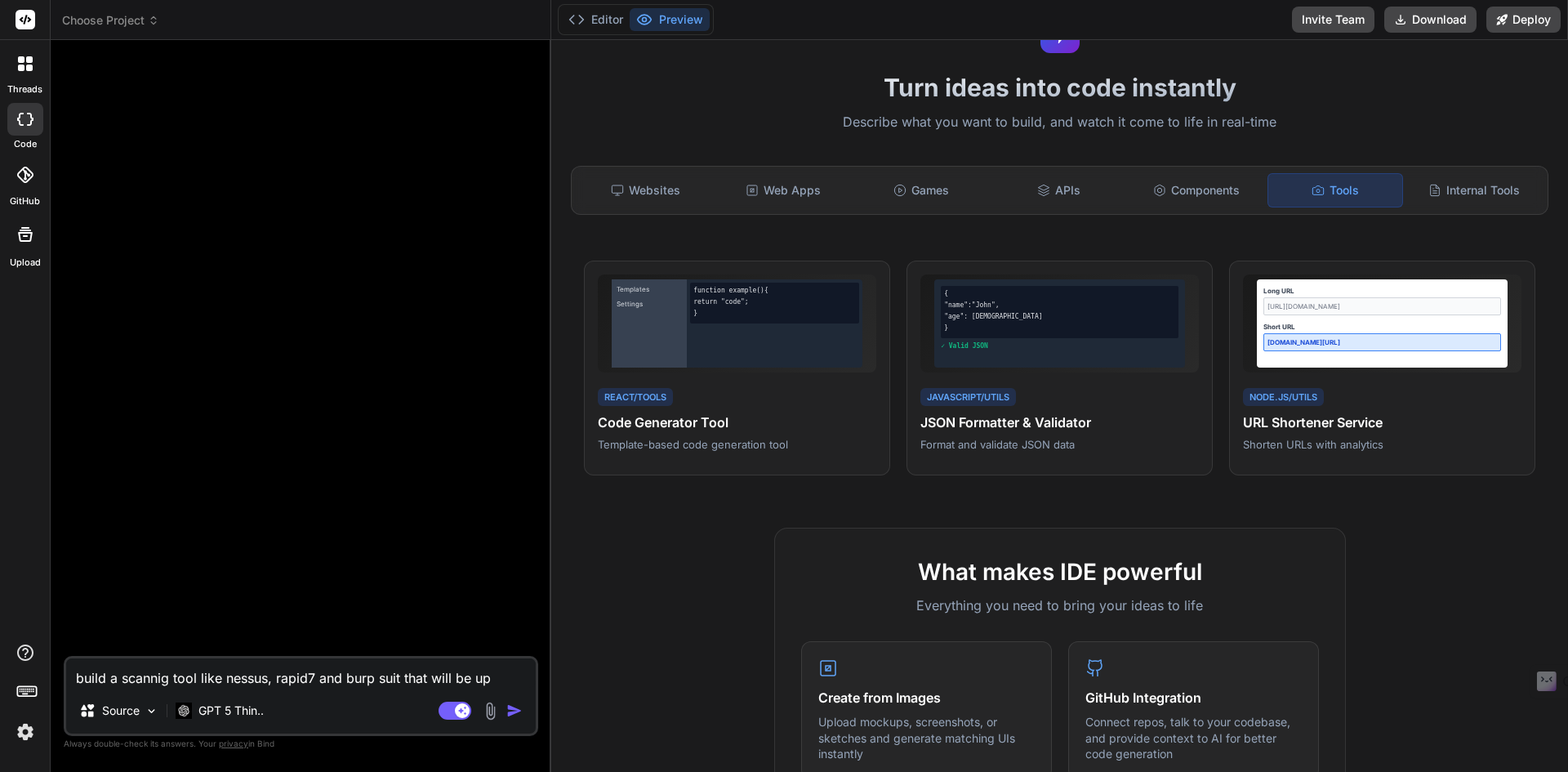
type textarea "x"
type textarea "build a scannig tool like nessus, rapid7 and burp suit that will be upda"
type textarea "x"
type textarea "build a scannig tool like nessus, rapid7 and burp suit that will be updat"
type textarea "x"
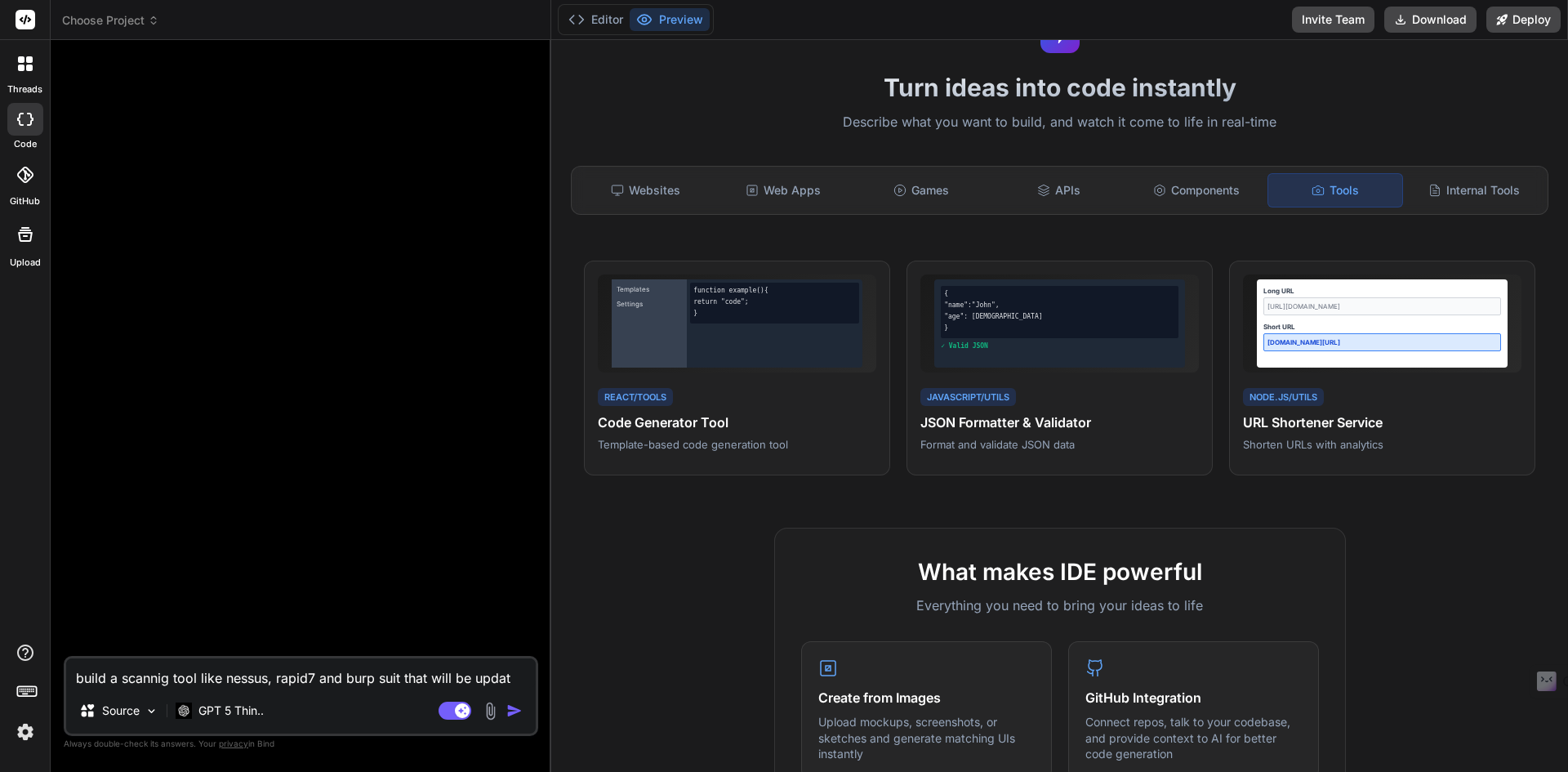
type textarea "build a scannig tool like nessus, rapid7 and burp suit that will be update"
type textarea "x"
type textarea "build a scannig tool like nessus, rapid7 and burp suit that will be updated"
type textarea "x"
type textarea "build a scannig tool like nessus, rapid7 and burp suit that will be updated"
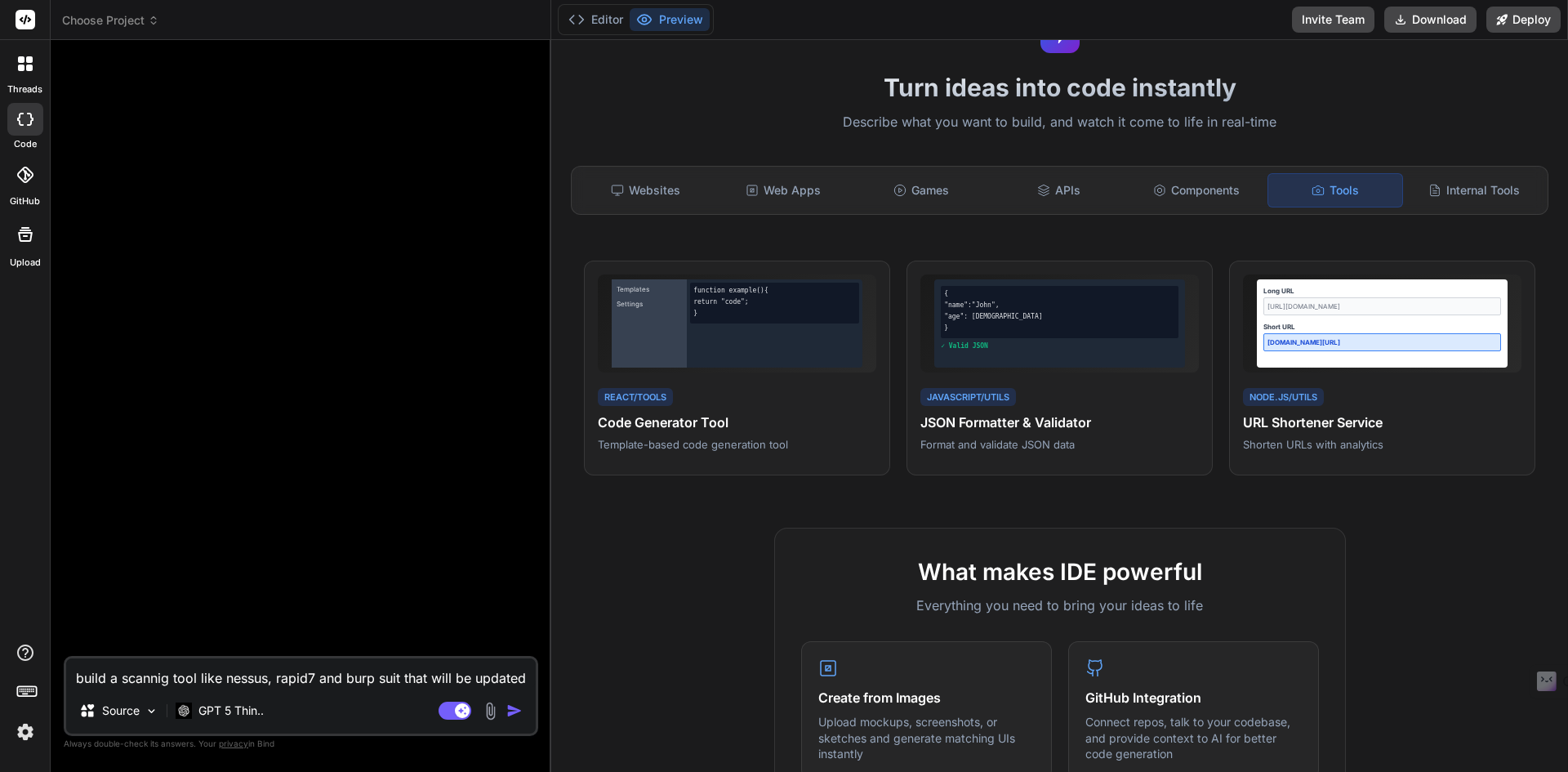
type textarea "x"
type textarea "build a scannig tool like nessus, rapid7 and burp suit that will be updated f"
type textarea "x"
type textarea "build a scannig tool like nessus, rapid7 and burp suit that will be updated fo"
type textarea "x"
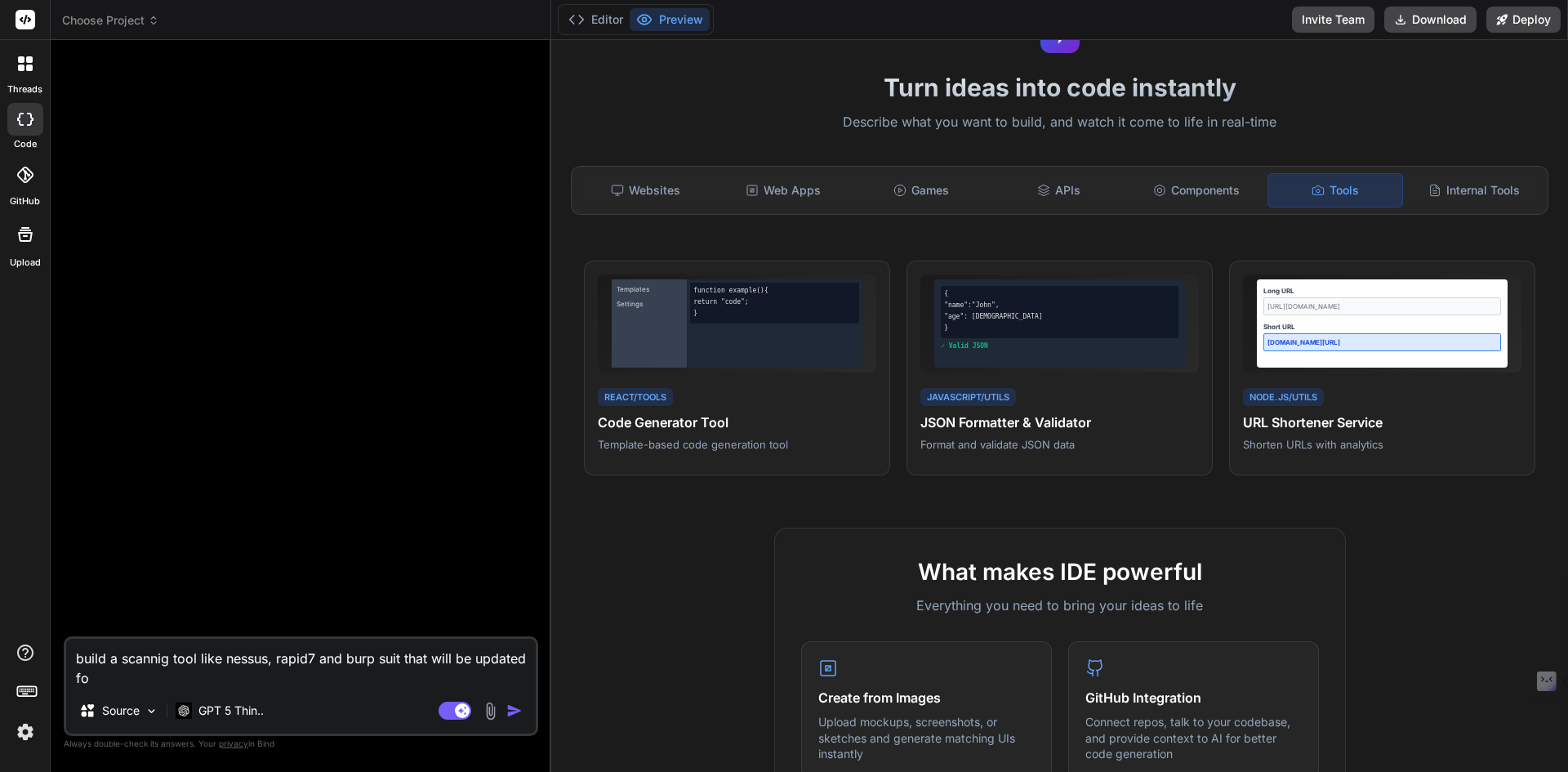
type textarea "build a scannig tool like nessus, rapid7 and burp suit that will be updated for"
type textarea "x"
type textarea "build a scannig tool like nessus, rapid7 and burp suit that will be updated for"
type textarea "x"
type textarea "build a scannig tool like nessus, rapid7 and burp suit that will be updated for…"
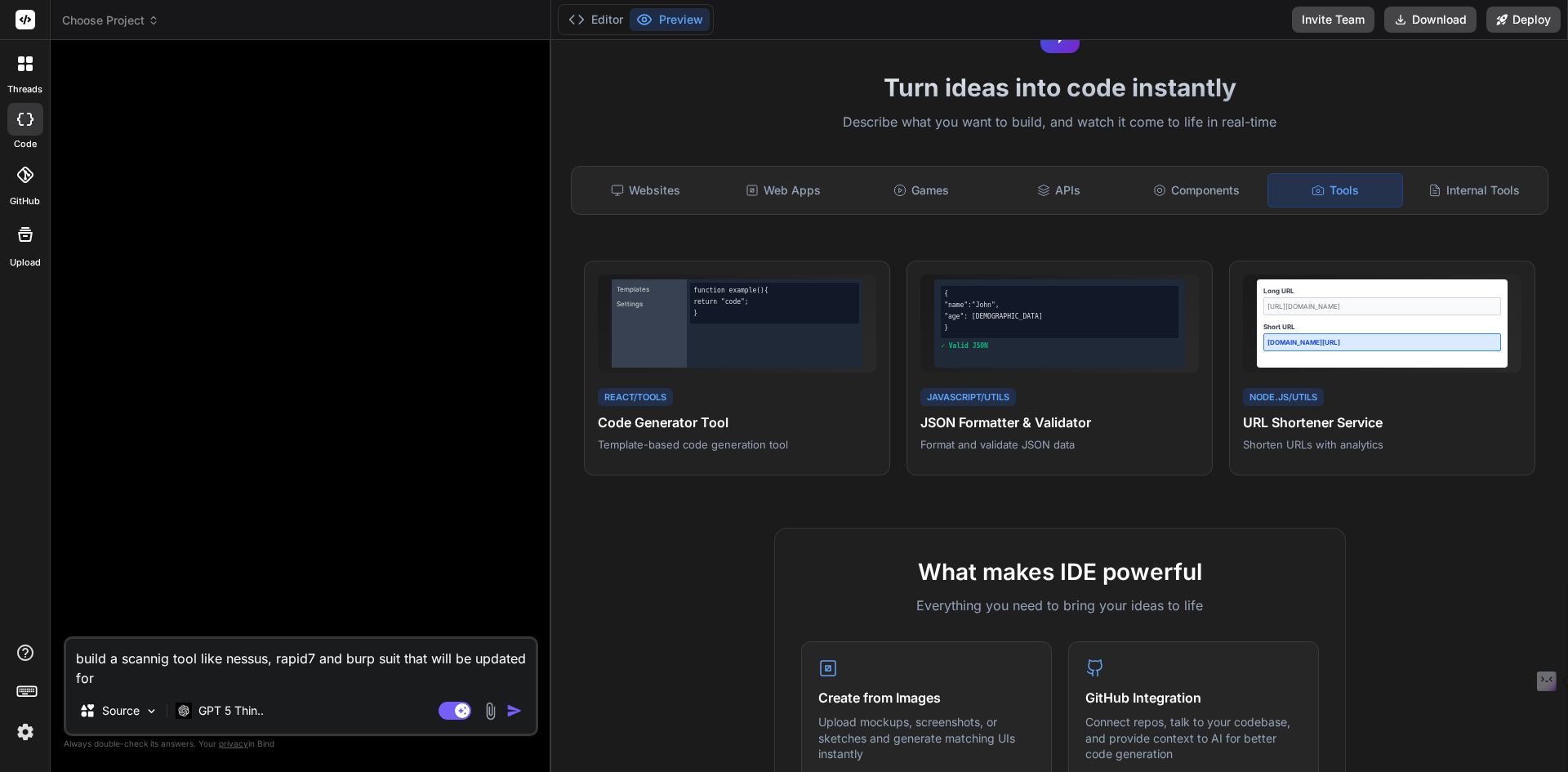
type textarea "x"
type textarea "build a scannig tool like nessus, rapid7 and burp suit that will be updated for…"
type textarea "x"
type textarea "build a scannig tool like nessus, rapid7 and burp suit that will be updated for…"
type textarea "x"
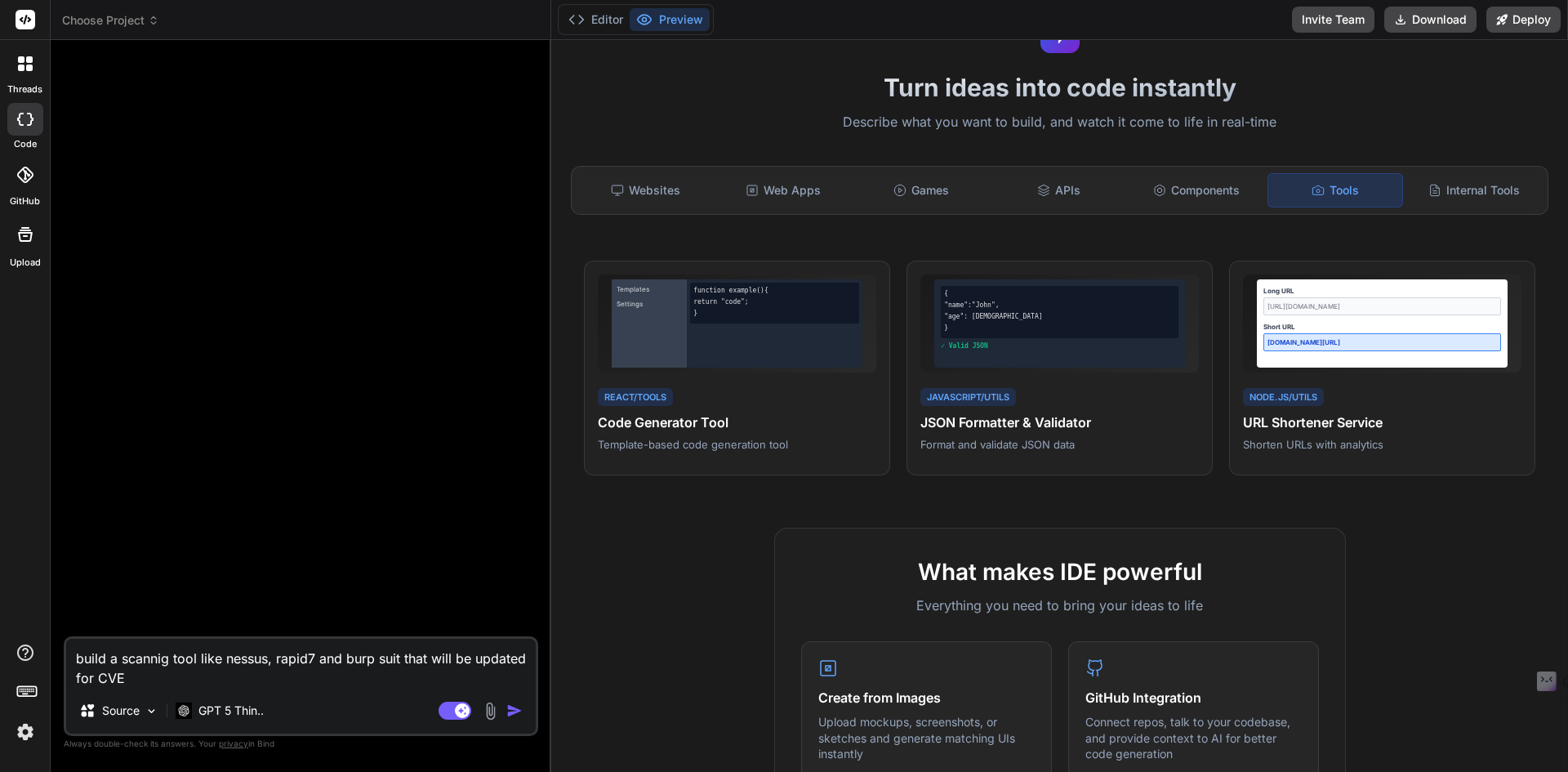
type textarea "build a scannig tool like nessus, rapid7 and burp suit that will be updated for…"
type textarea "x"
type textarea "build a scannig tool like nessus, rapid7 and burp suit that will be updated for…"
type textarea "x"
type textarea "build a scannig tool like nessus, rapid7 and burp suit that will be updated for…"
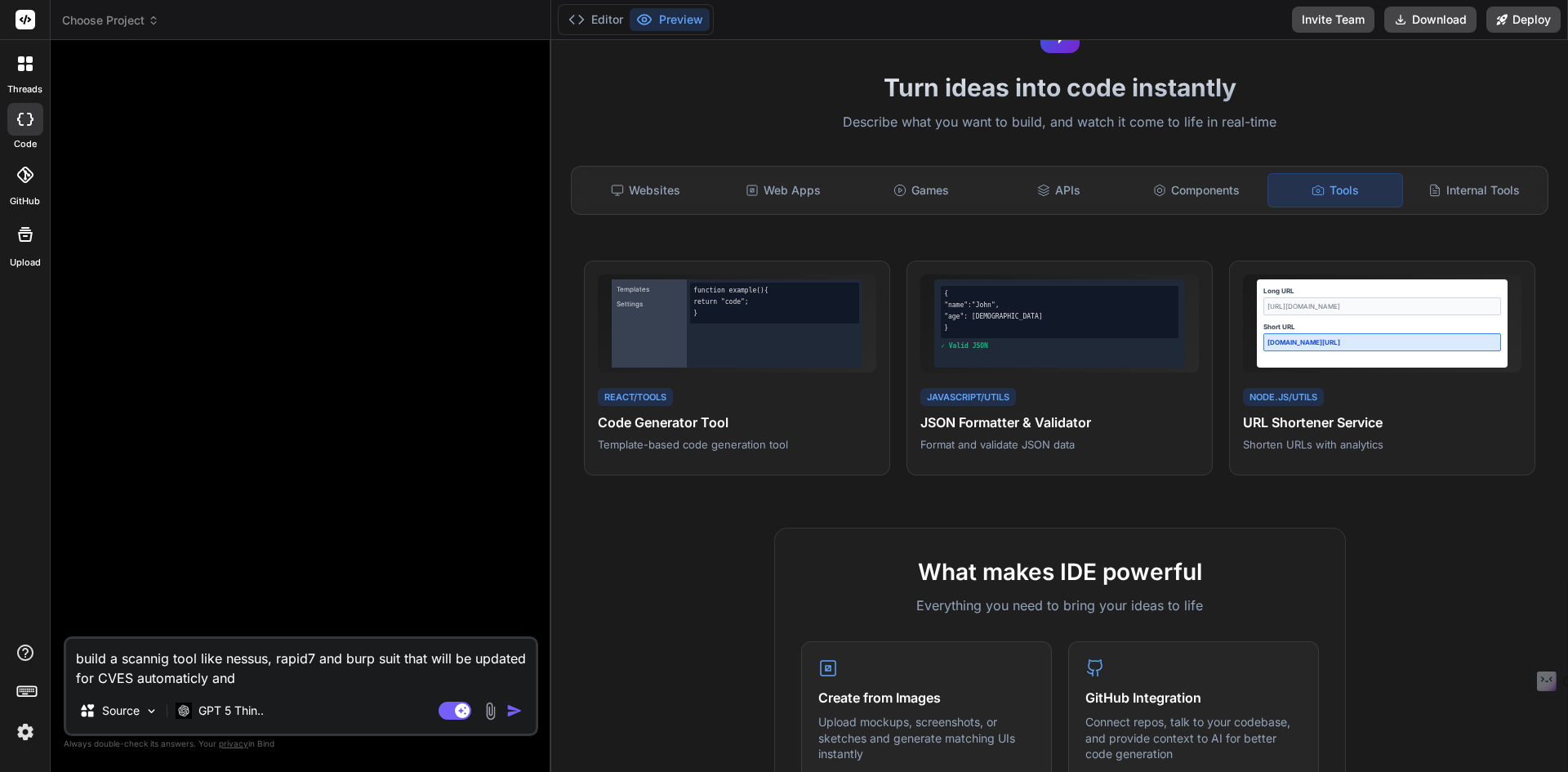
click at [176, 676] on textarea "build a scannig tool like nessus, rapid7 and burp suit that will be updated for…" at bounding box center [301, 663] width 469 height 49
click at [139, 653] on textarea "build a scannig tool like nessus, rapid7 and burp suit that will be updated for…" at bounding box center [301, 663] width 469 height 49
click at [314, 676] on textarea "build a scanning tool like nessus, rapid7 and burp suit that will be updated fo…" at bounding box center [301, 663] width 469 height 49
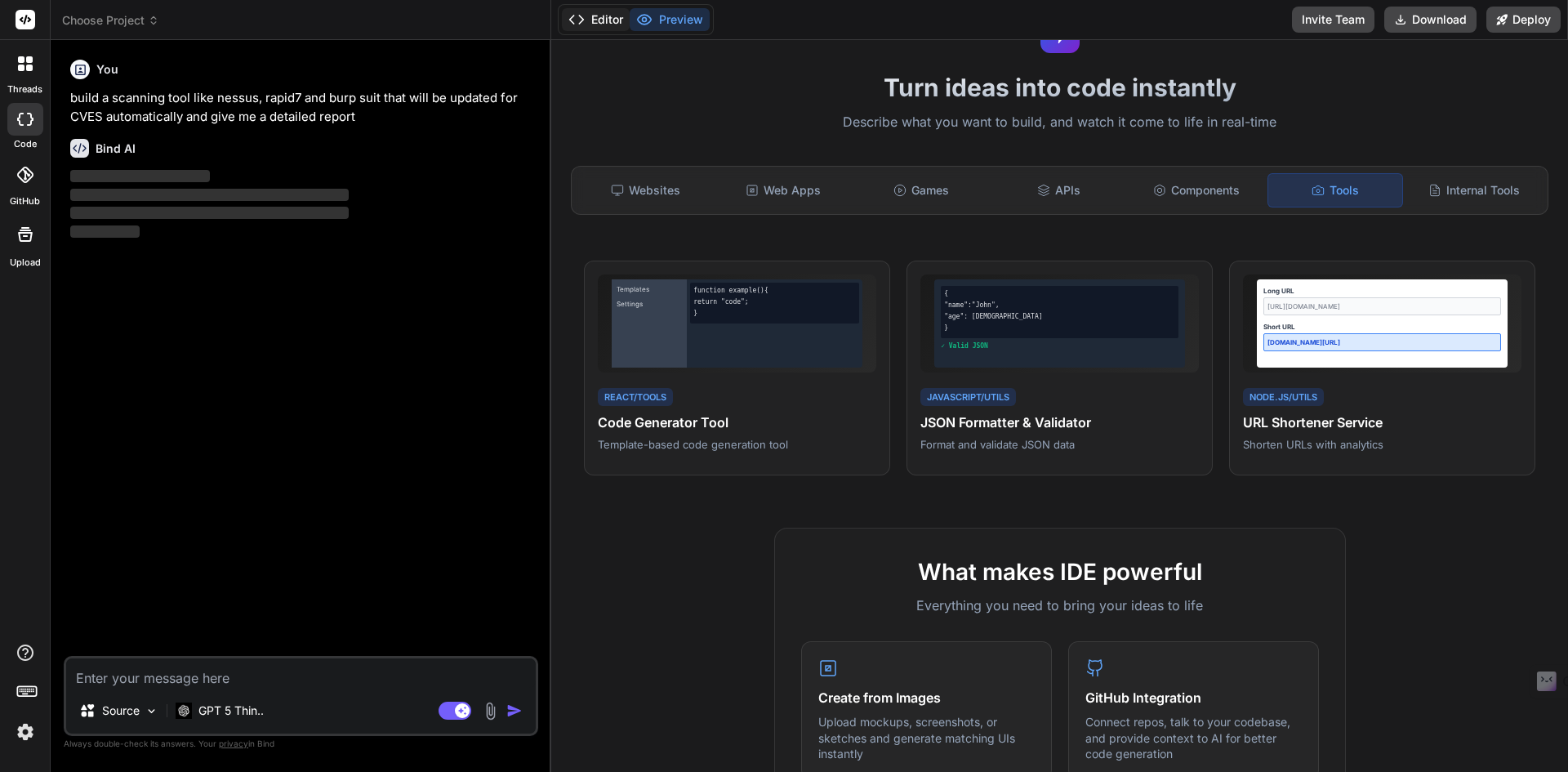
click at [584, 28] on button "Editor" at bounding box center [596, 20] width 68 height 23
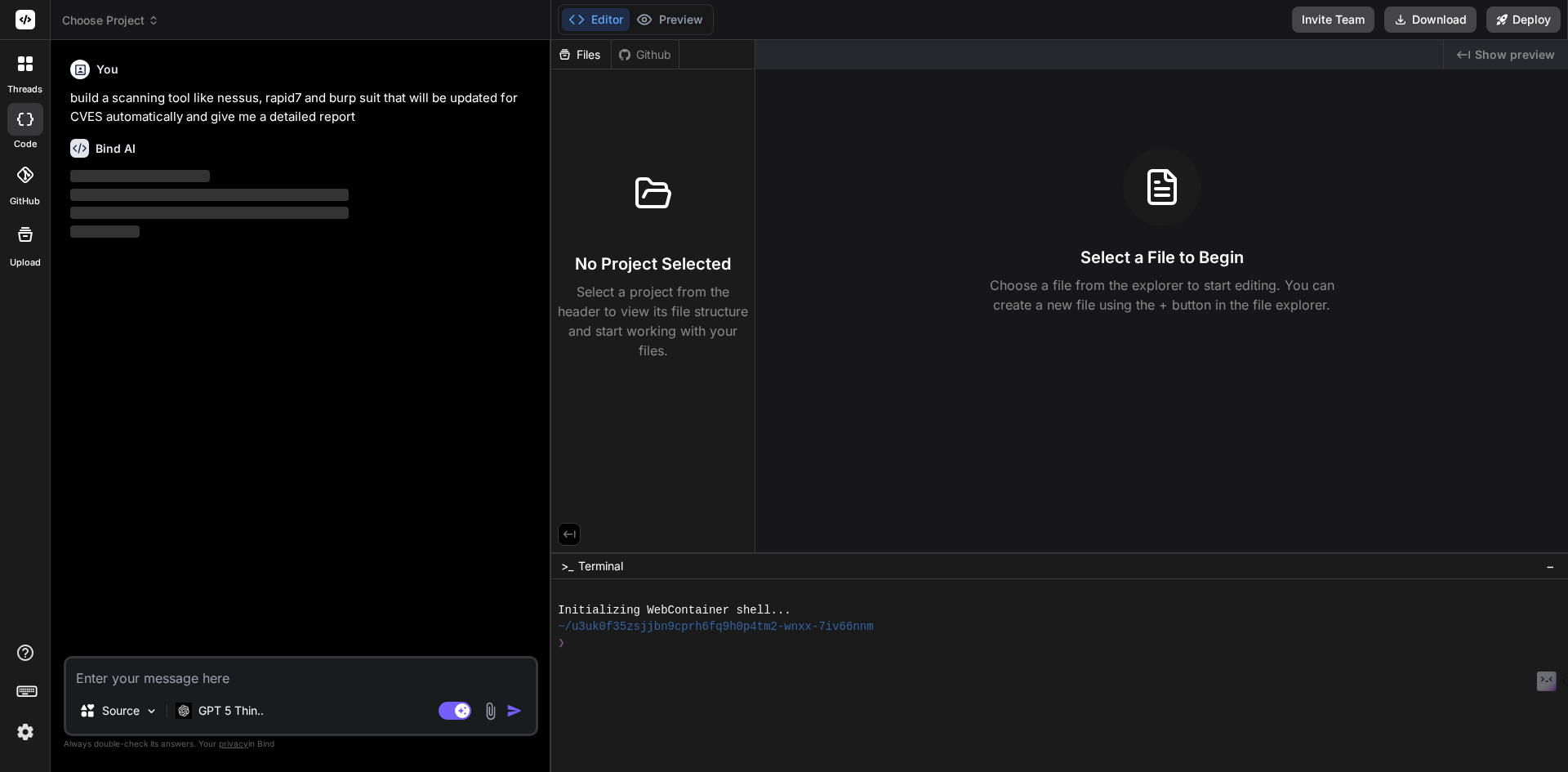
click at [268, 112] on p "build a scanning tool like nessus, rapid7 and burp suit that will be updated fo…" at bounding box center [302, 107] width 464 height 37
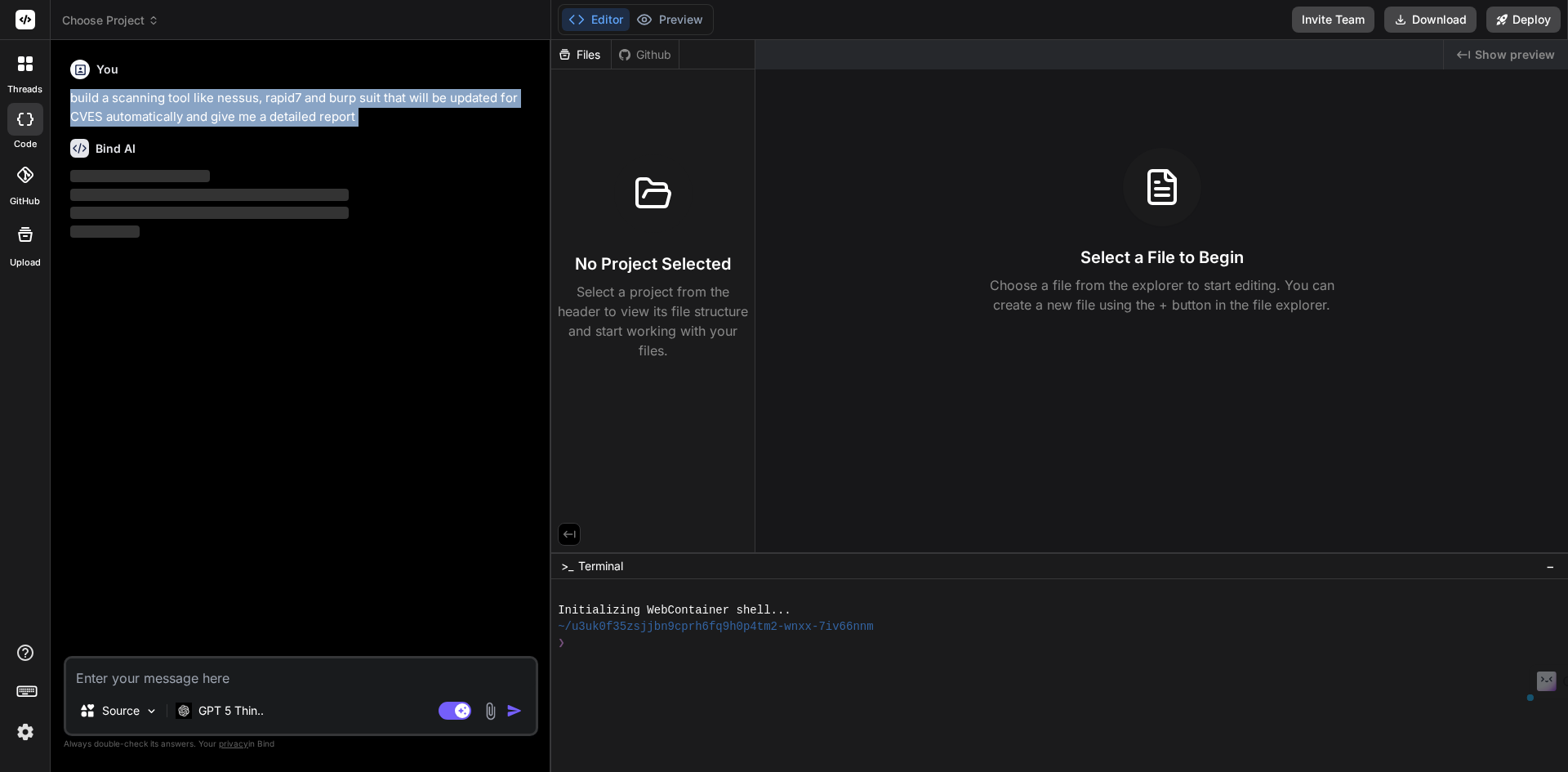
click at [268, 112] on p "build a scanning tool like nessus, rapid7 and burp suit that will be updated fo…" at bounding box center [302, 107] width 464 height 37
copy div "build a scanning tool like nessus, rapid7 and burp suit that will be updated fo…"
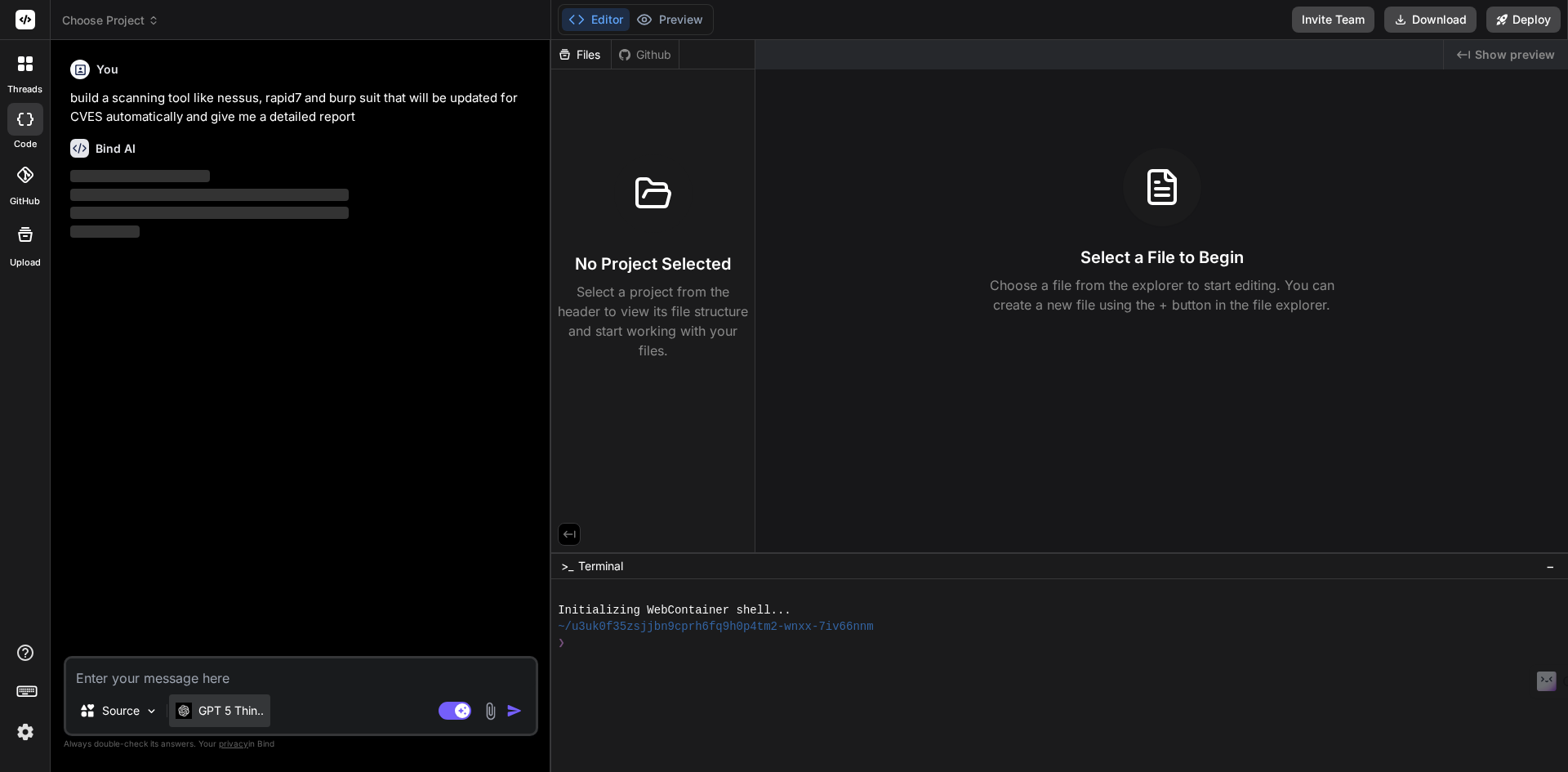
click at [232, 726] on div "GPT 5 Thin.." at bounding box center [219, 711] width 101 height 33
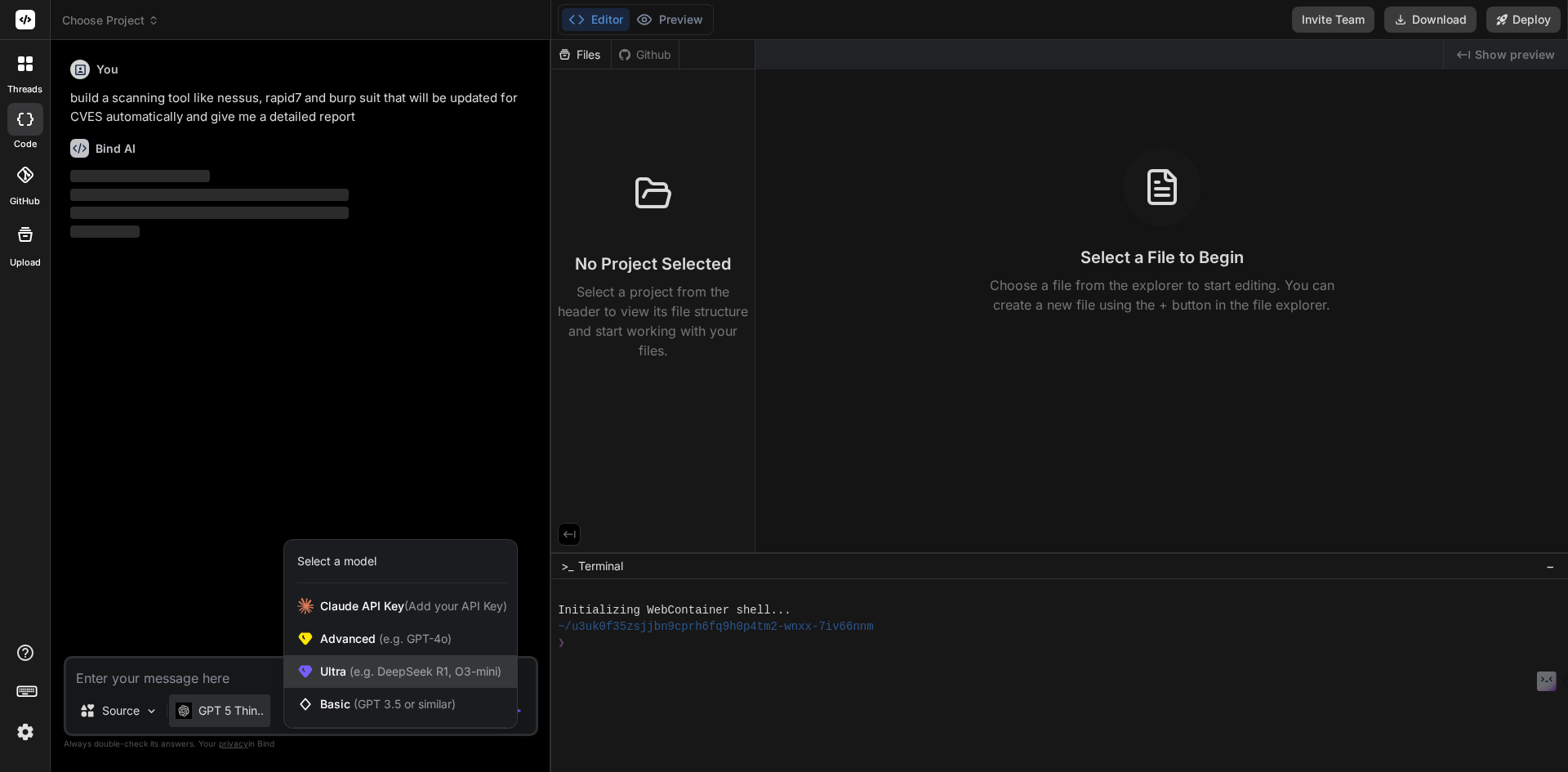
click at [329, 680] on div "Ultra (e.g. DeepSeek R1, O3-mini)" at bounding box center [400, 671] width 233 height 33
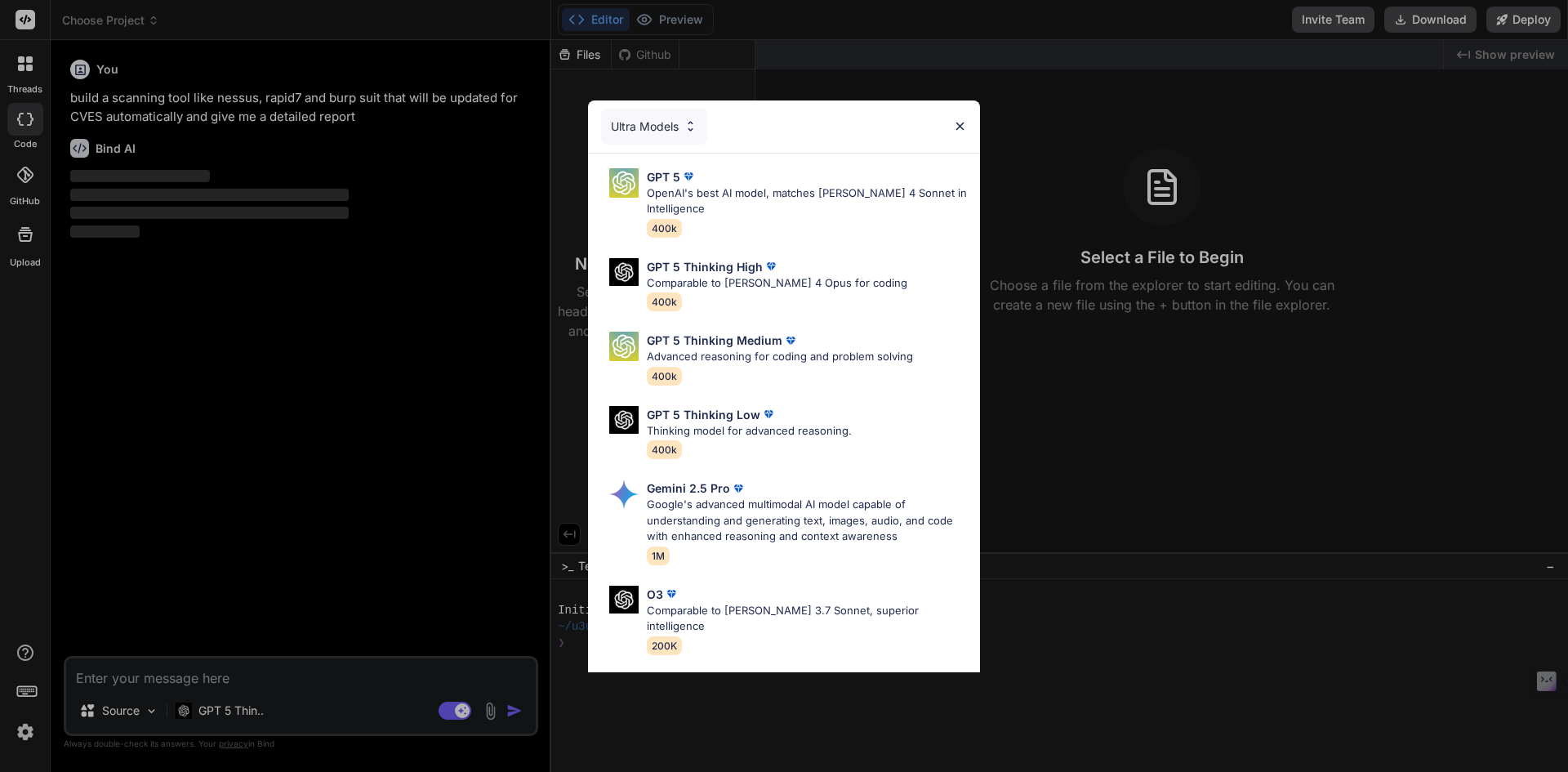
click at [267, 233] on div "Ultra Models GPT 5 OpenAI's best AI model, matches [PERSON_NAME] 4 Sonnet in In…" at bounding box center [784, 386] width 1568 height 772
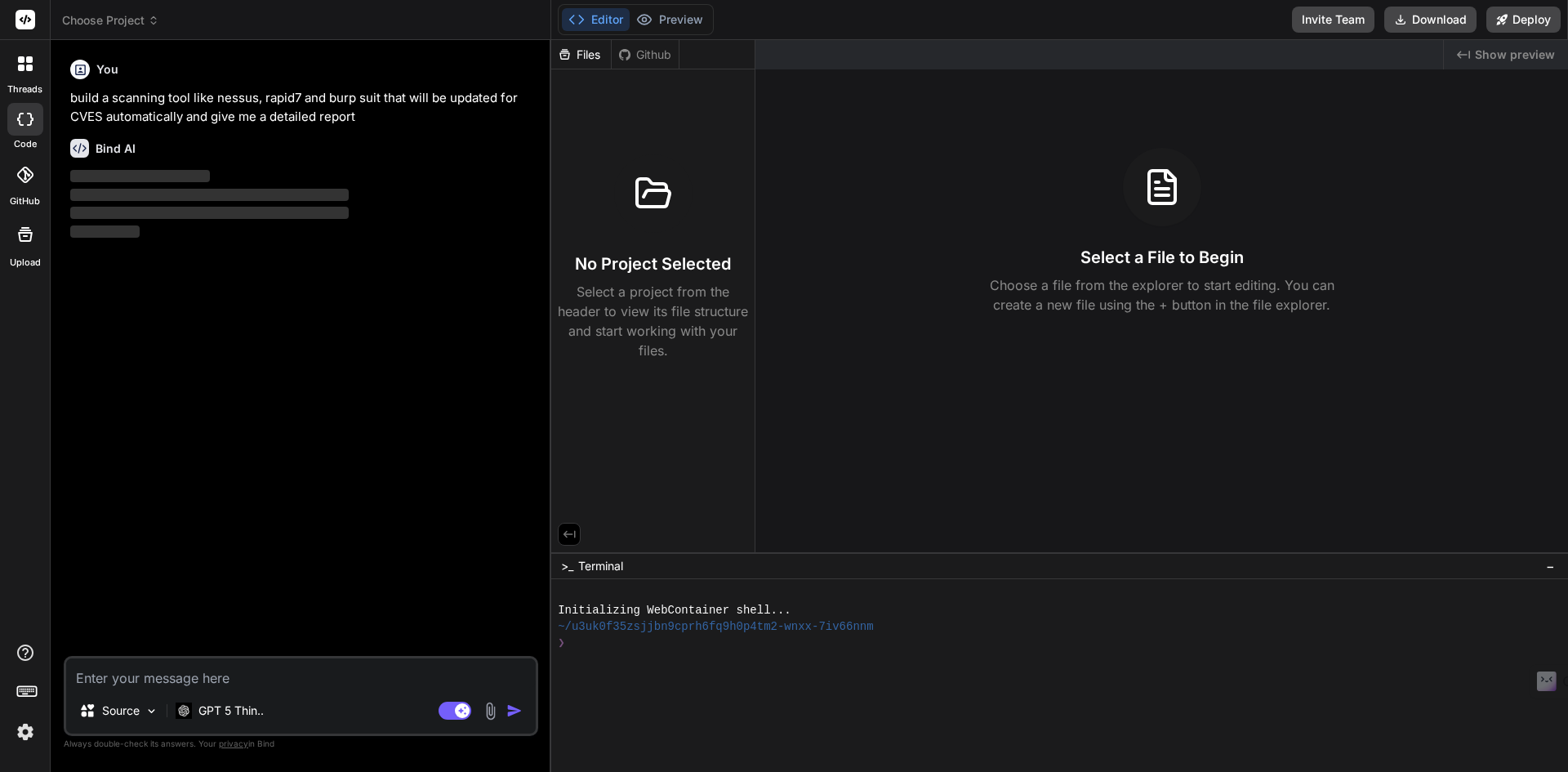
click at [123, 31] on header "Choose Project Created with Pixso." at bounding box center [301, 20] width 500 height 40
click at [123, 25] on span "Choose Project" at bounding box center [111, 20] width 97 height 16
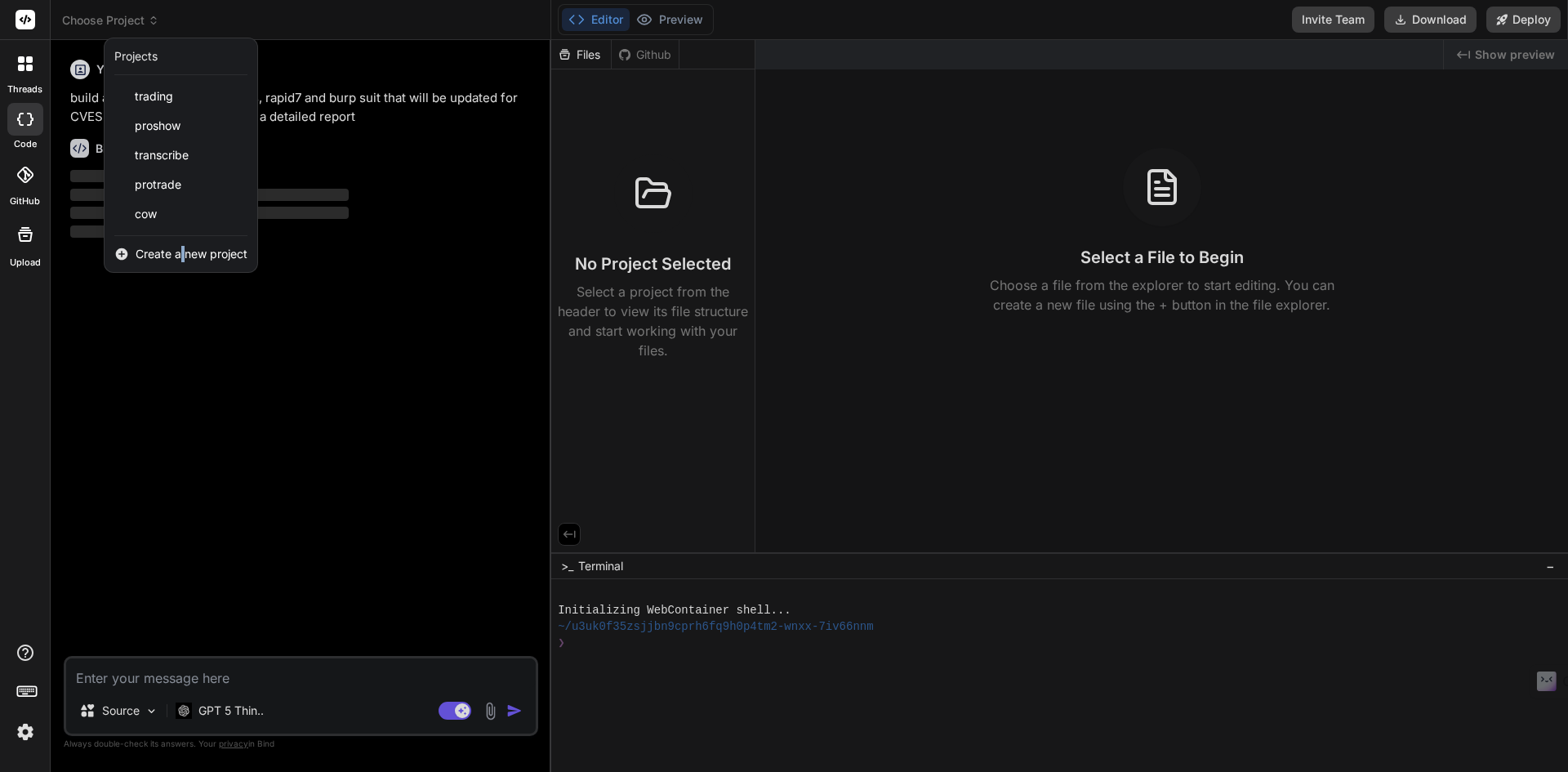
click at [183, 255] on span "Create a new project" at bounding box center [191, 254] width 112 height 16
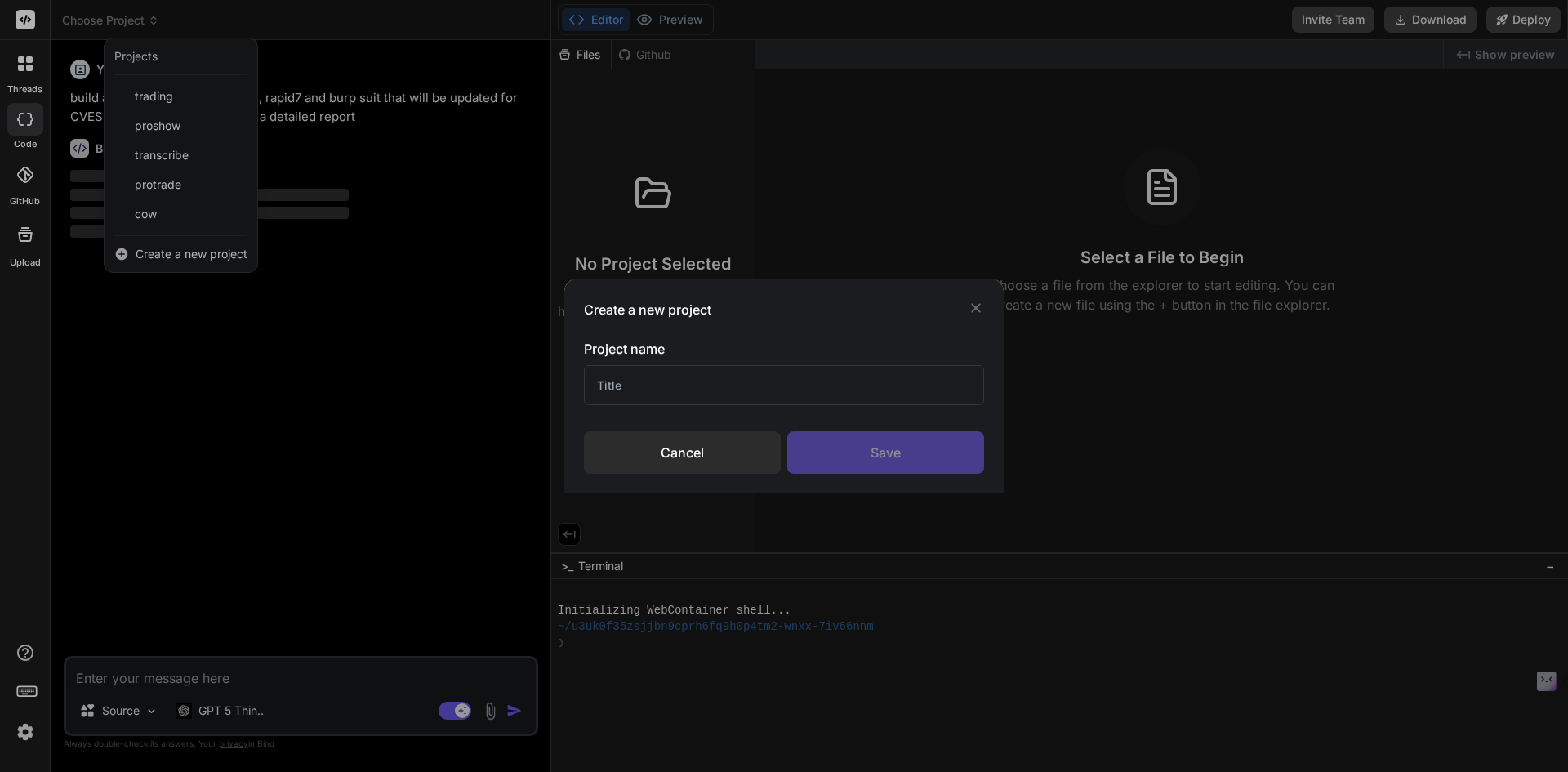
click at [610, 382] on input "text" at bounding box center [783, 385] width 400 height 40
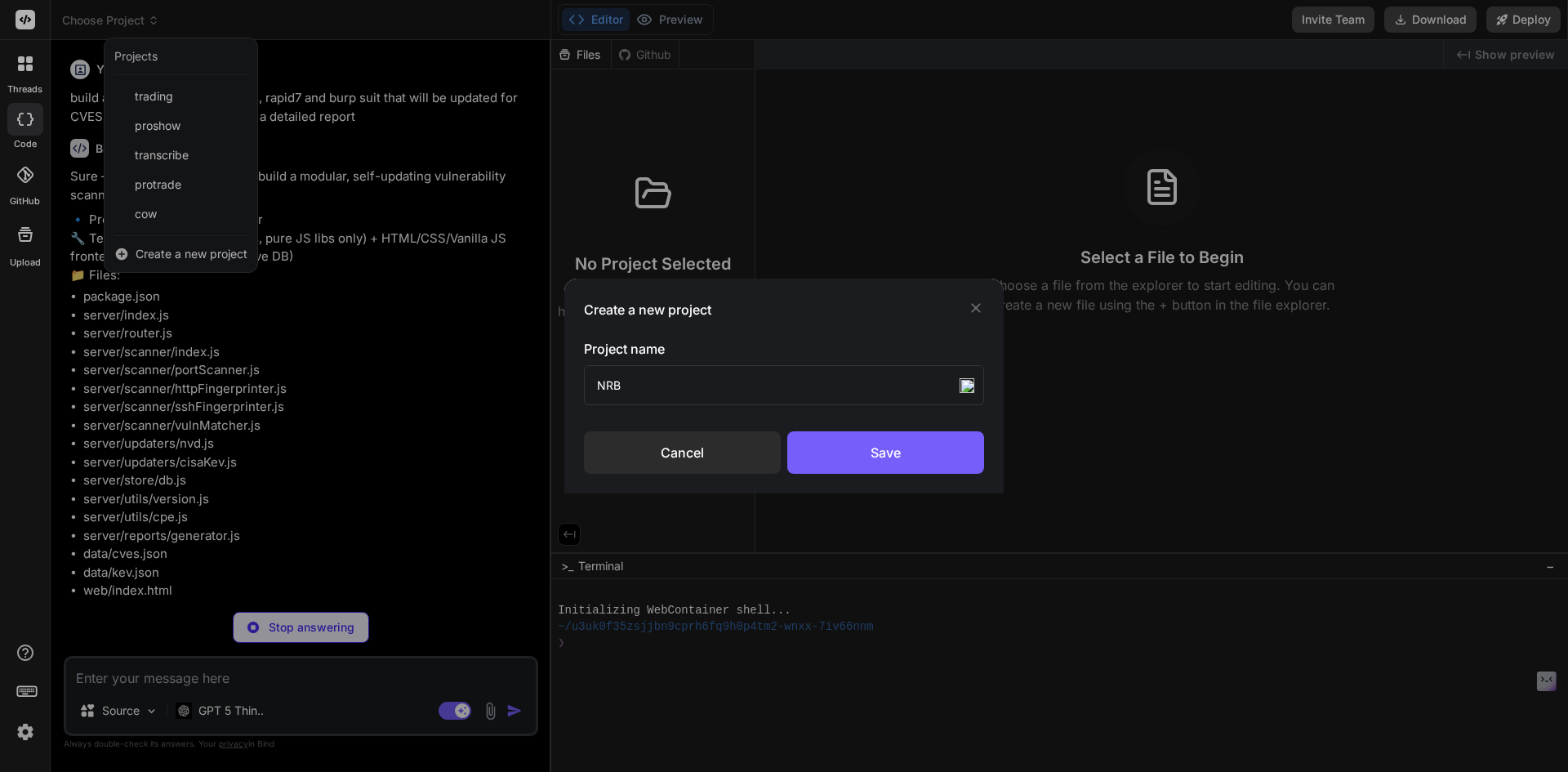
click at [984, 307] on div "Create a new project Project name NRB Cancel Save" at bounding box center [784, 385] width 440 height 215
click at [980, 306] on icon at bounding box center [975, 307] width 16 height 16
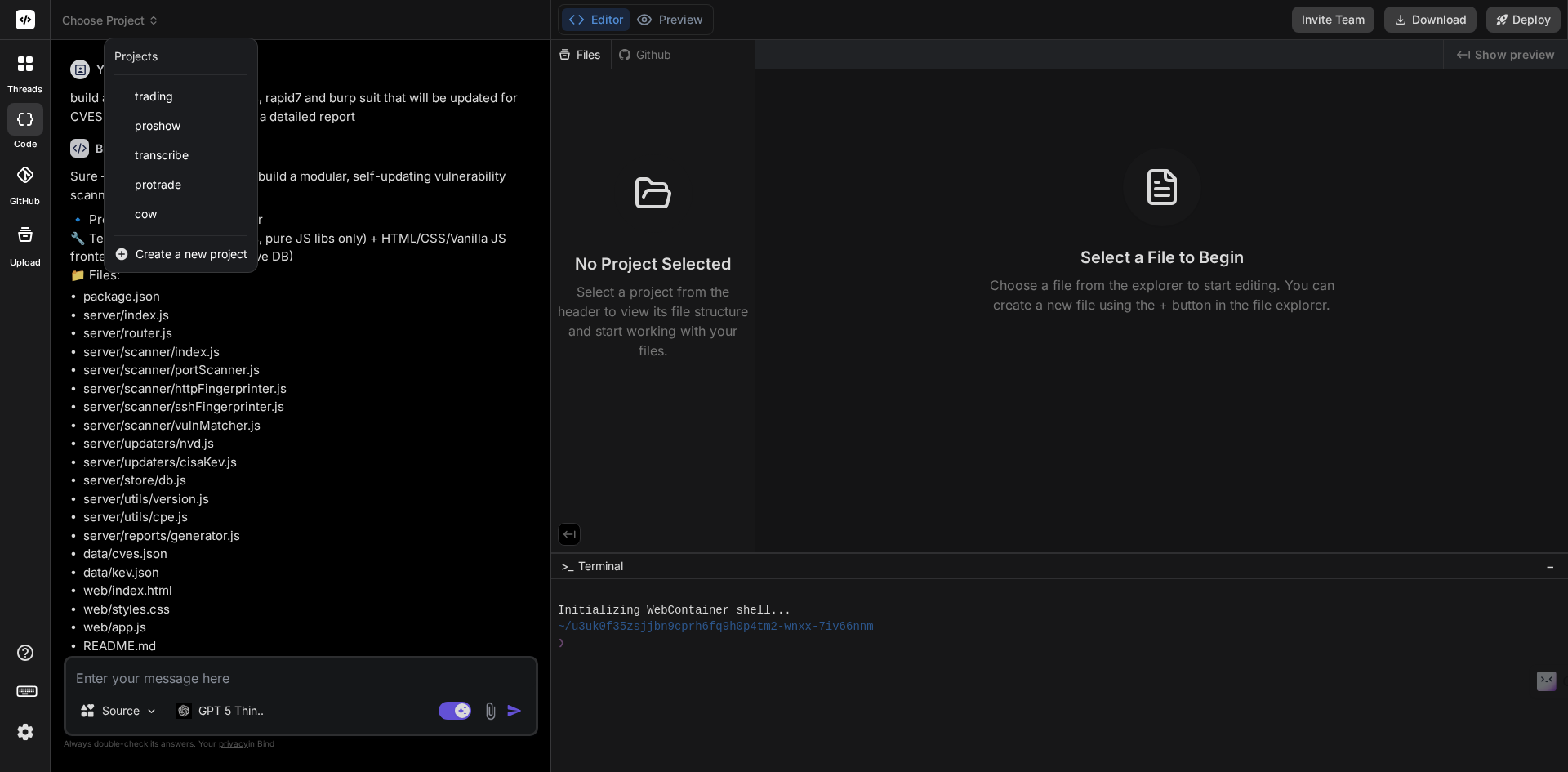
click at [449, 325] on div at bounding box center [784, 386] width 1568 height 772
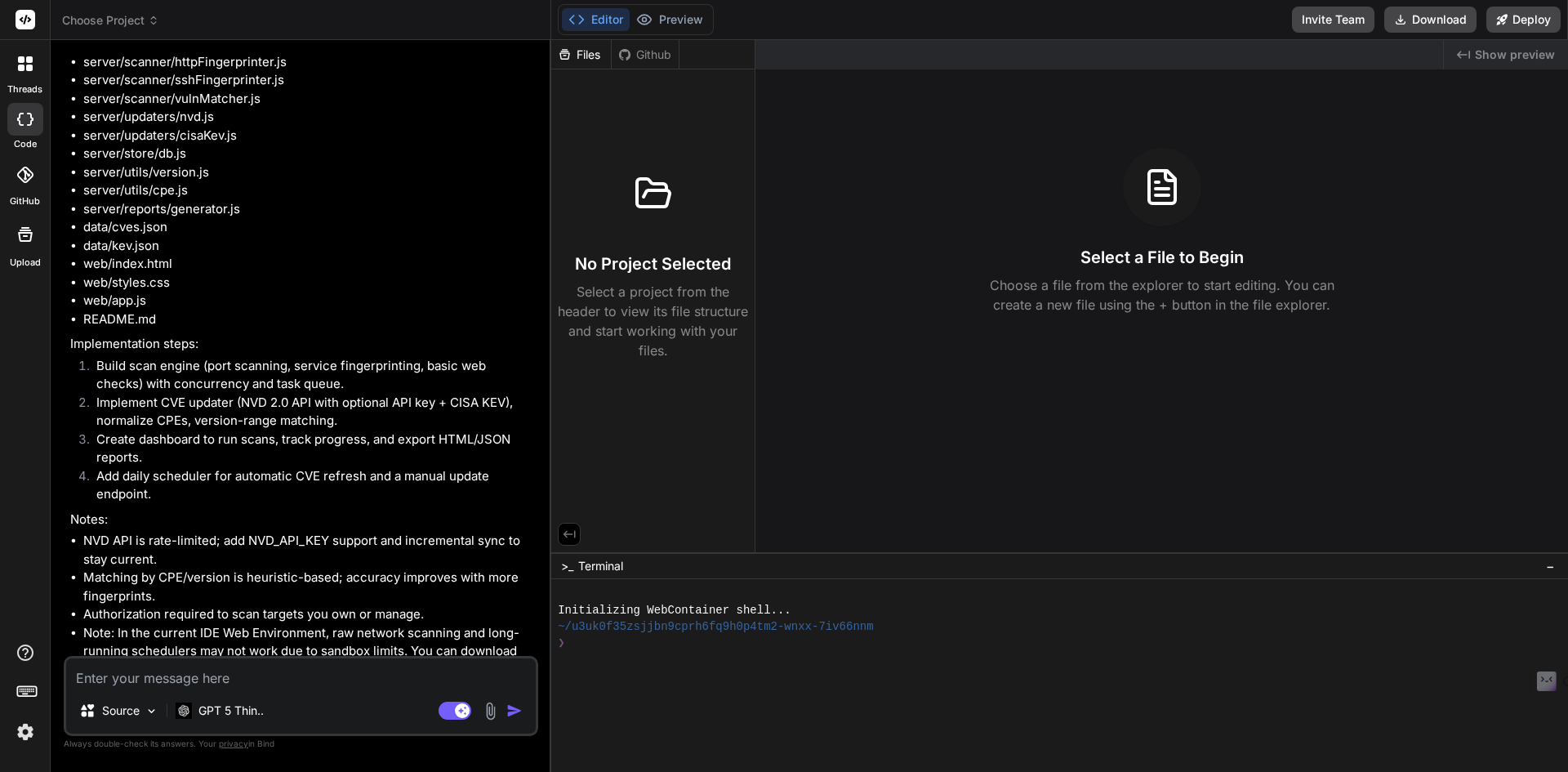
scroll to position [535, 0]
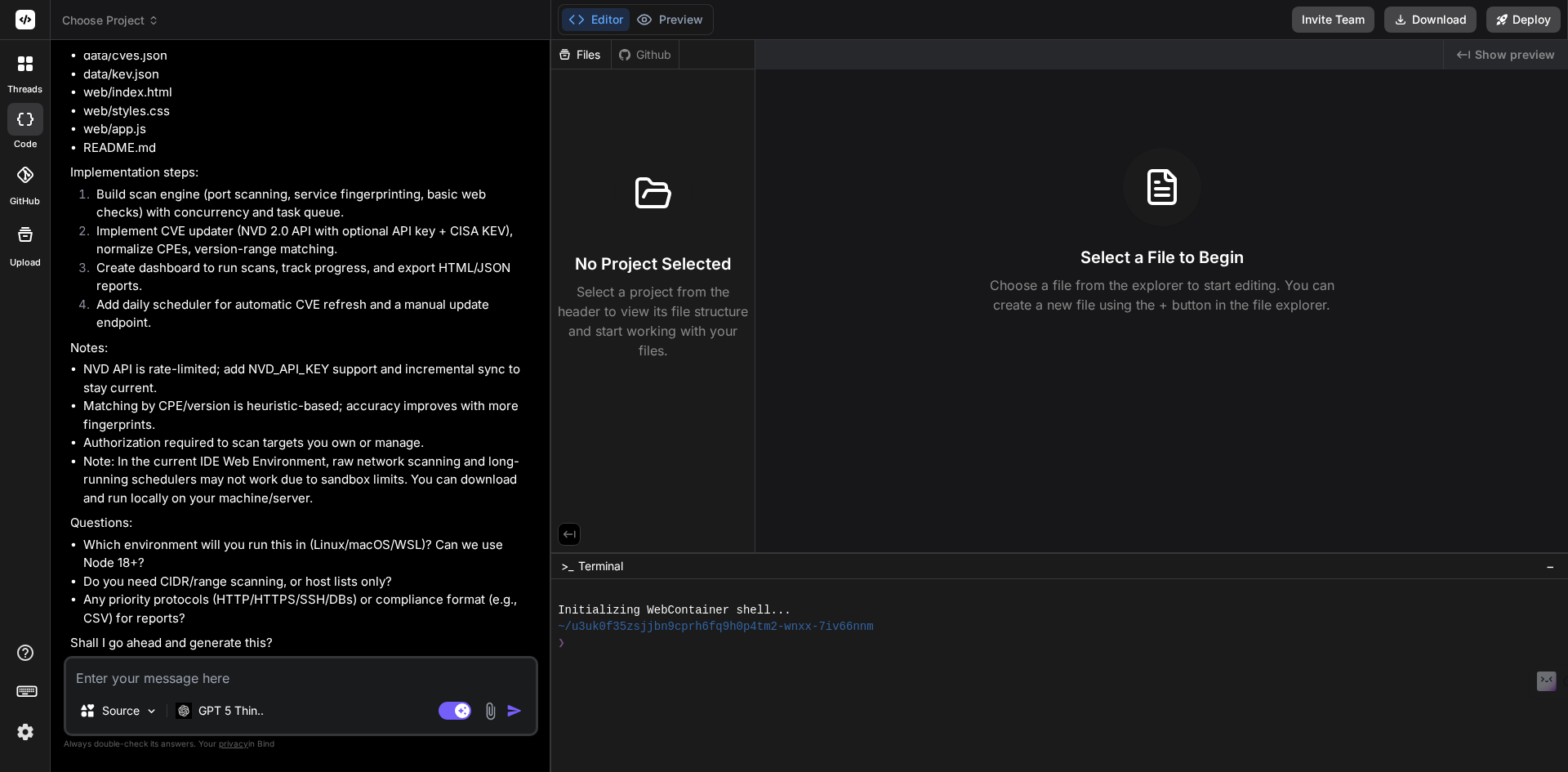
click at [262, 676] on textarea at bounding box center [301, 673] width 469 height 29
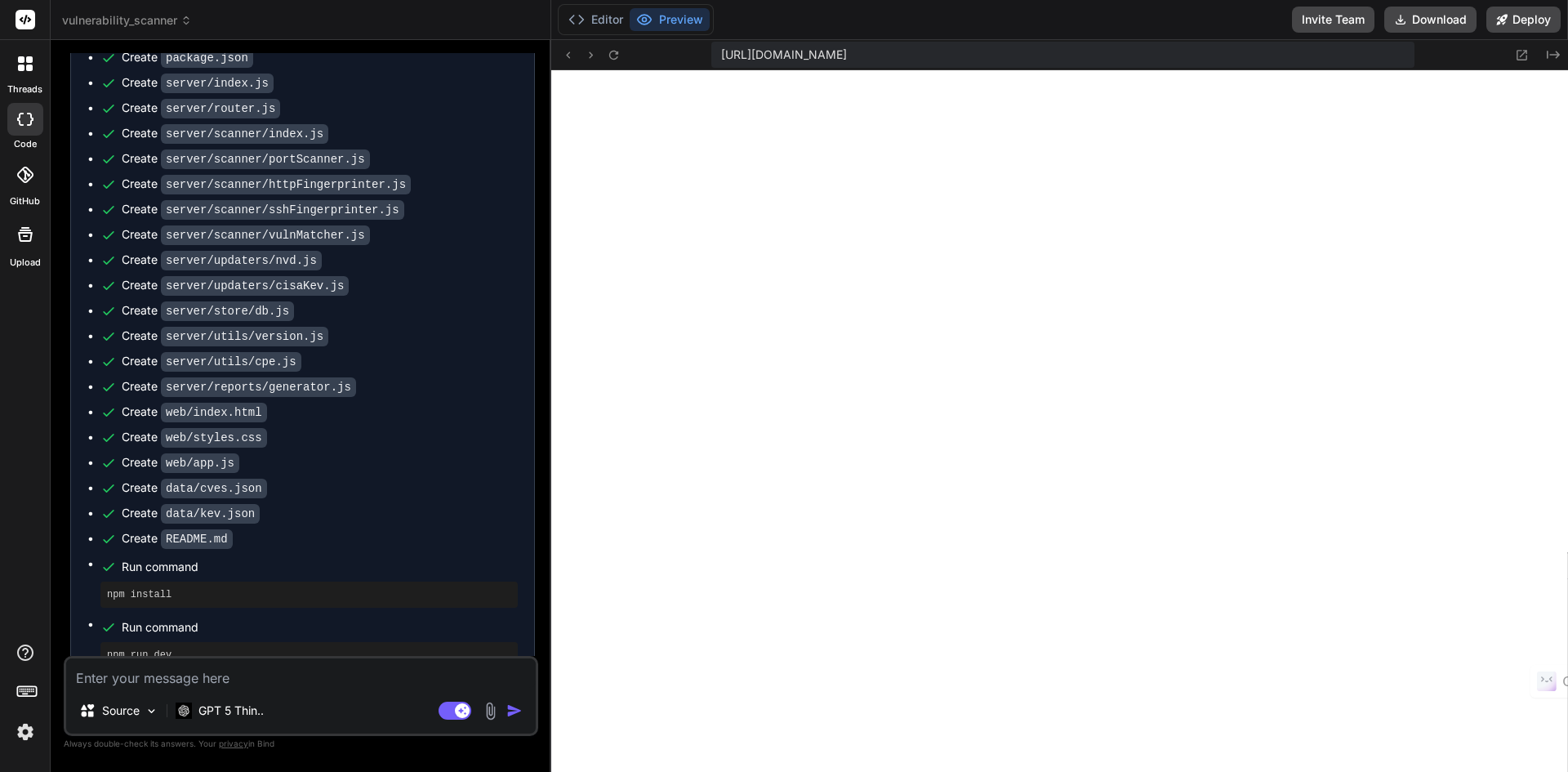
scroll to position [1339, 0]
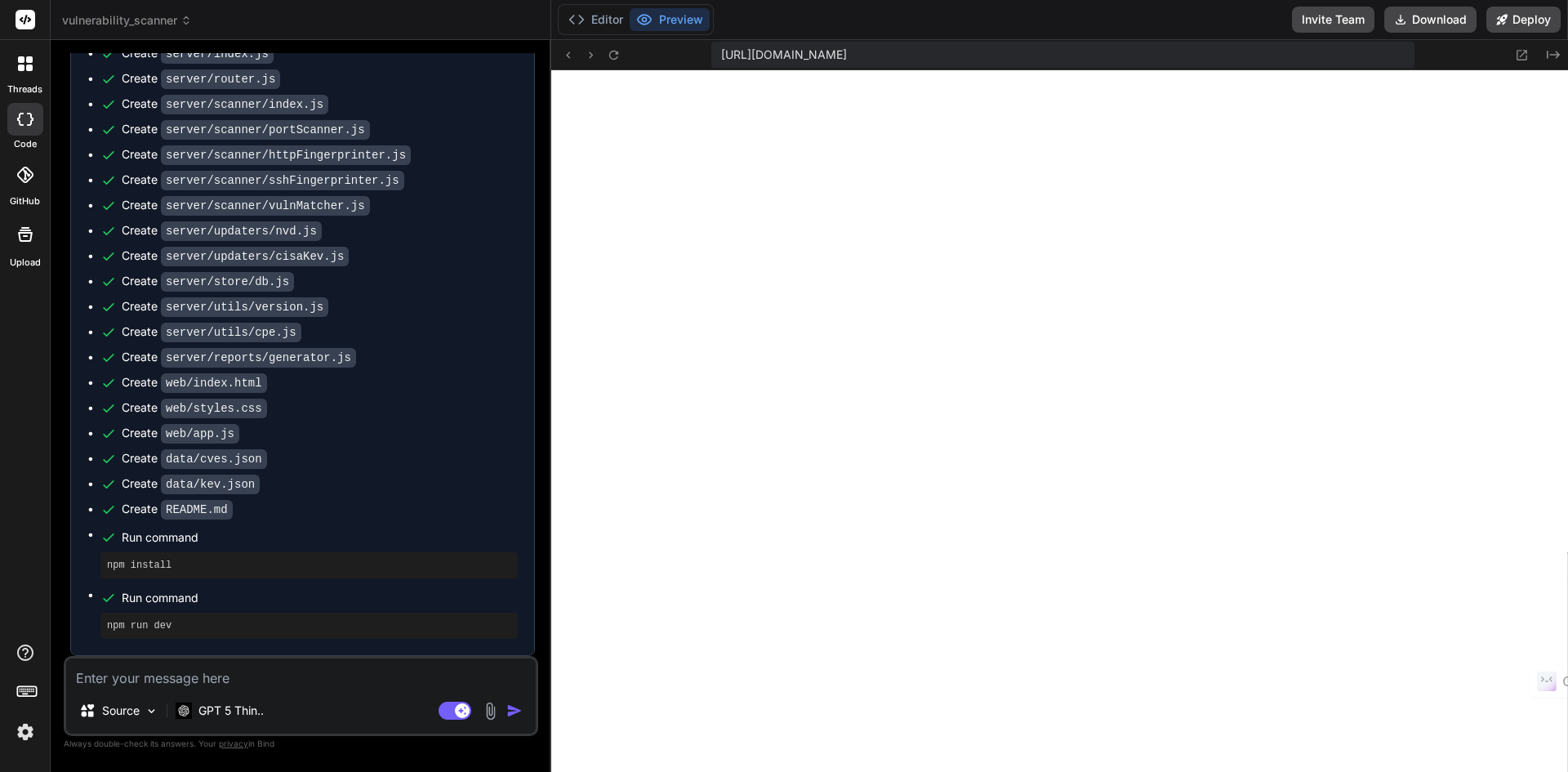
click at [179, 681] on textarea at bounding box center [301, 673] width 469 height 29
click at [170, 679] on textarea at bounding box center [301, 673] width 469 height 29
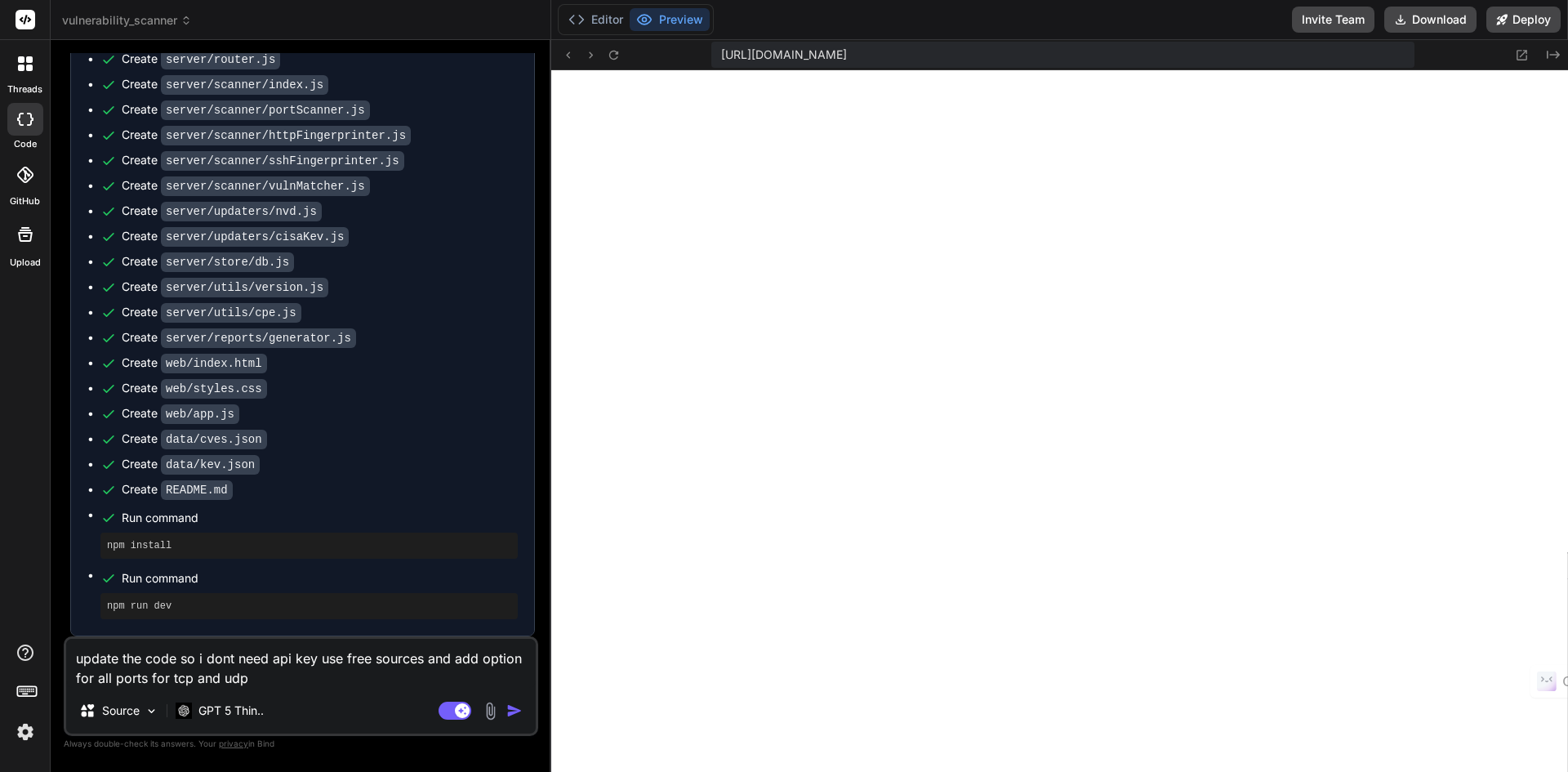
scroll to position [1359, 0]
click at [323, 658] on textarea "update the code so i dont need api key use free sources and add option for all …" at bounding box center [301, 663] width 469 height 49
click at [511, 707] on img "button" at bounding box center [514, 711] width 16 height 16
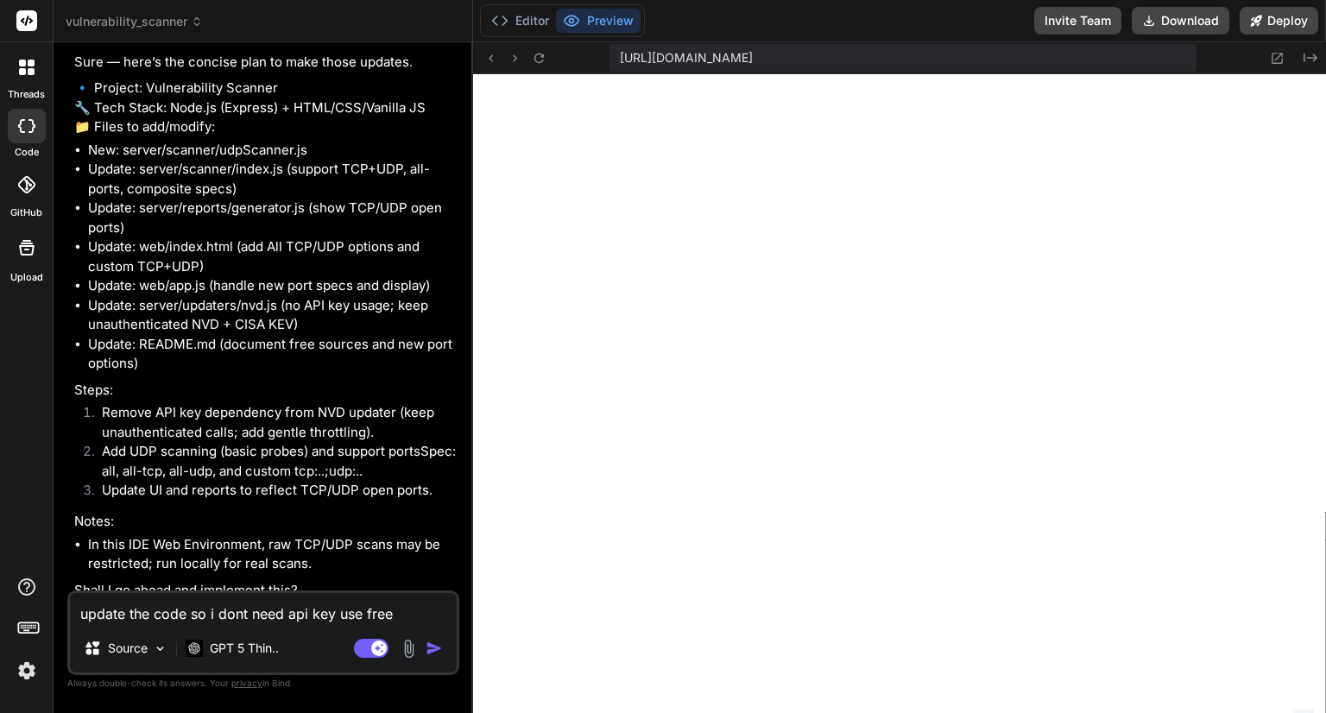
scroll to position [2283, 0]
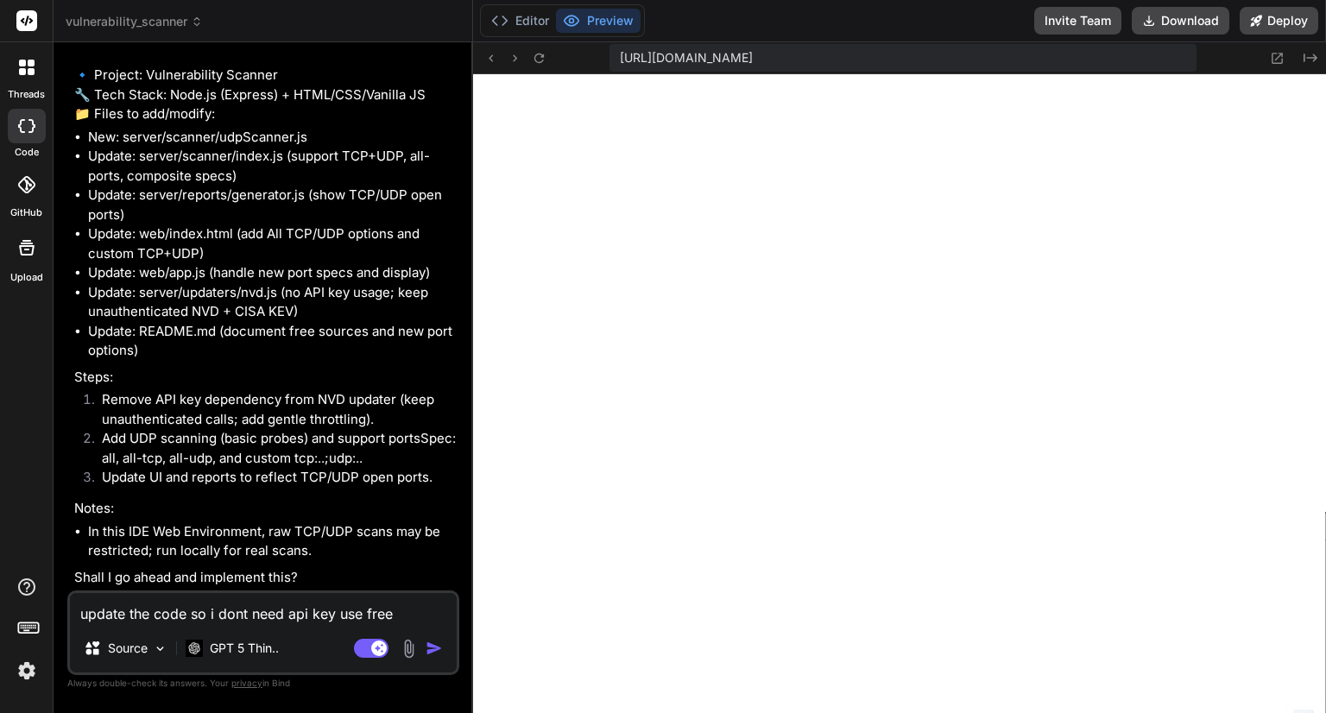
click at [222, 600] on textarea "update the code so i dont need api key use free sources and add option for all …" at bounding box center [263, 608] width 387 height 31
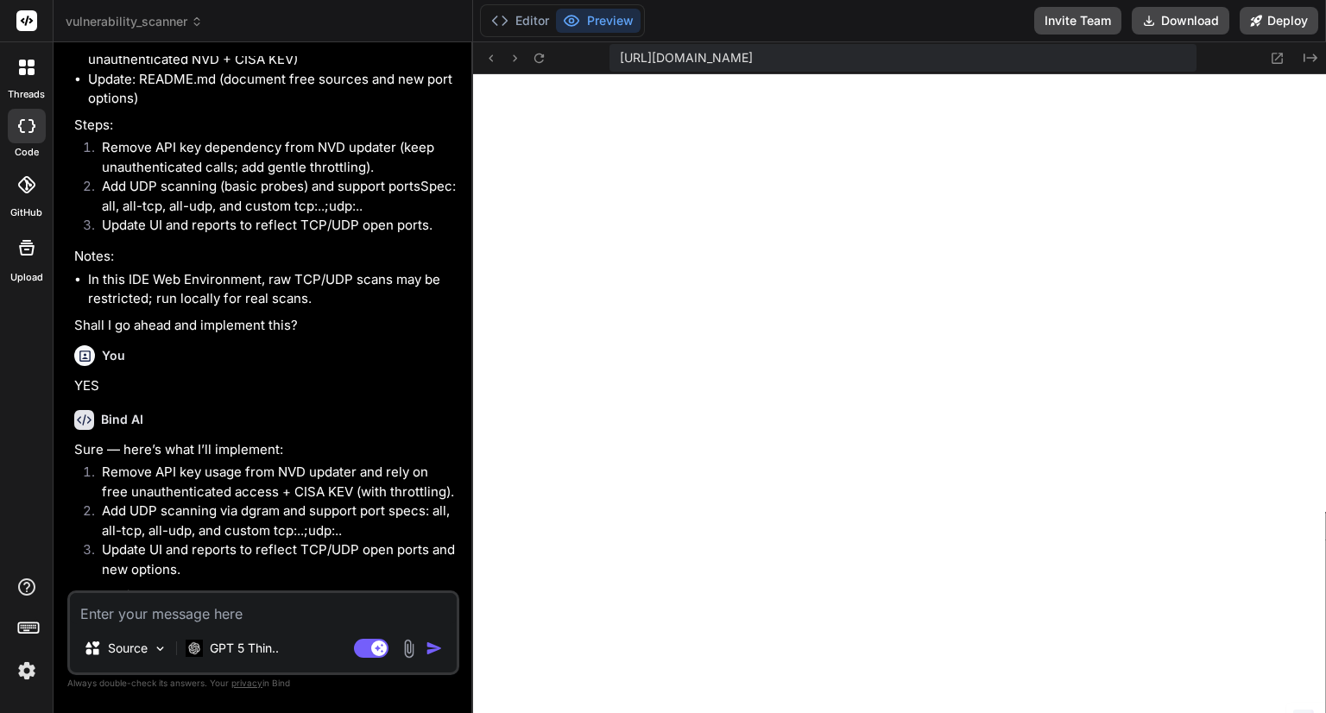
scroll to position [951, 0]
